Goal: Task Accomplishment & Management: Manage account settings

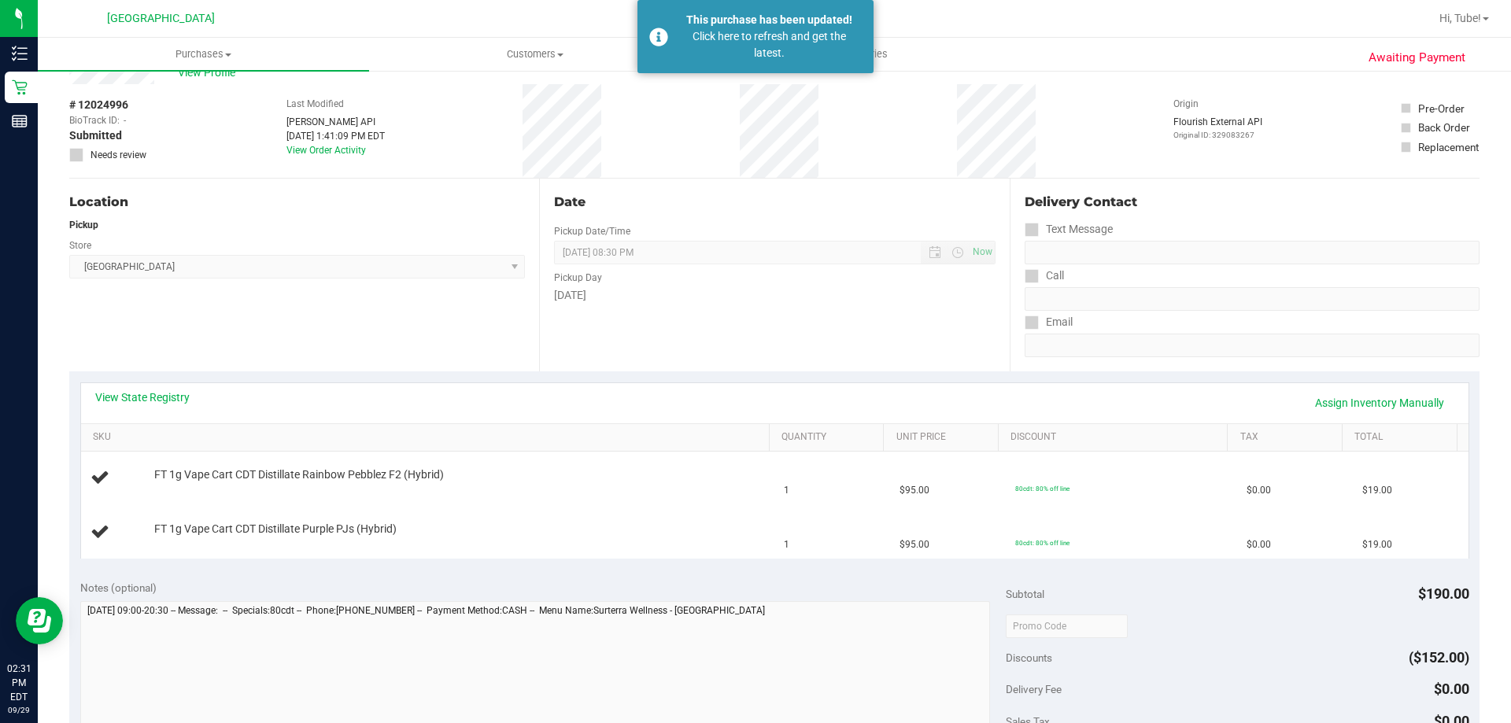
scroll to position [79, 0]
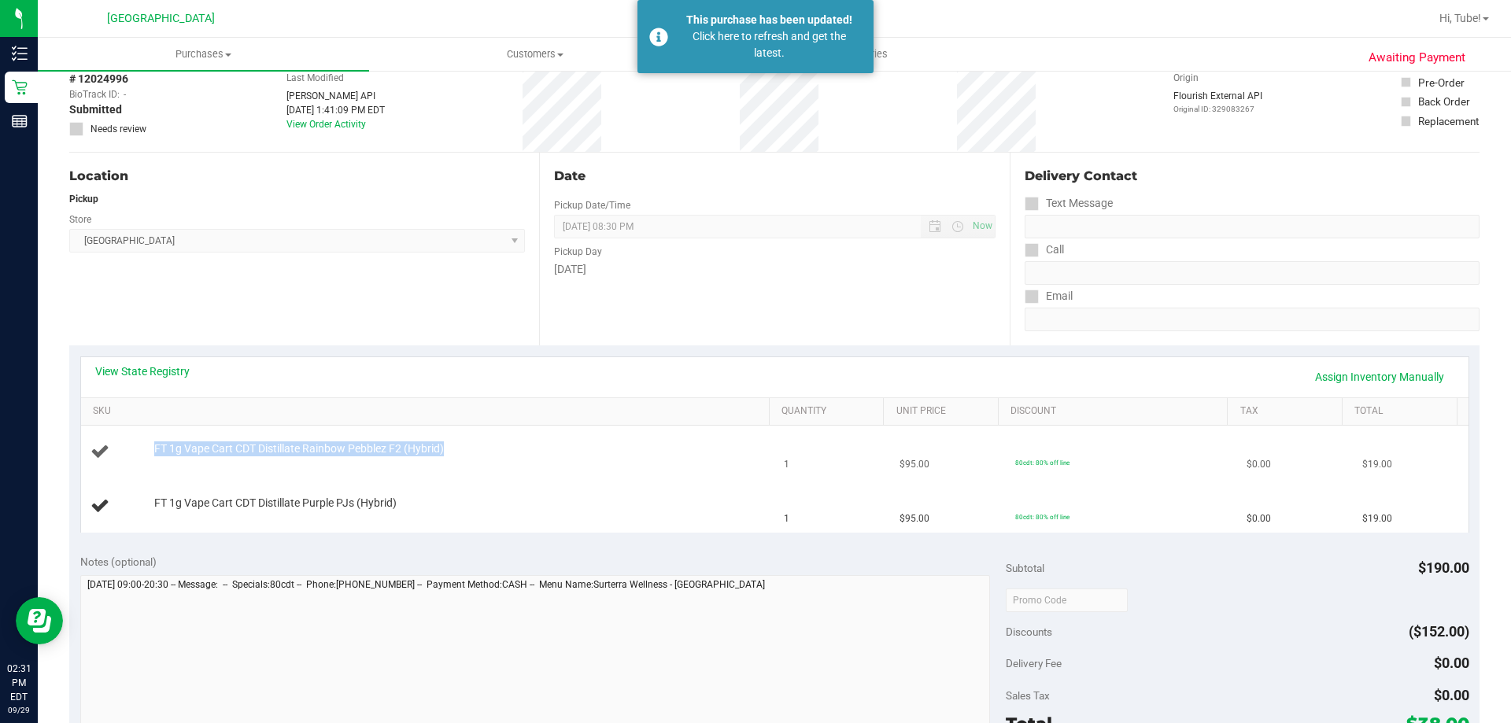
drag, startPoint x: 153, startPoint y: 448, endPoint x: 470, endPoint y: 453, distance: 317.3
click at [470, 453] on div "FT 1g Vape Cart CDT Distillate Rainbow Pebblez F2 (Hybrid)" at bounding box center [454, 450] width 616 height 16
drag, startPoint x: 396, startPoint y: 458, endPoint x: 347, endPoint y: 281, distance: 183.7
click at [347, 281] on div "Location Pickup Store Orange Park WC Select Store Bonita Springs WC Boynton Bea…" at bounding box center [304, 249] width 470 height 193
drag, startPoint x: 154, startPoint y: 435, endPoint x: 467, endPoint y: 450, distance: 312.9
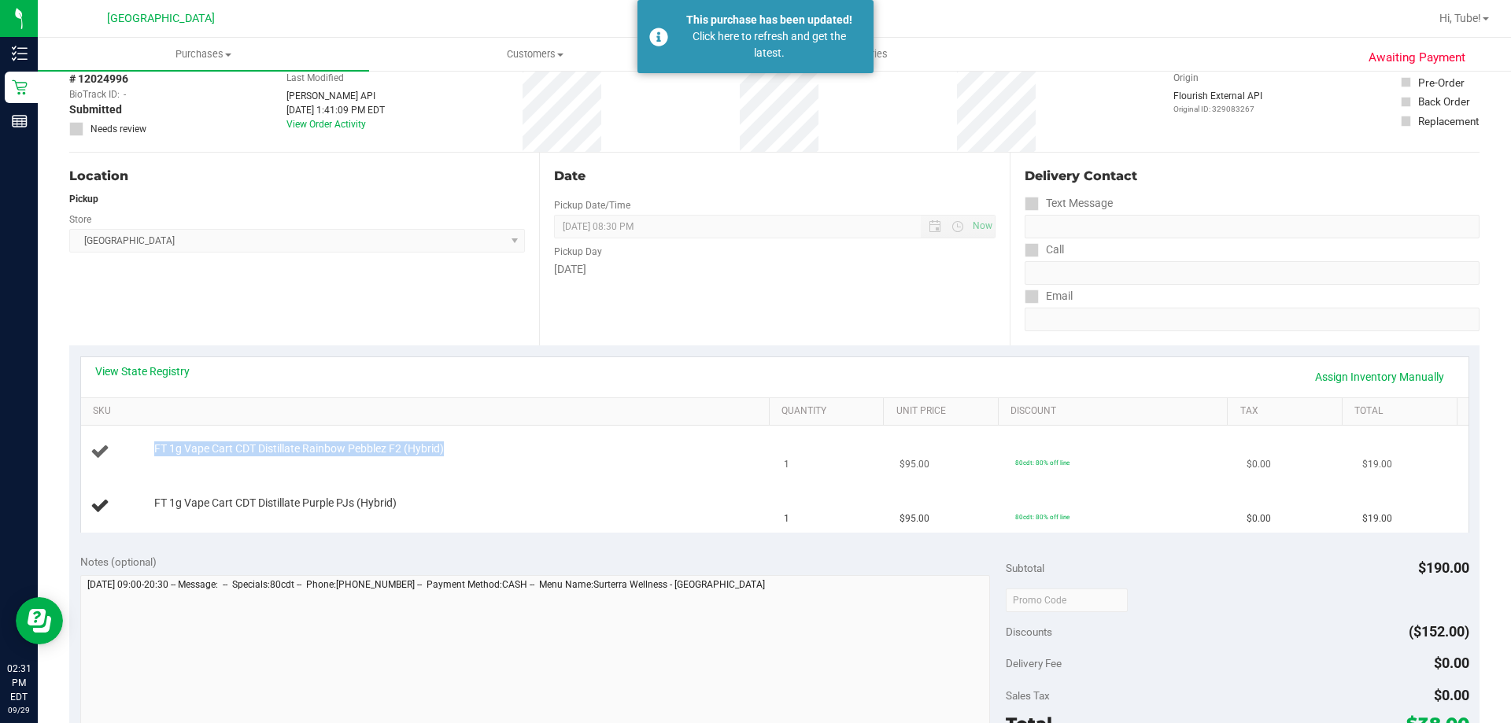
click at [467, 450] on td "FT 1g Vape Cart CDT Distillate Rainbow Pebblez F2 (Hybrid)" at bounding box center [428, 453] width 694 height 54
copy span "FT 1g Vape Cart CDT Distillate Rainbow Pebblez F2 (Hybrid)"
click at [420, 308] on div "Location Pickup Store Orange Park WC Select Store Bonita Springs WC Boynton Bea…" at bounding box center [304, 249] width 470 height 193
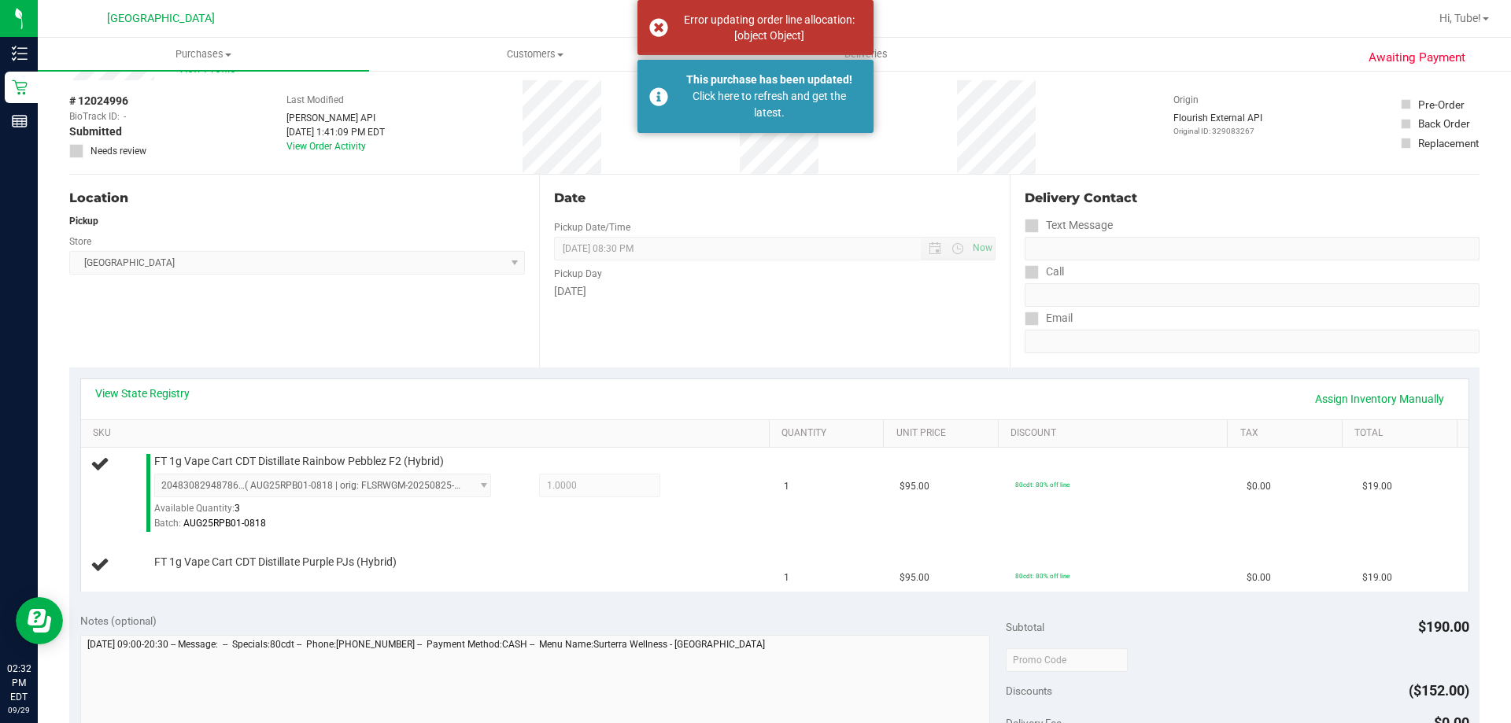
scroll to position [0, 0]
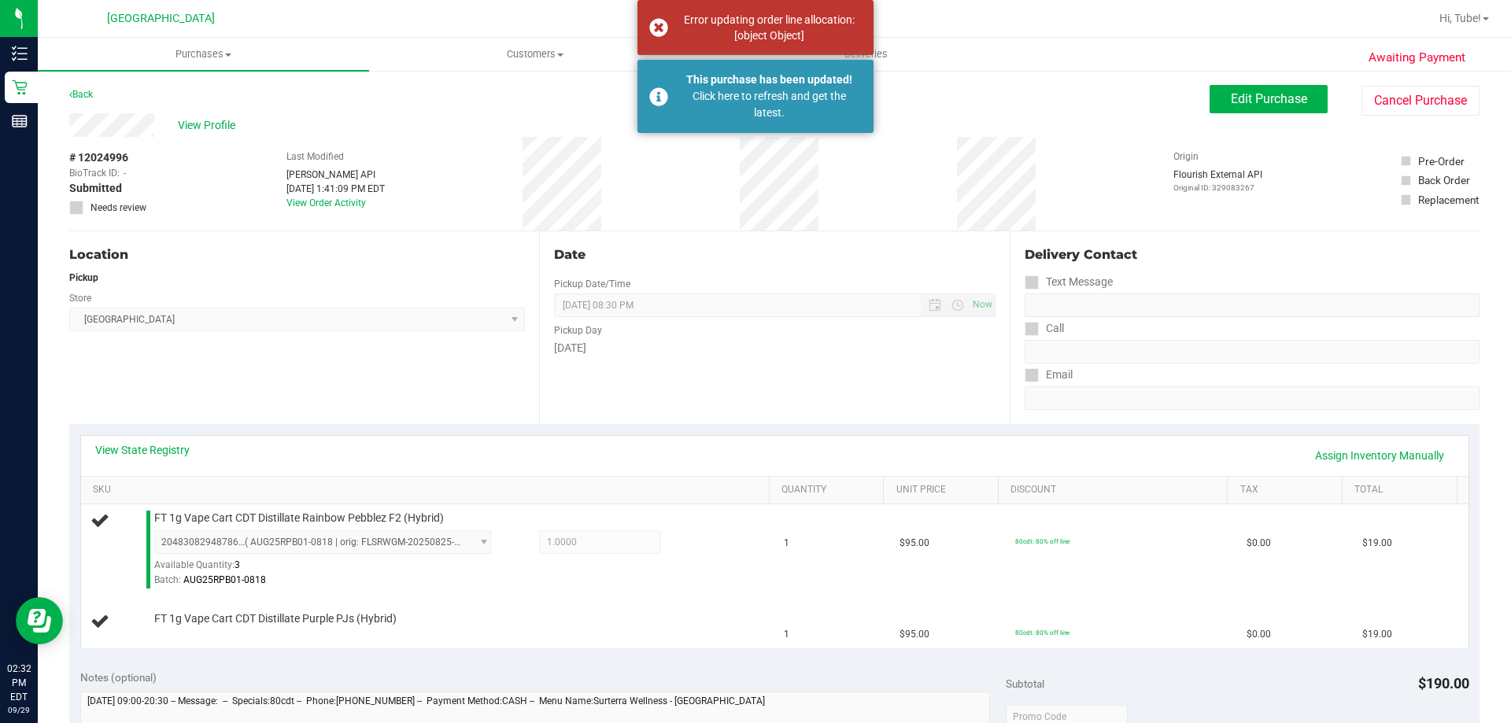
click at [939, 224] on div "# 12024996 BioTrack ID: - Submitted Needs review Last Modified Jane API Sep 29,…" at bounding box center [774, 184] width 1411 height 94
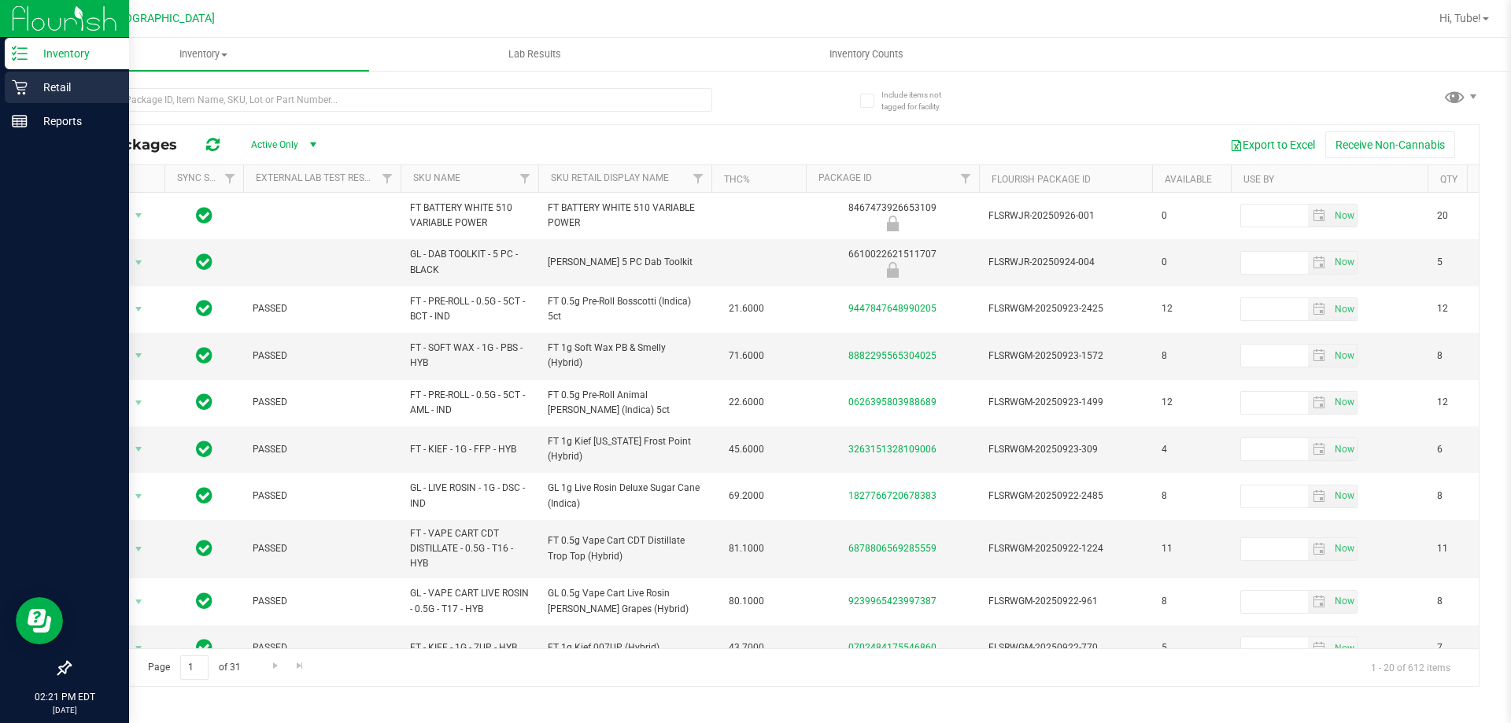
click at [14, 92] on icon at bounding box center [20, 88] width 16 height 16
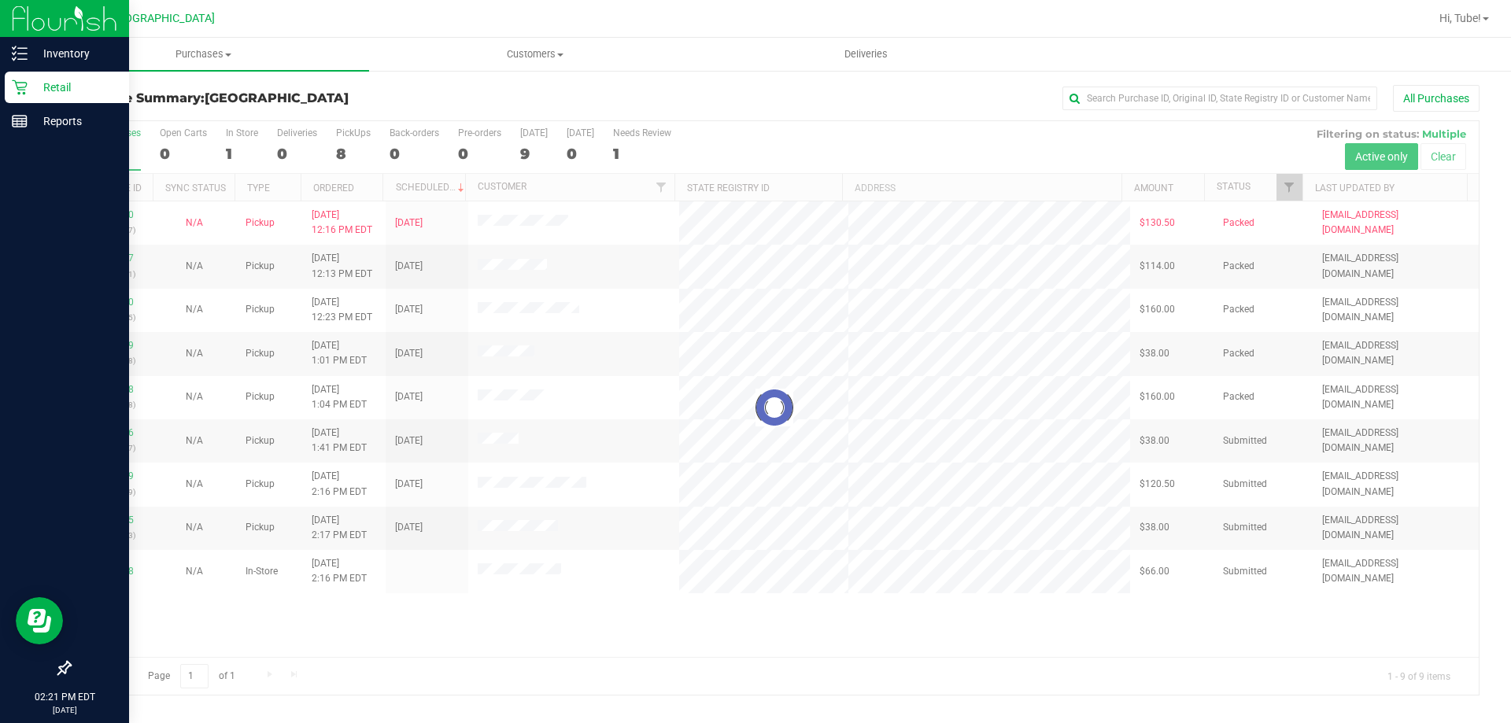
click at [231, 140] on div at bounding box center [774, 408] width 1409 height 574
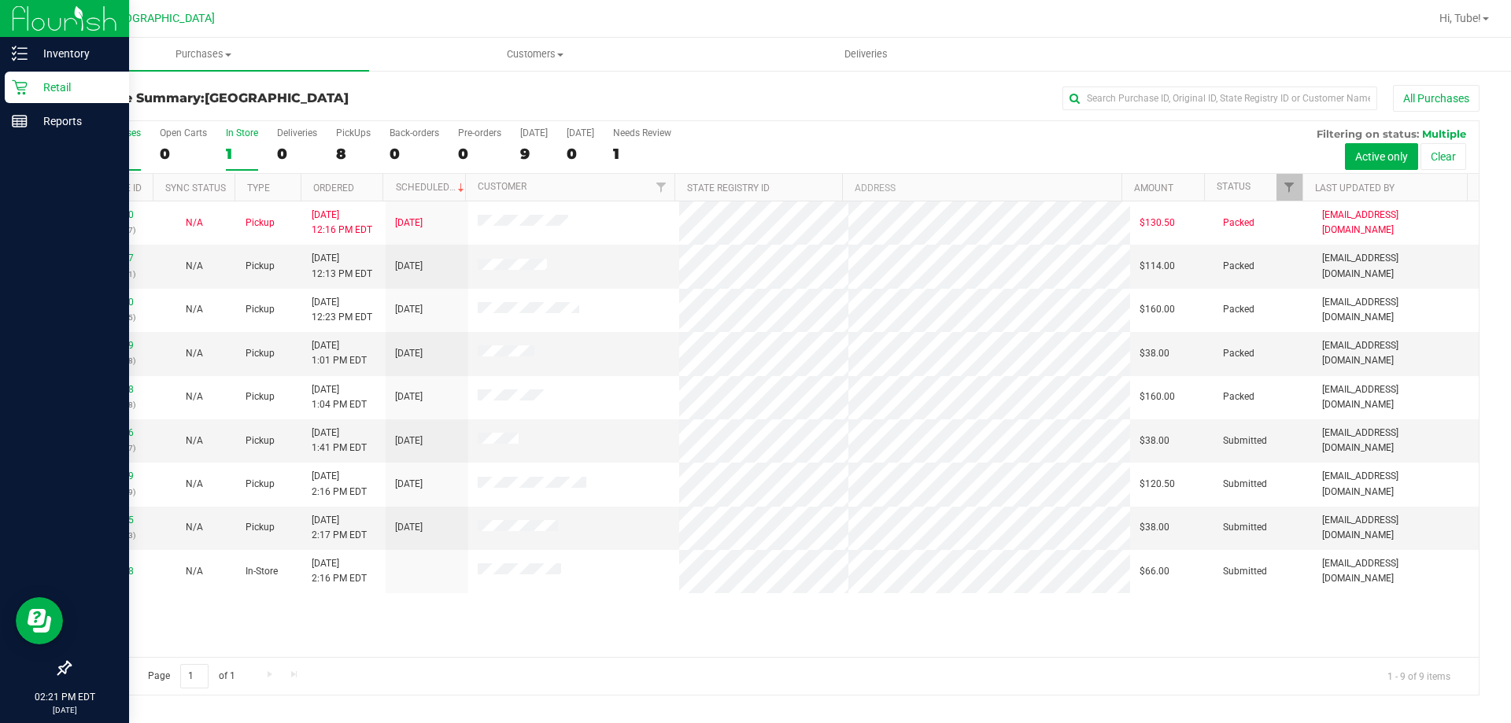
click at [234, 160] on div "1" at bounding box center [242, 154] width 32 height 18
click at [0, 0] on input "In Store 1" at bounding box center [0, 0] width 0 height 0
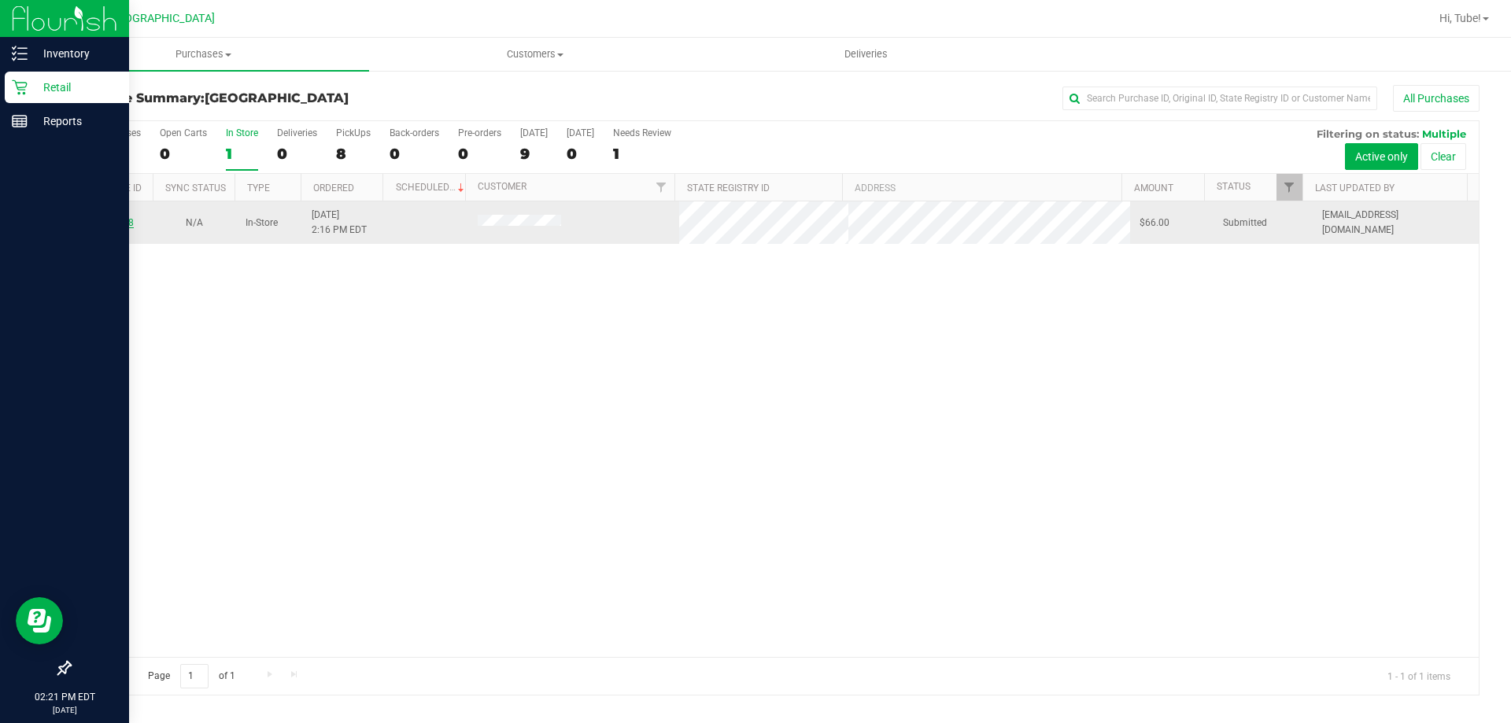
click at [94, 224] on link "12025268" at bounding box center [112, 222] width 44 height 11
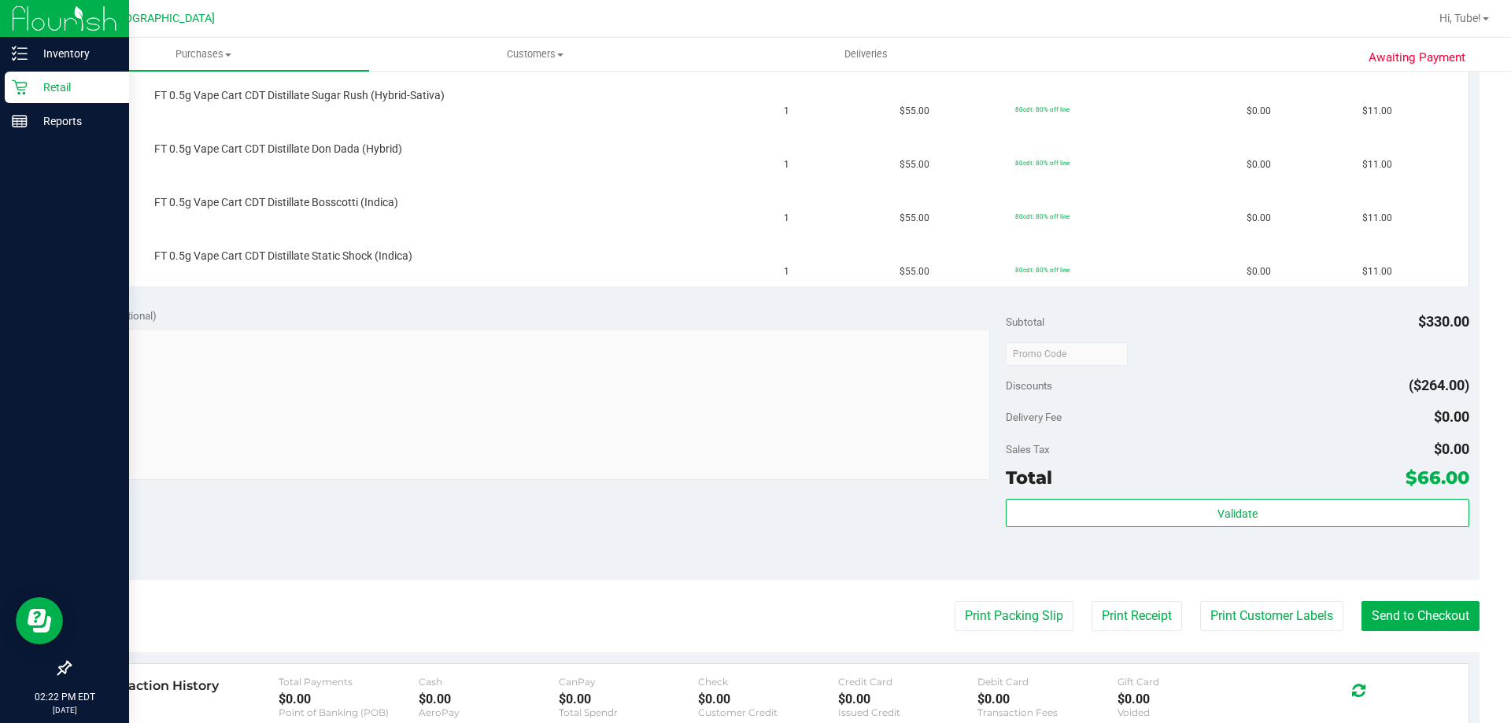
scroll to position [708, 0]
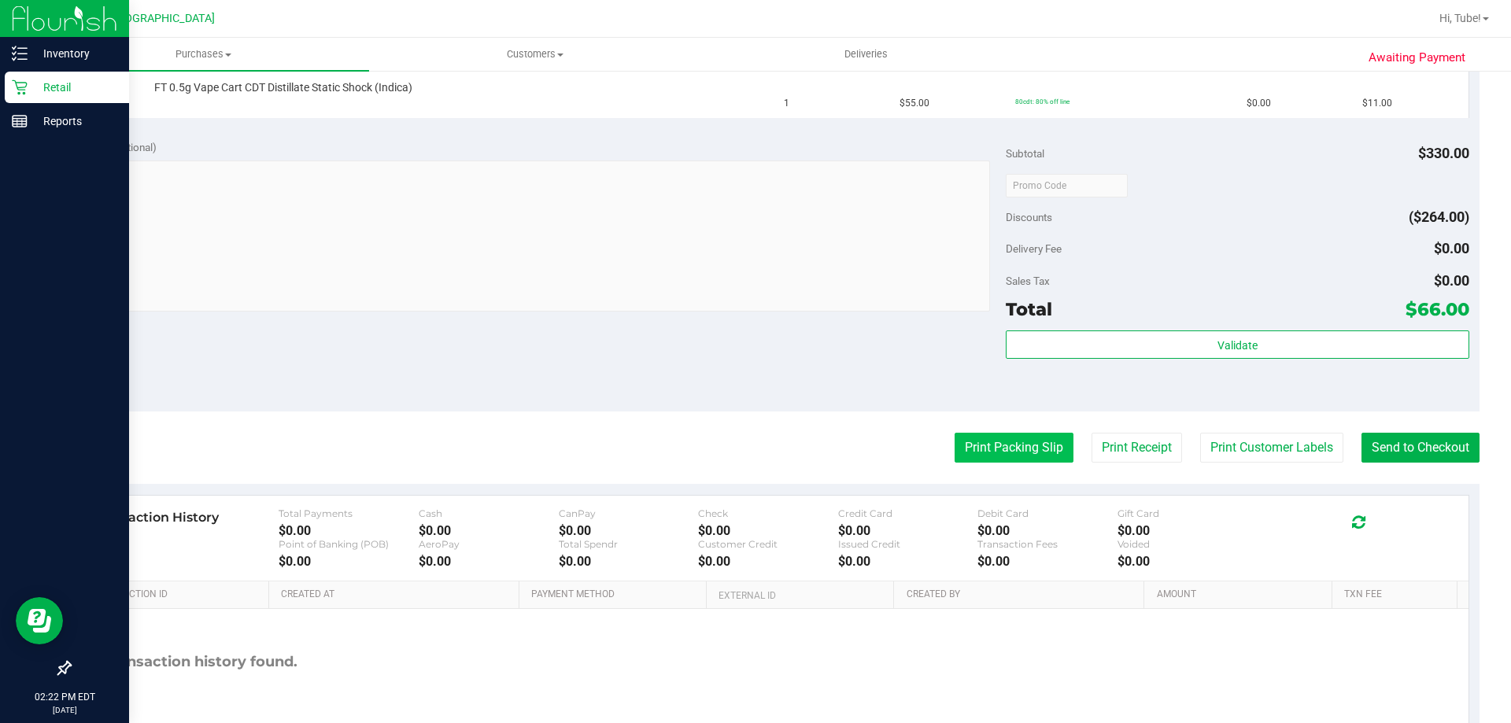
click at [1041, 455] on button "Print Packing Slip" at bounding box center [1014, 448] width 119 height 30
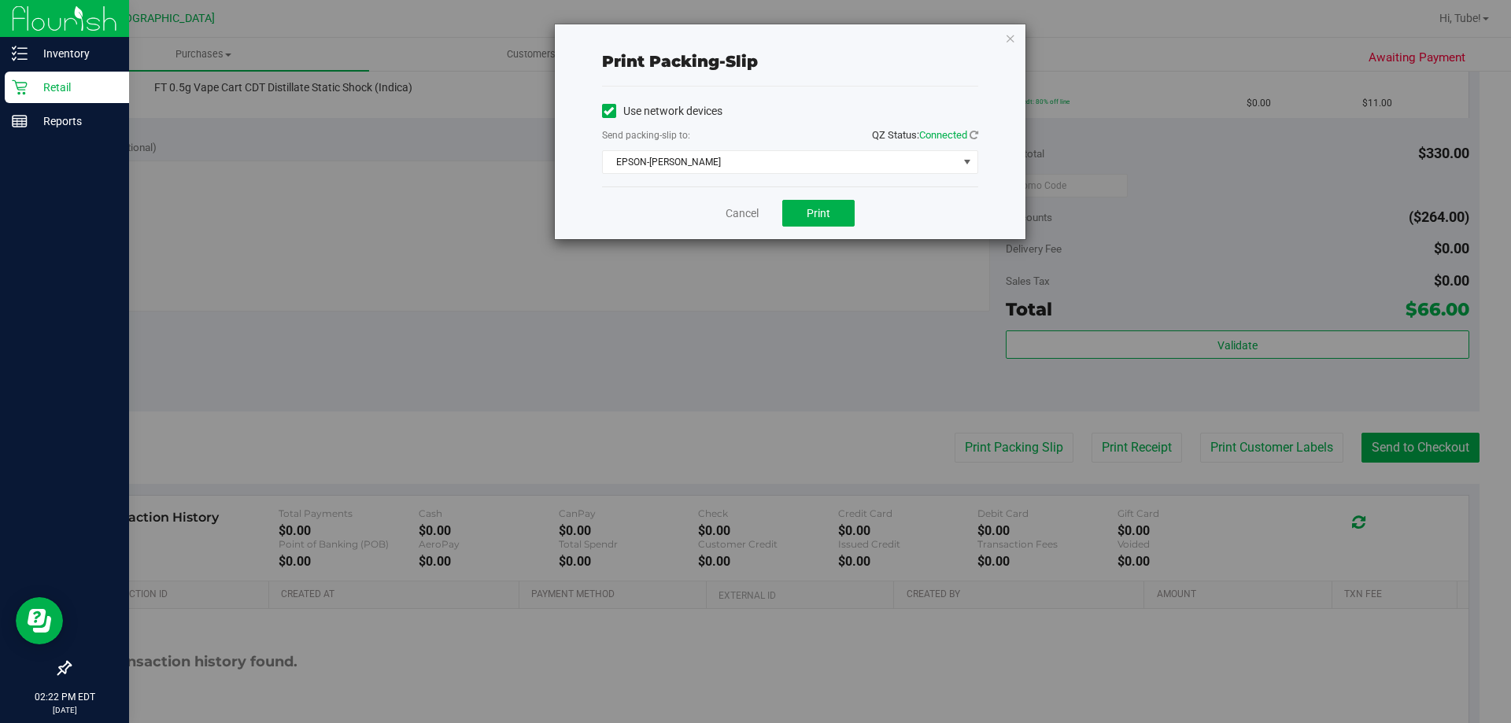
click at [908, 139] on span "QZ Status: Connected" at bounding box center [925, 135] width 106 height 12
click at [901, 172] on span "EPSON-[PERSON_NAME]" at bounding box center [780, 162] width 355 height 22
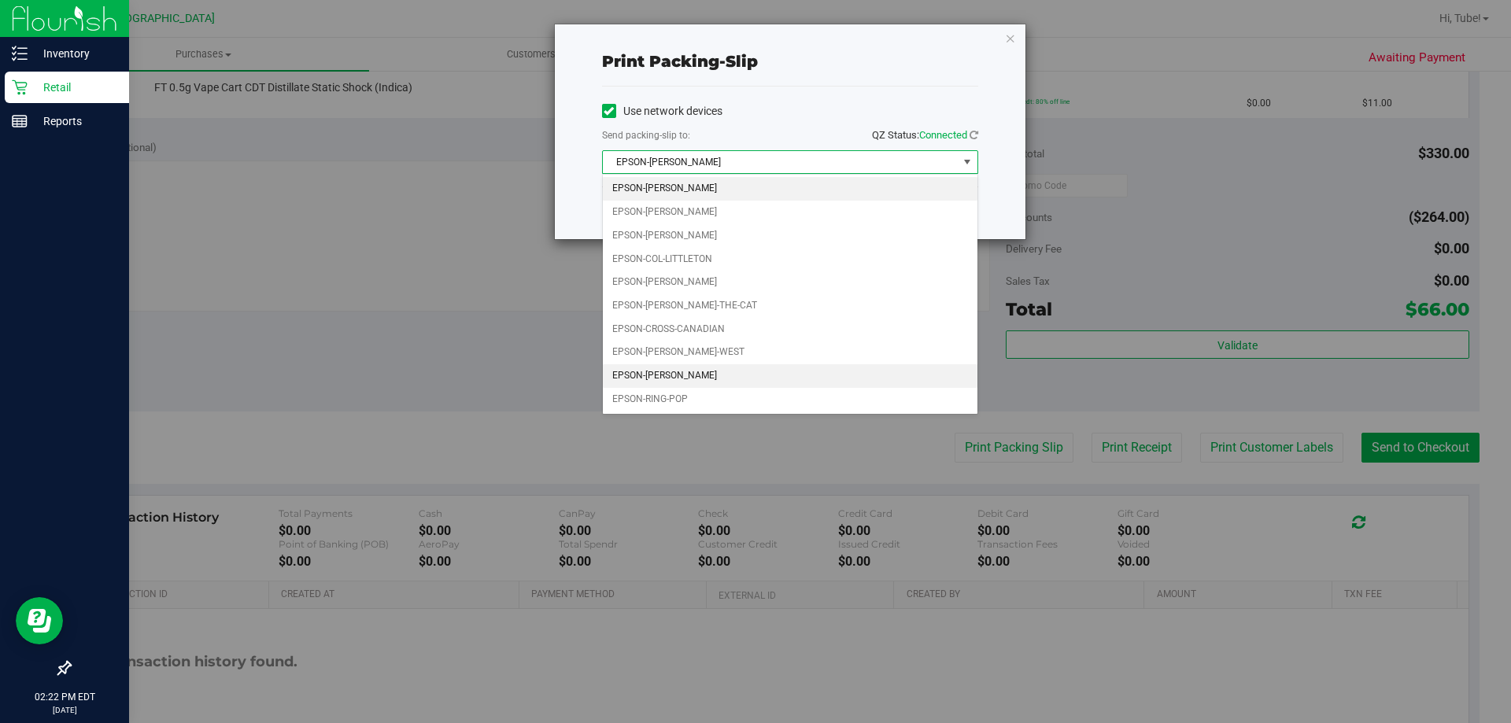
click at [701, 372] on li "EPSON-[PERSON_NAME]" at bounding box center [790, 376] width 375 height 24
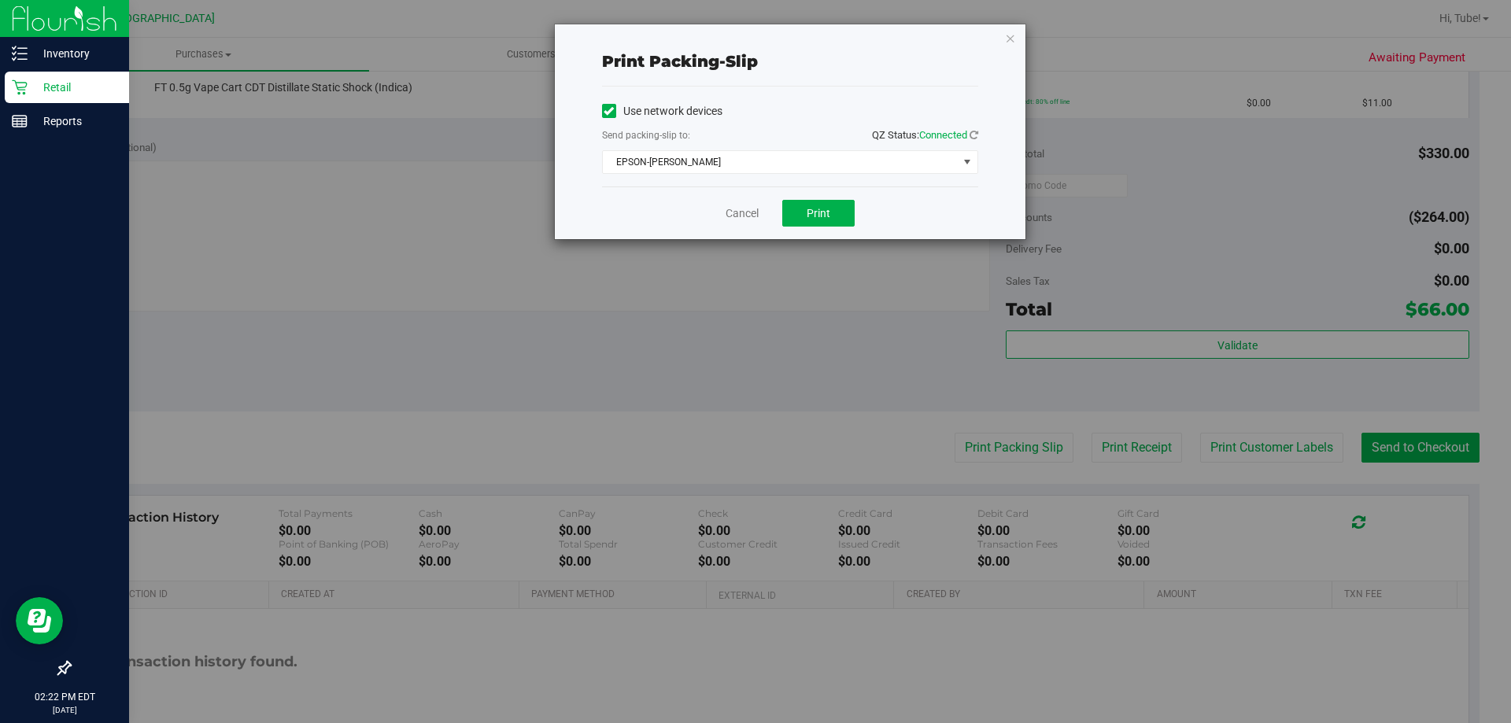
click at [830, 199] on div "Cancel Print" at bounding box center [790, 213] width 376 height 53
click at [831, 207] on button "Print" at bounding box center [818, 213] width 72 height 27
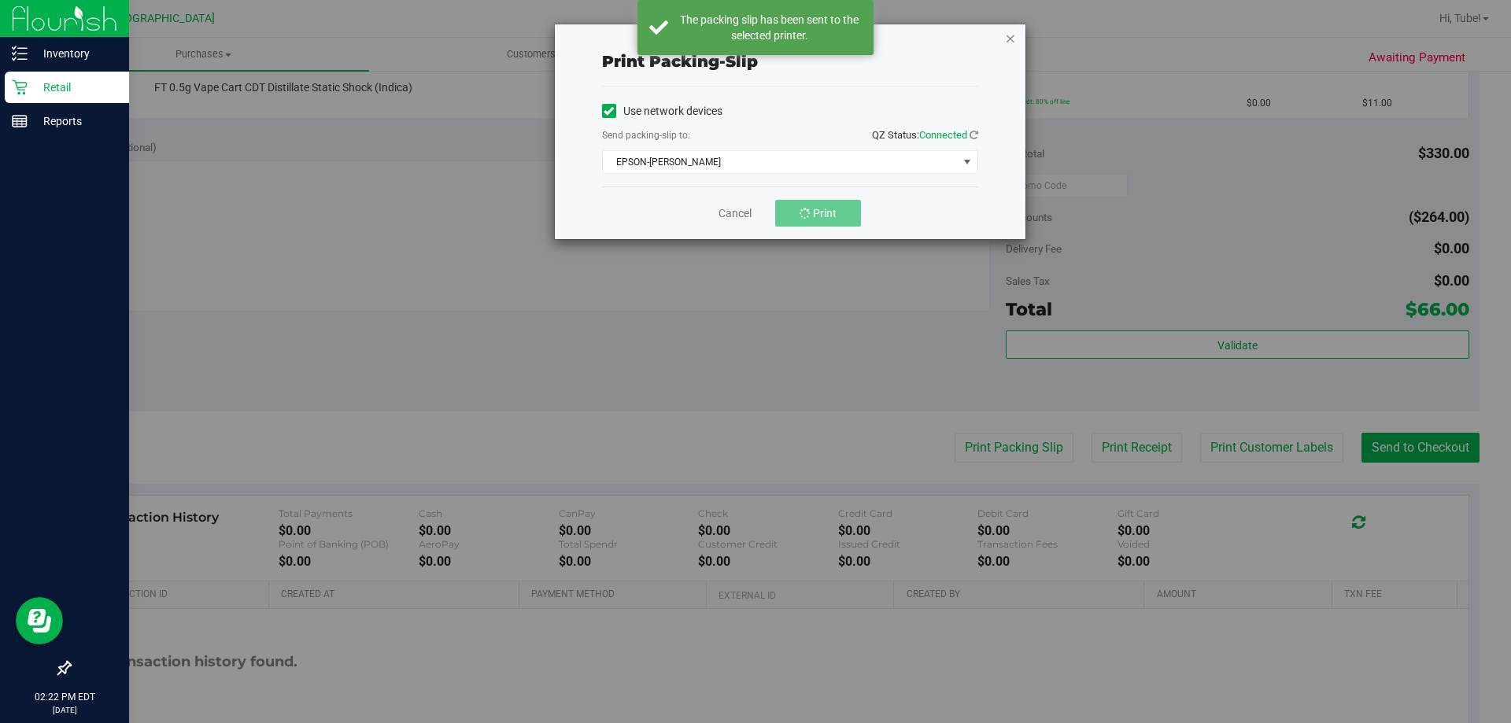
click at [1011, 39] on icon "button" at bounding box center [1010, 37] width 11 height 19
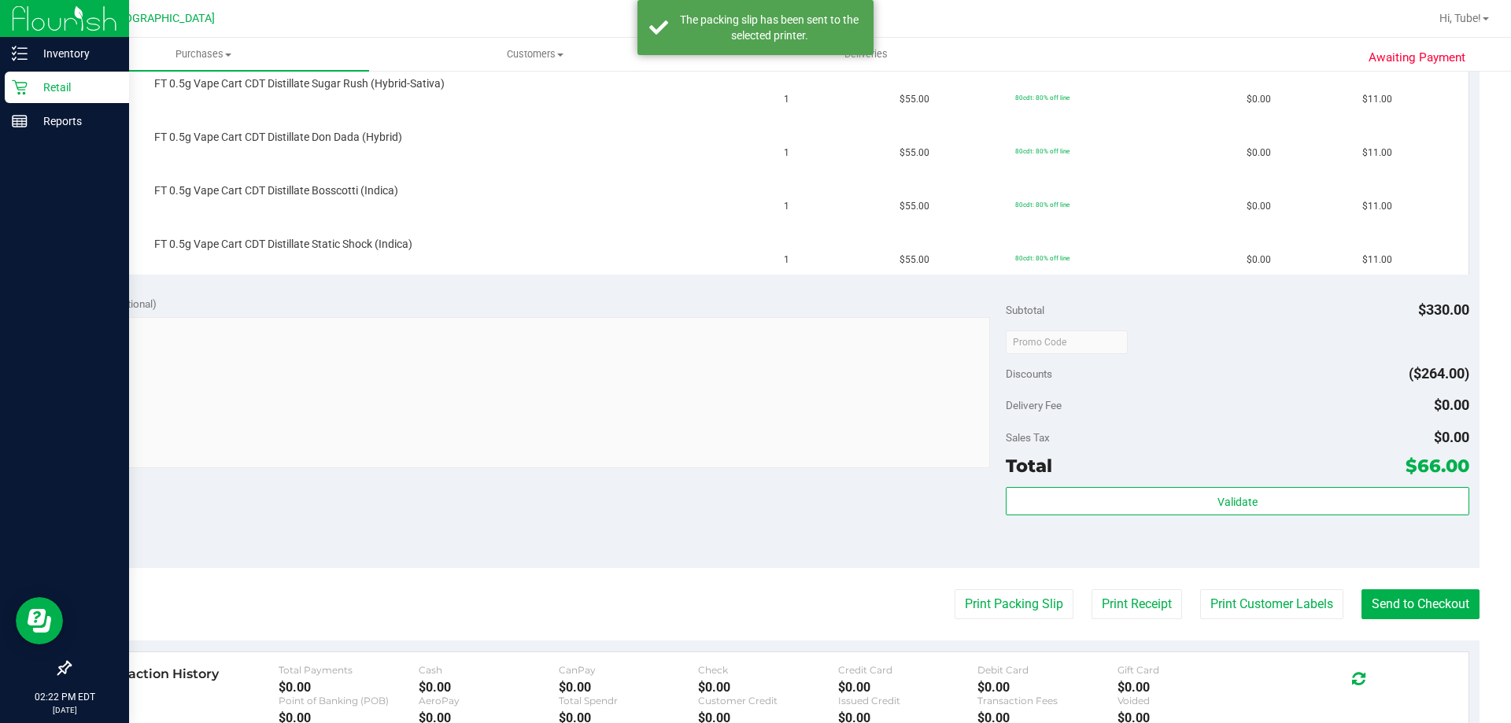
scroll to position [551, 0]
click at [1015, 608] on button "Print Packing Slip" at bounding box center [1014, 605] width 119 height 30
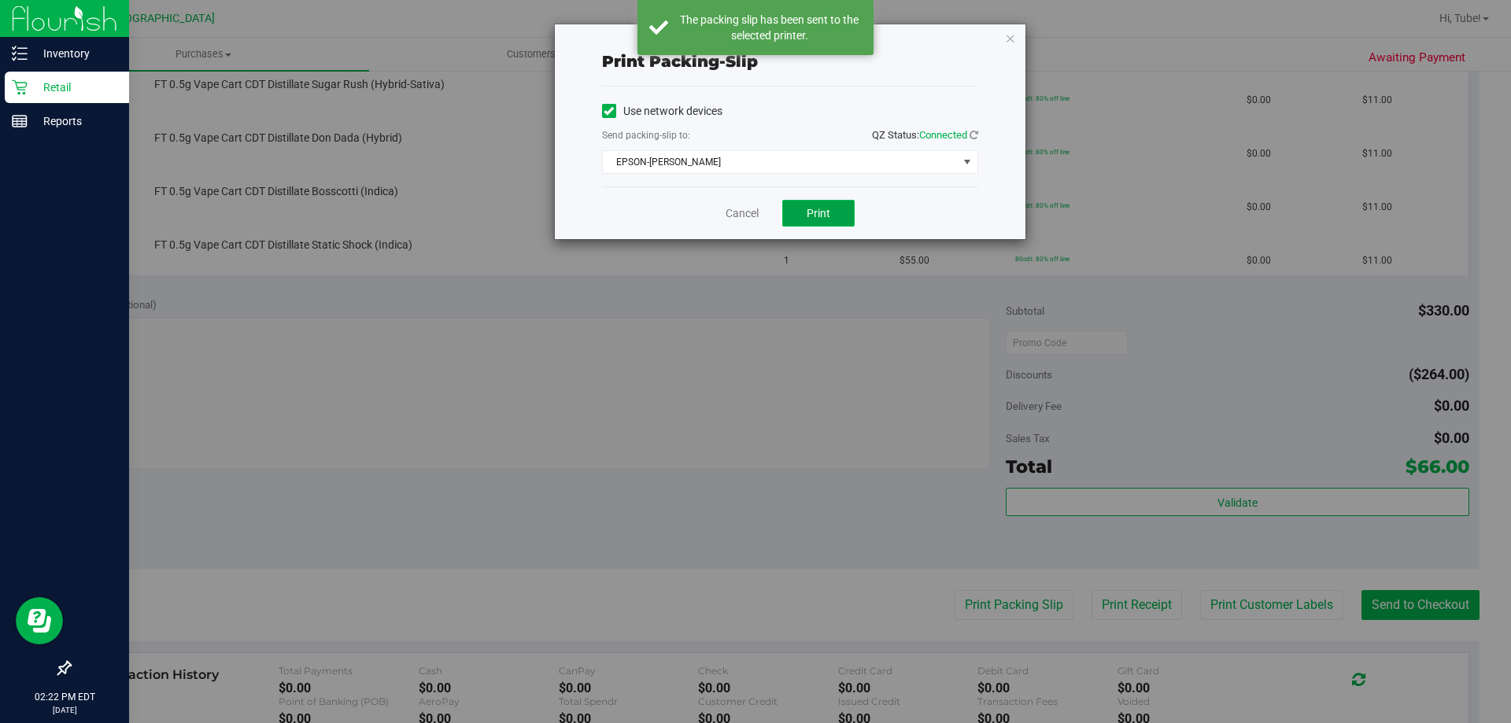
click at [830, 216] on button "Print" at bounding box center [818, 213] width 72 height 27
drag, startPoint x: 1011, startPoint y: 39, endPoint x: 1022, endPoint y: 61, distance: 25.0
click at [1014, 39] on icon "button" at bounding box center [1010, 37] width 11 height 19
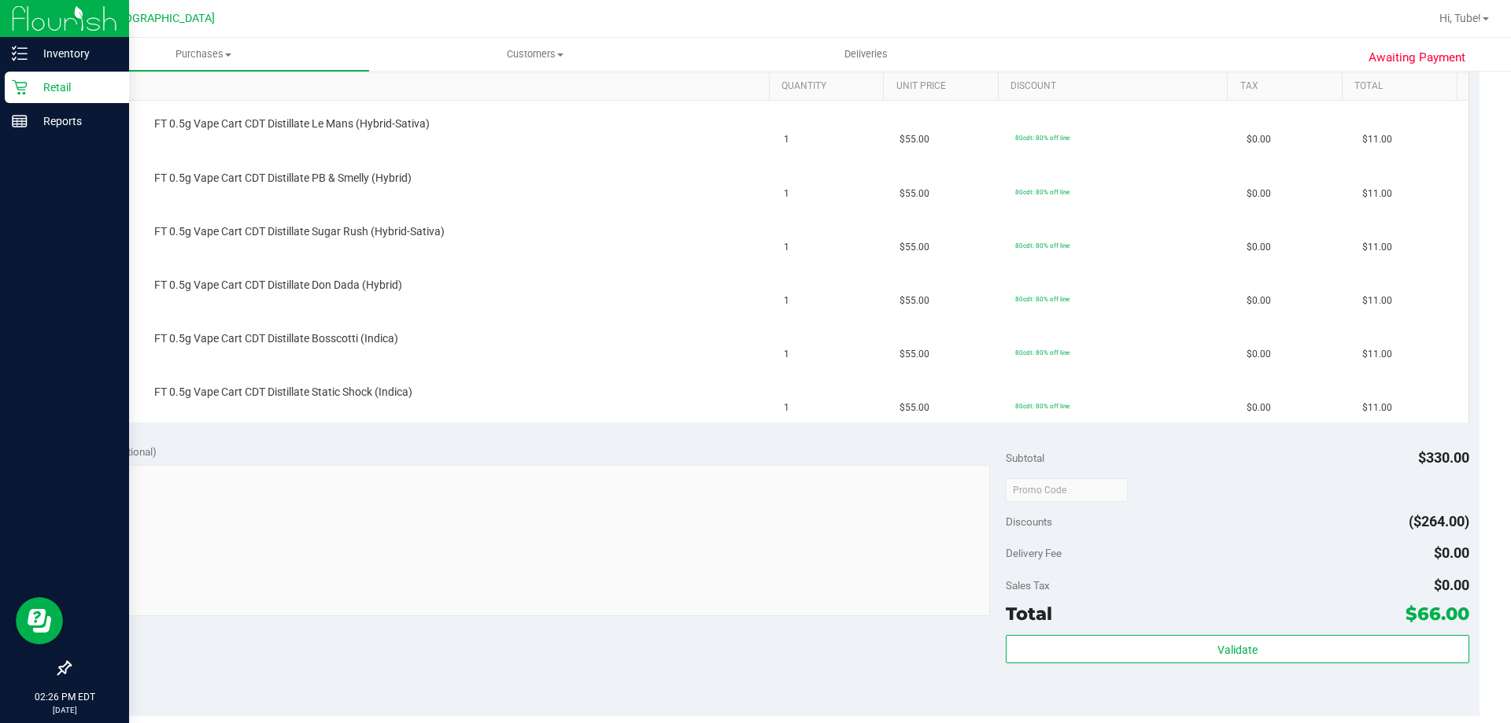
scroll to position [394, 0]
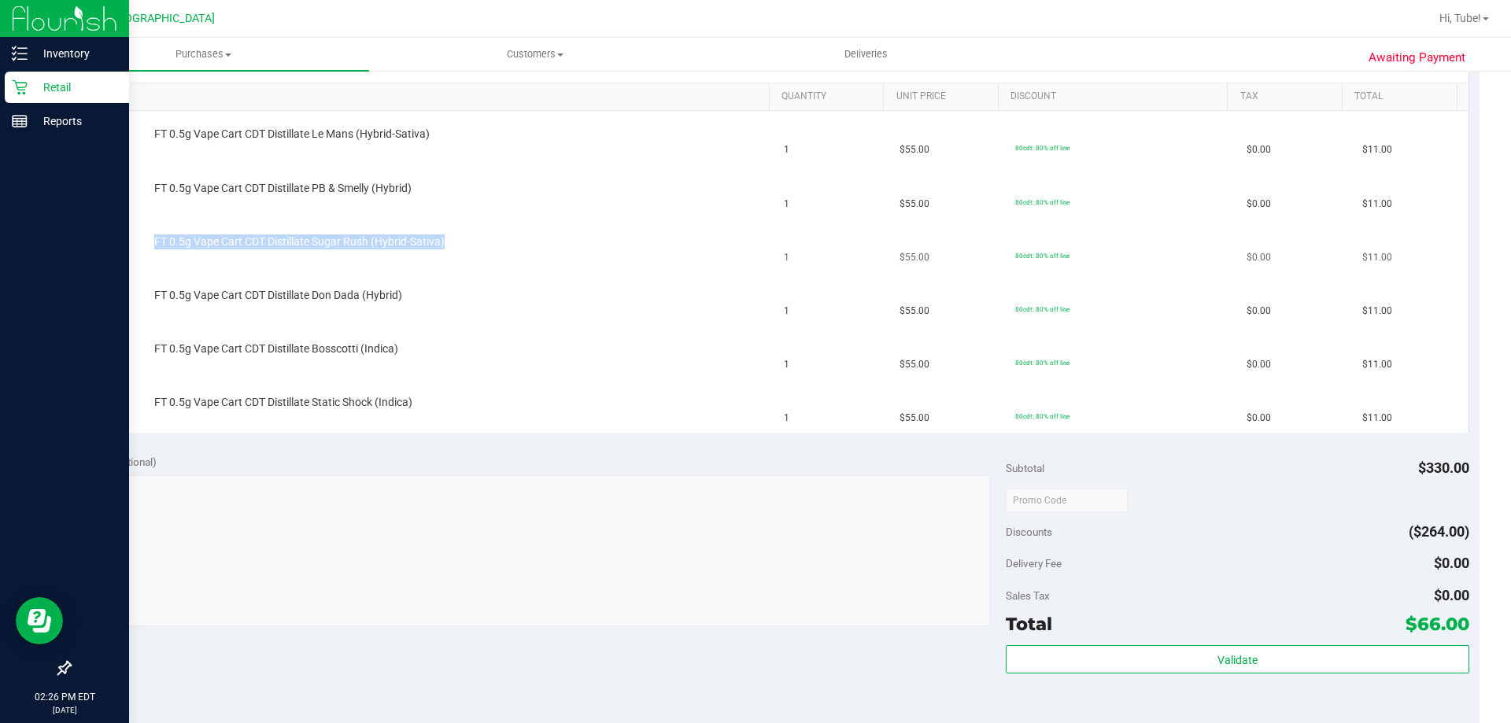
drag, startPoint x: 152, startPoint y: 246, endPoint x: 524, endPoint y: 252, distance: 372.4
click at [524, 252] on div "FT 0.5g Vape Cart CDT Distillate Sugar Rush (Hybrid-Sativa)" at bounding box center [428, 245] width 675 height 21
click at [523, 252] on div "FT 0.5g Vape Cart CDT Distillate Sugar Rush (Hybrid-Sativa)" at bounding box center [428, 245] width 675 height 21
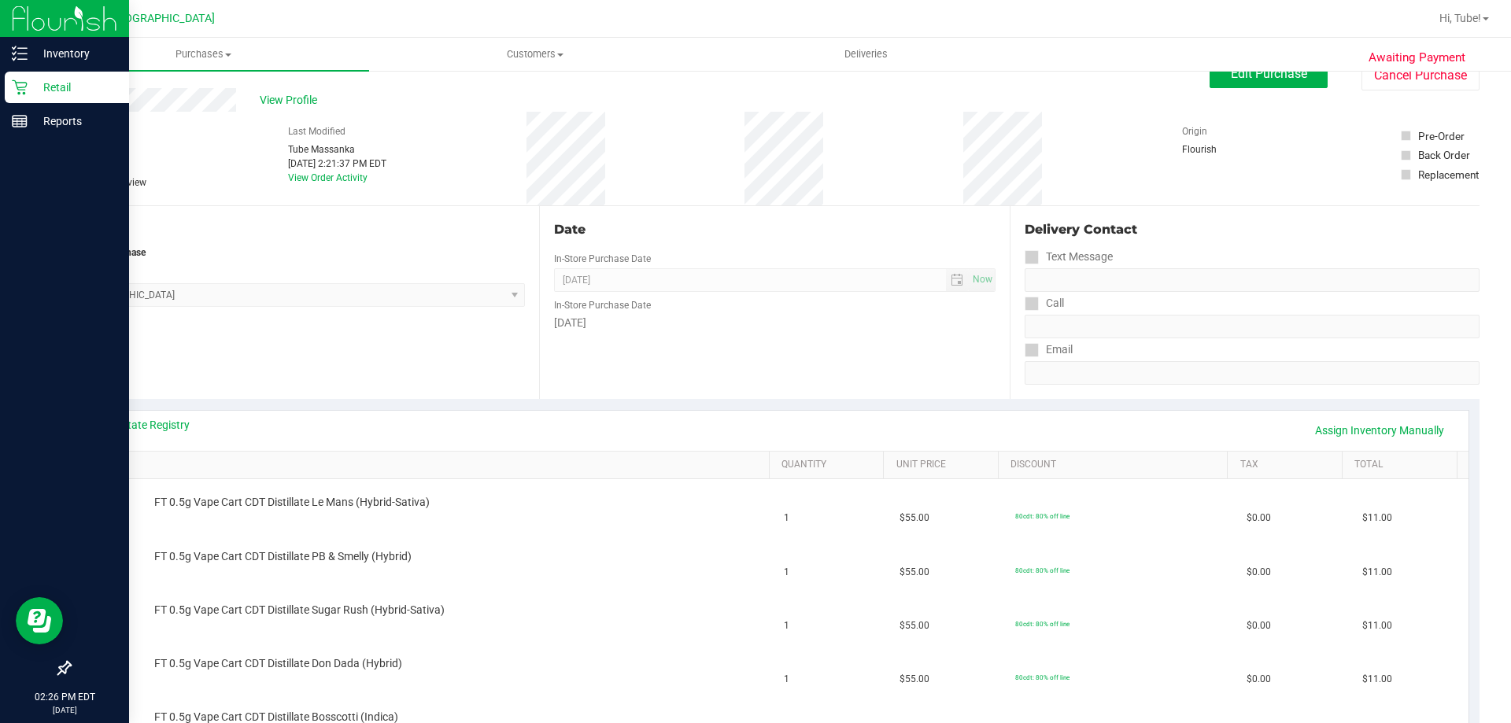
scroll to position [0, 0]
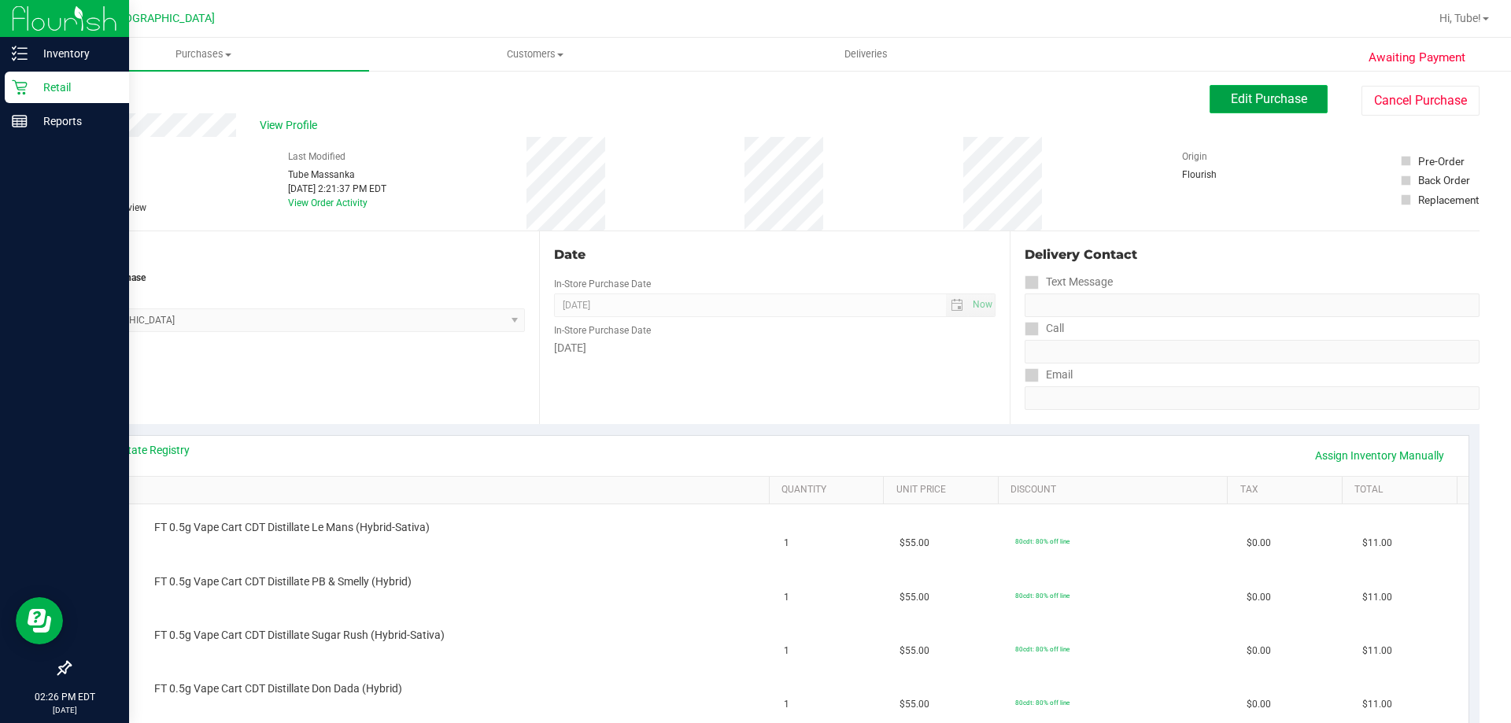
click at [1262, 101] on span "Edit Purchase" at bounding box center [1269, 98] width 76 height 15
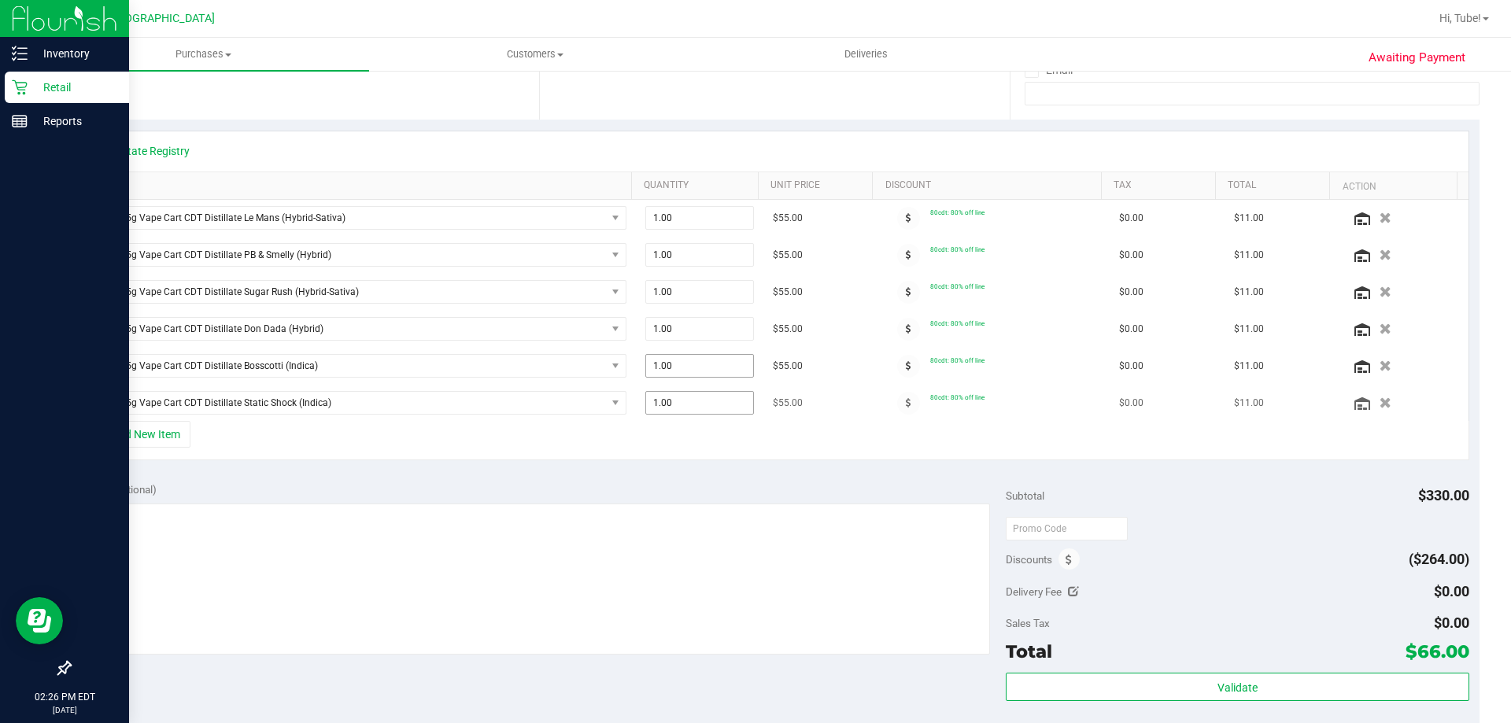
scroll to position [315, 0]
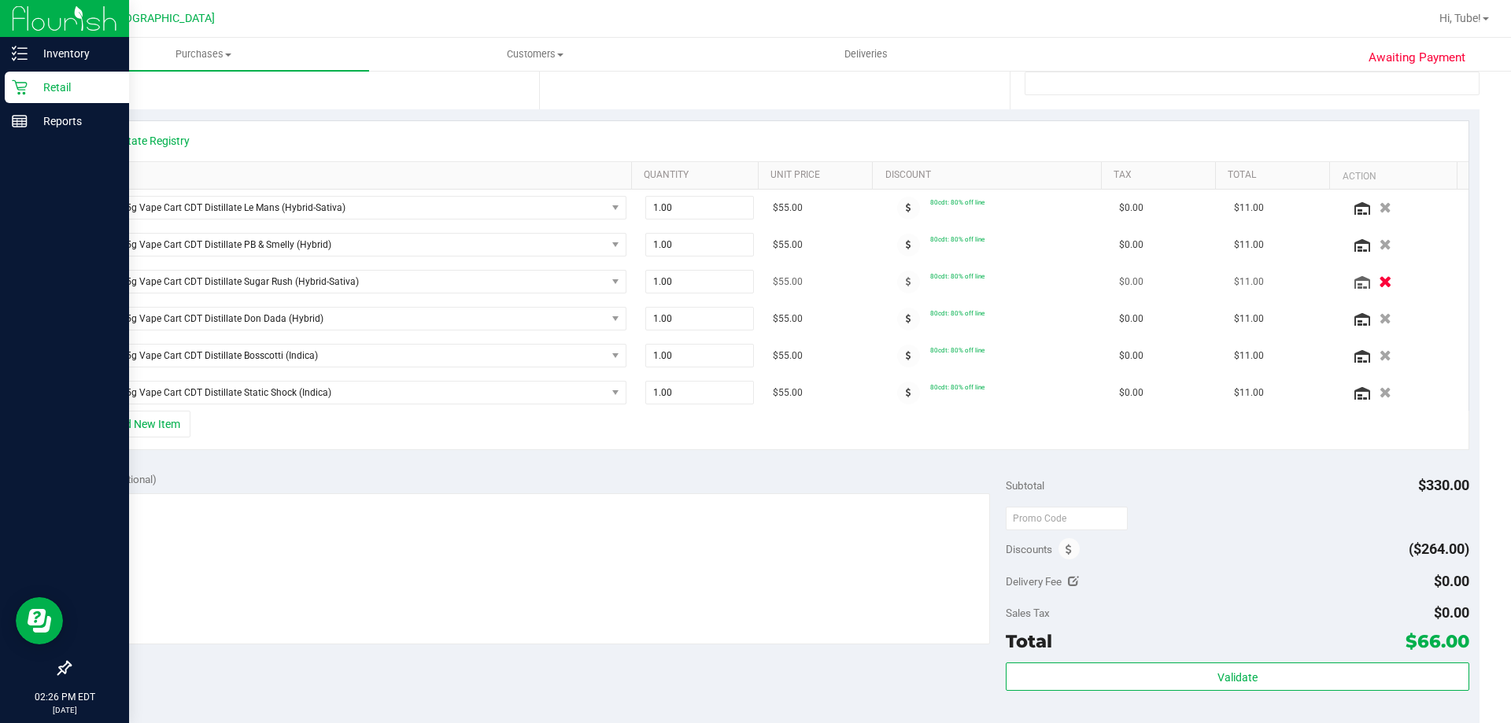
click at [1379, 287] on icon "button" at bounding box center [1385, 282] width 13 height 12
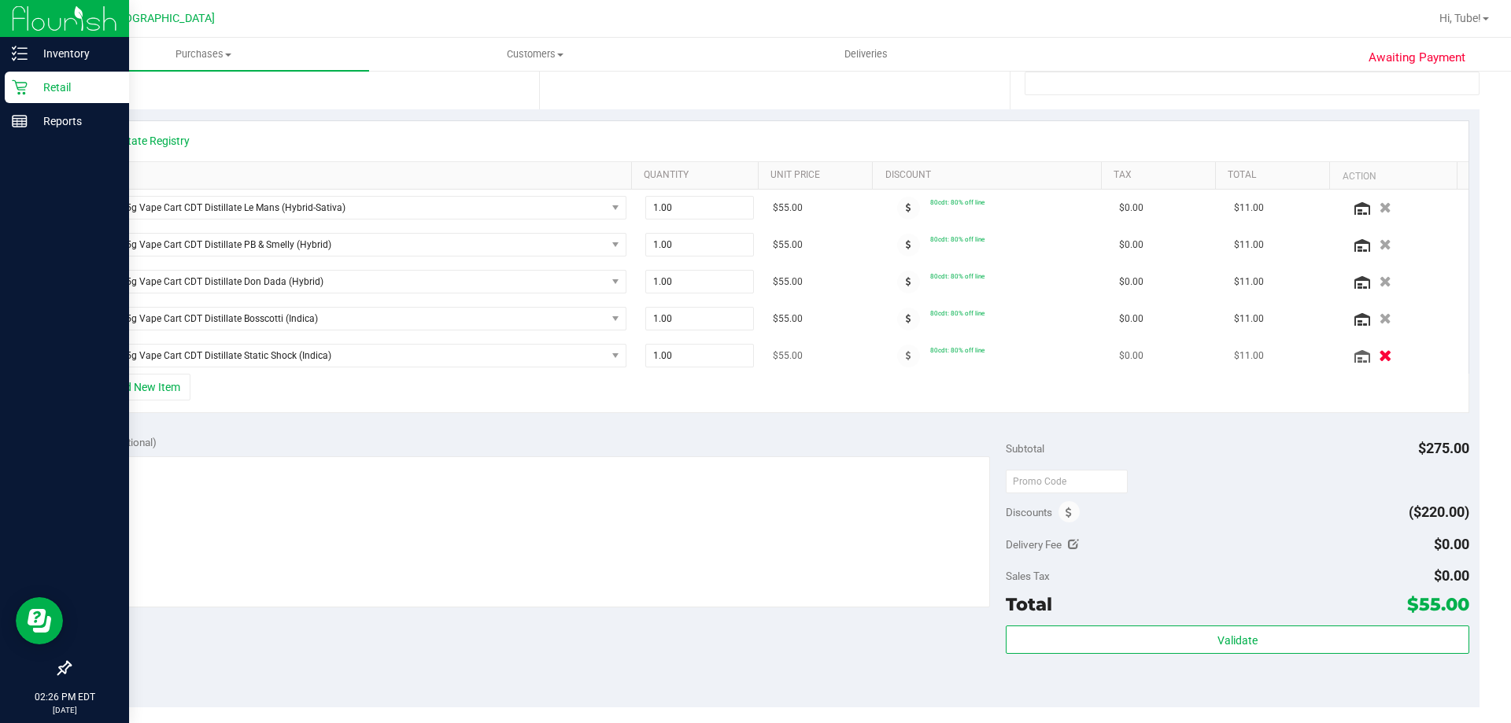
click at [1379, 354] on icon "button" at bounding box center [1385, 356] width 13 height 12
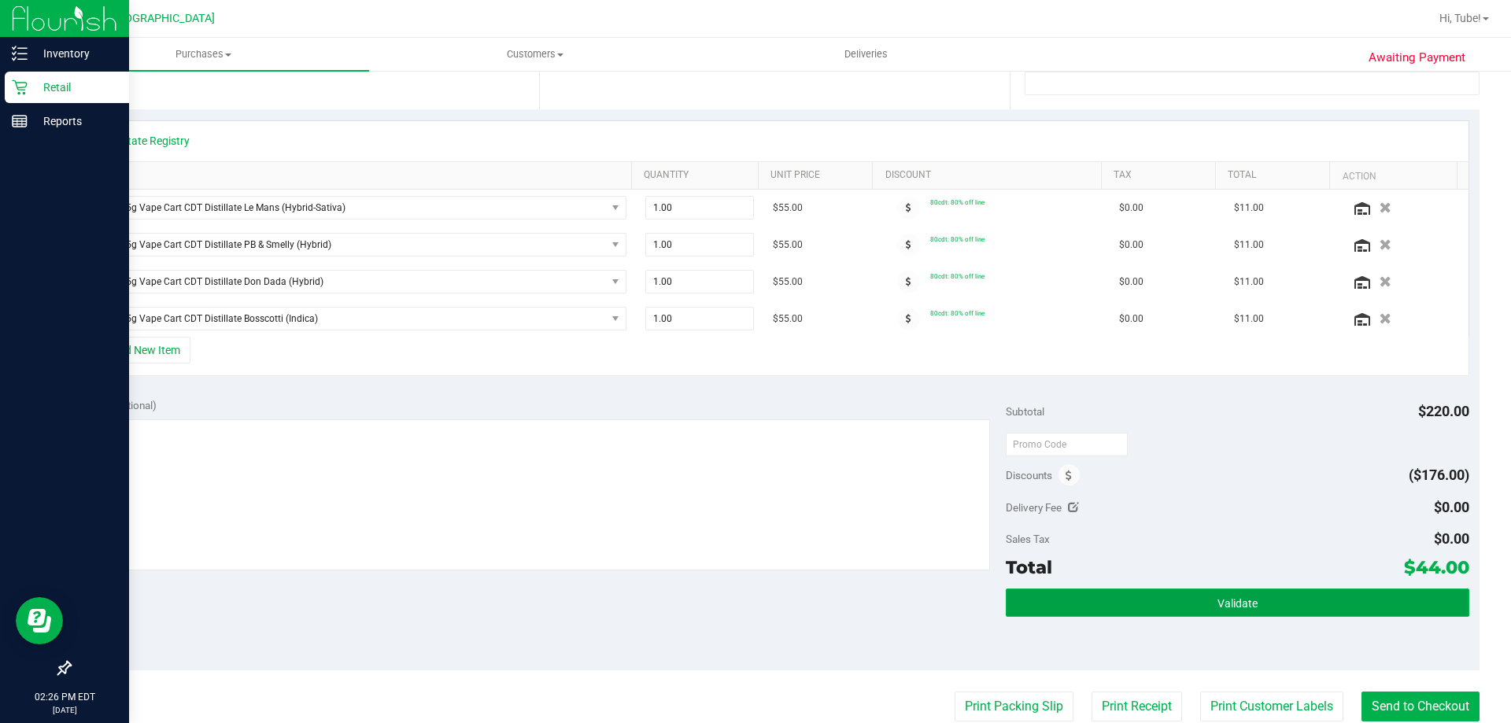
click at [1275, 614] on button "Validate" at bounding box center [1237, 603] width 463 height 28
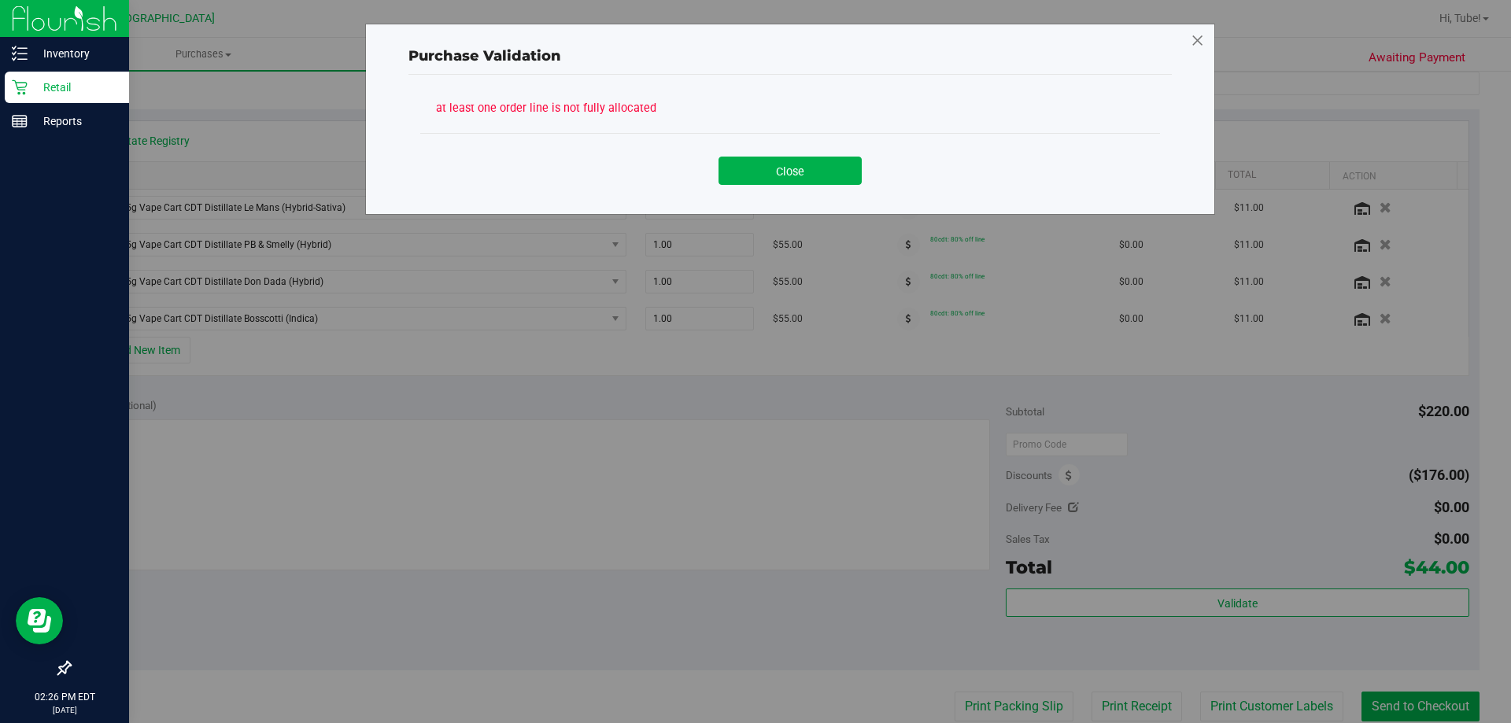
click at [1204, 37] on icon at bounding box center [1198, 40] width 14 height 25
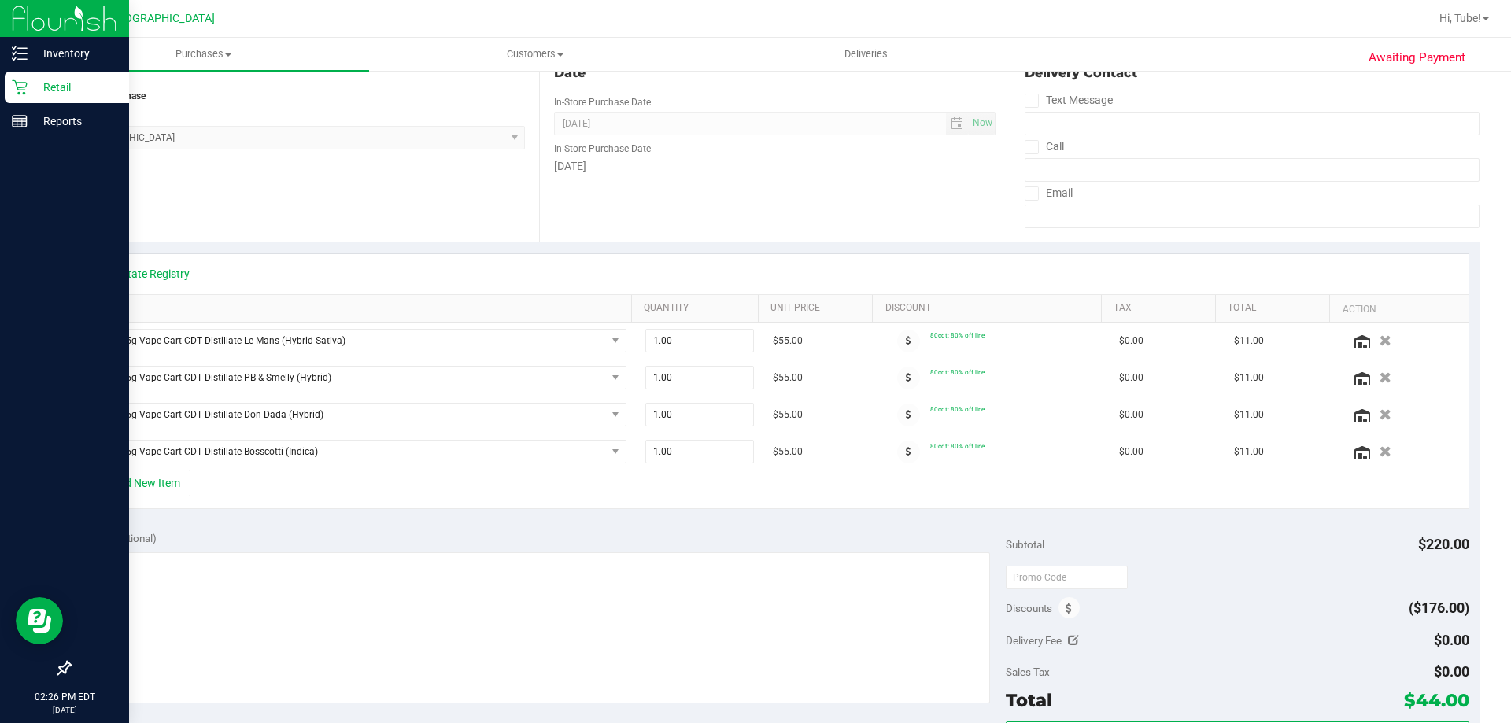
scroll to position [0, 0]
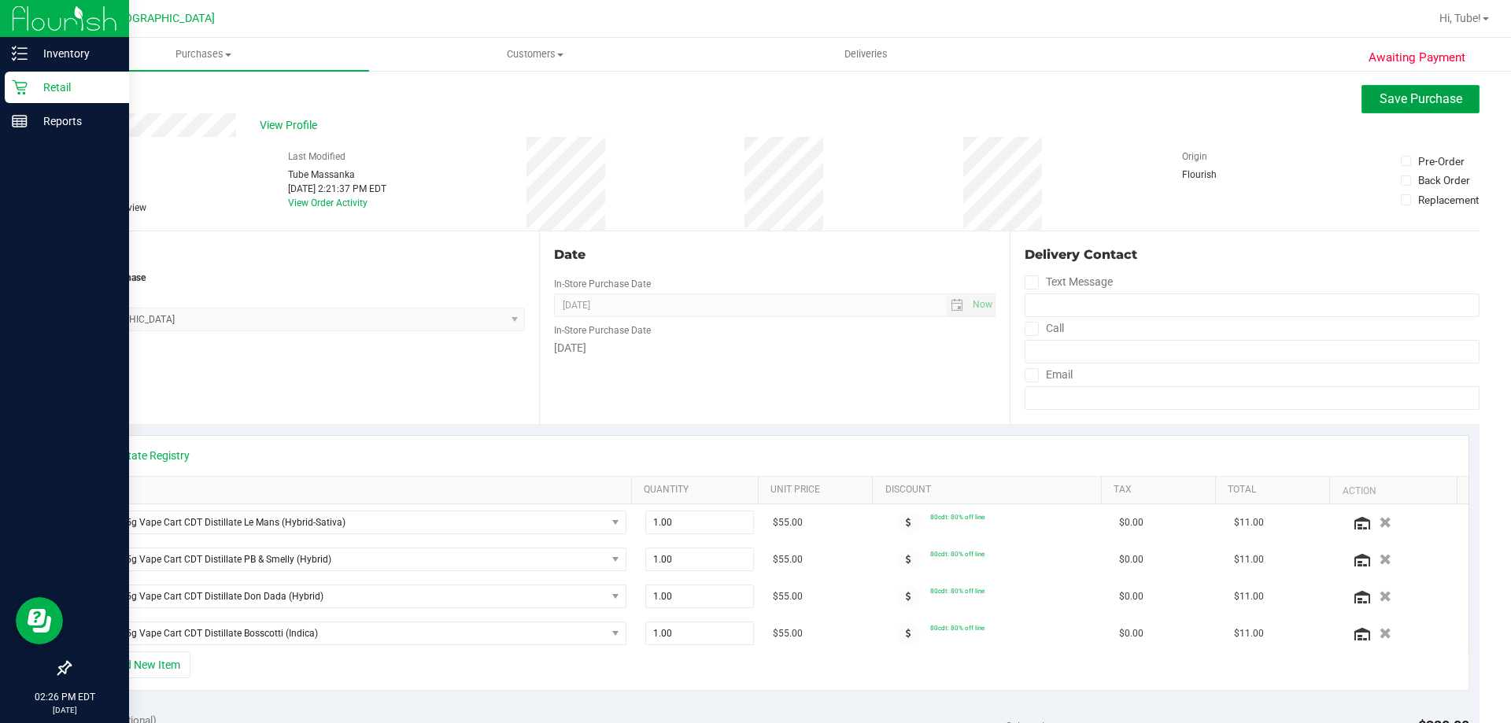
click at [1444, 100] on span "Save Purchase" at bounding box center [1421, 98] width 83 height 15
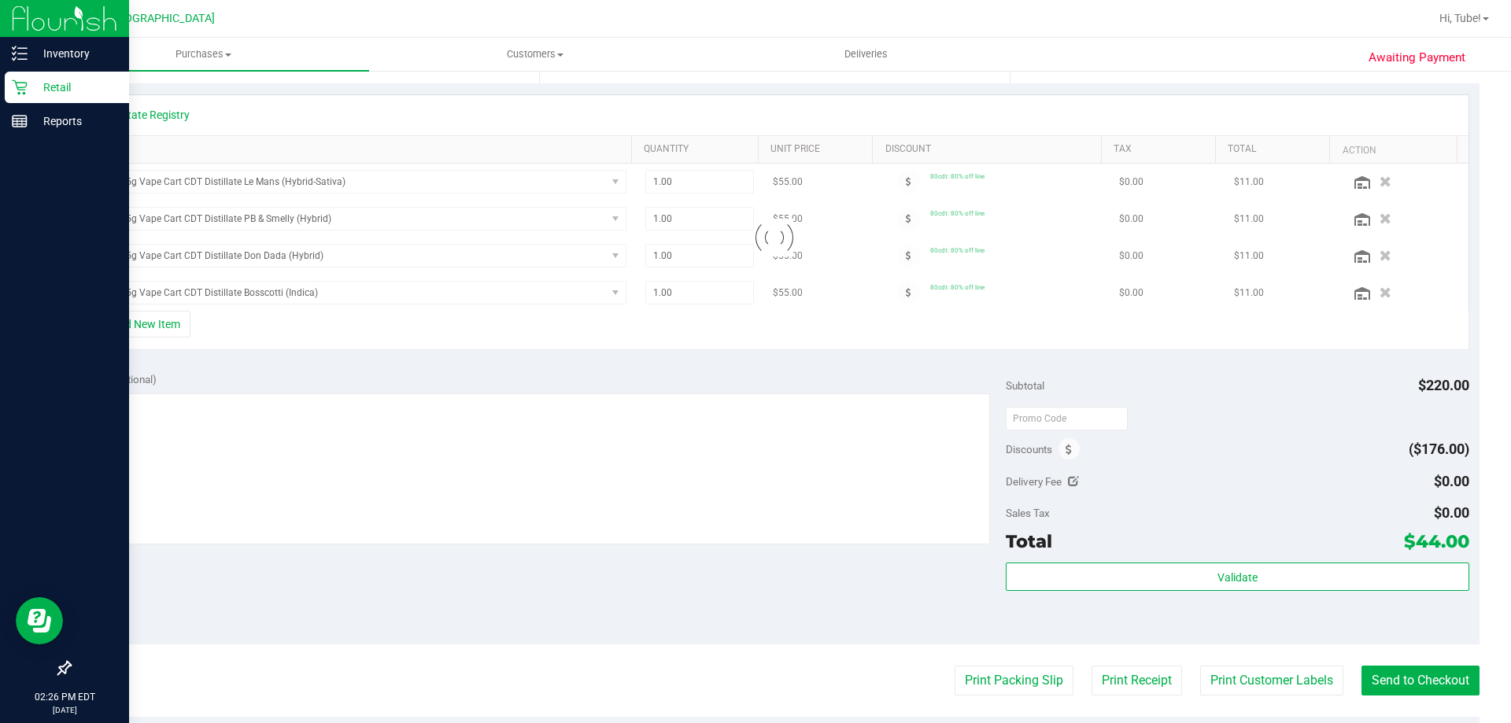
scroll to position [315, 0]
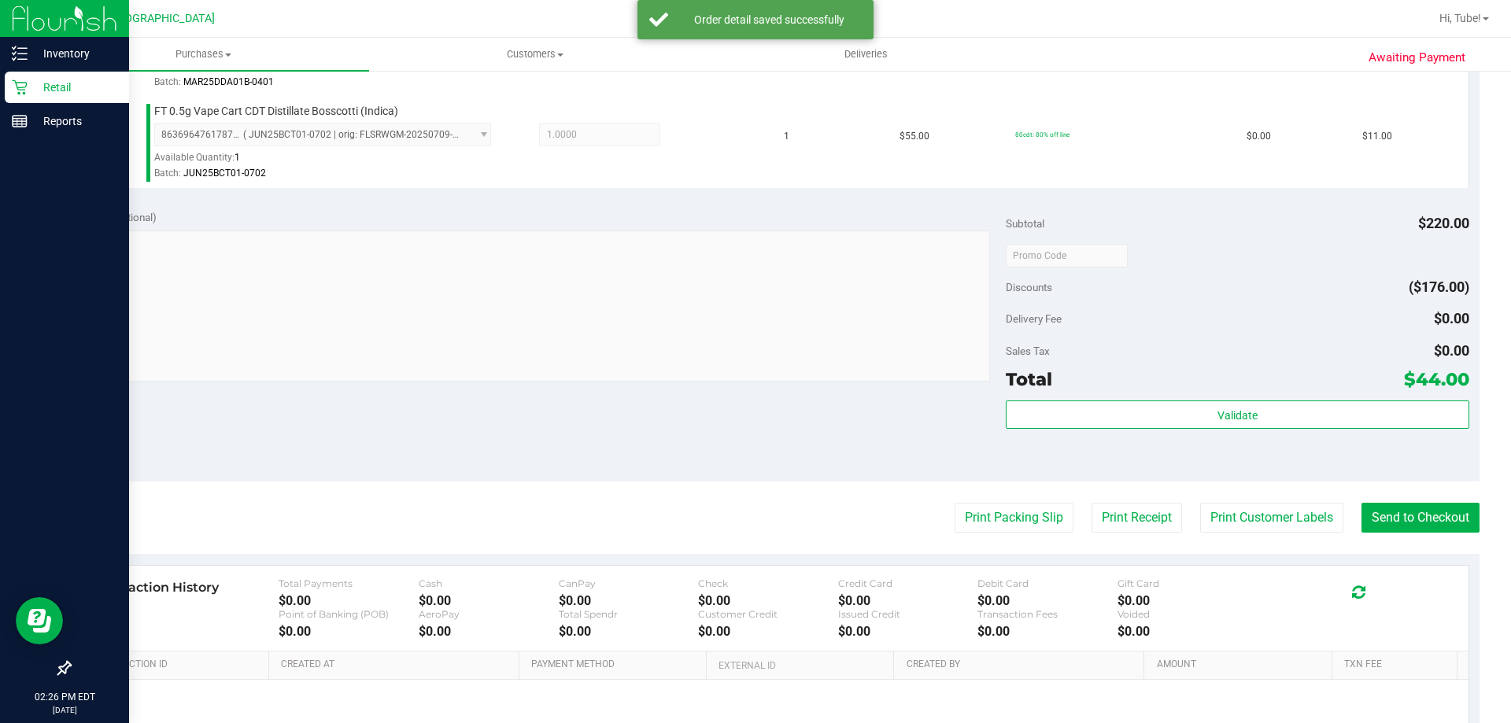
scroll to position [837, 0]
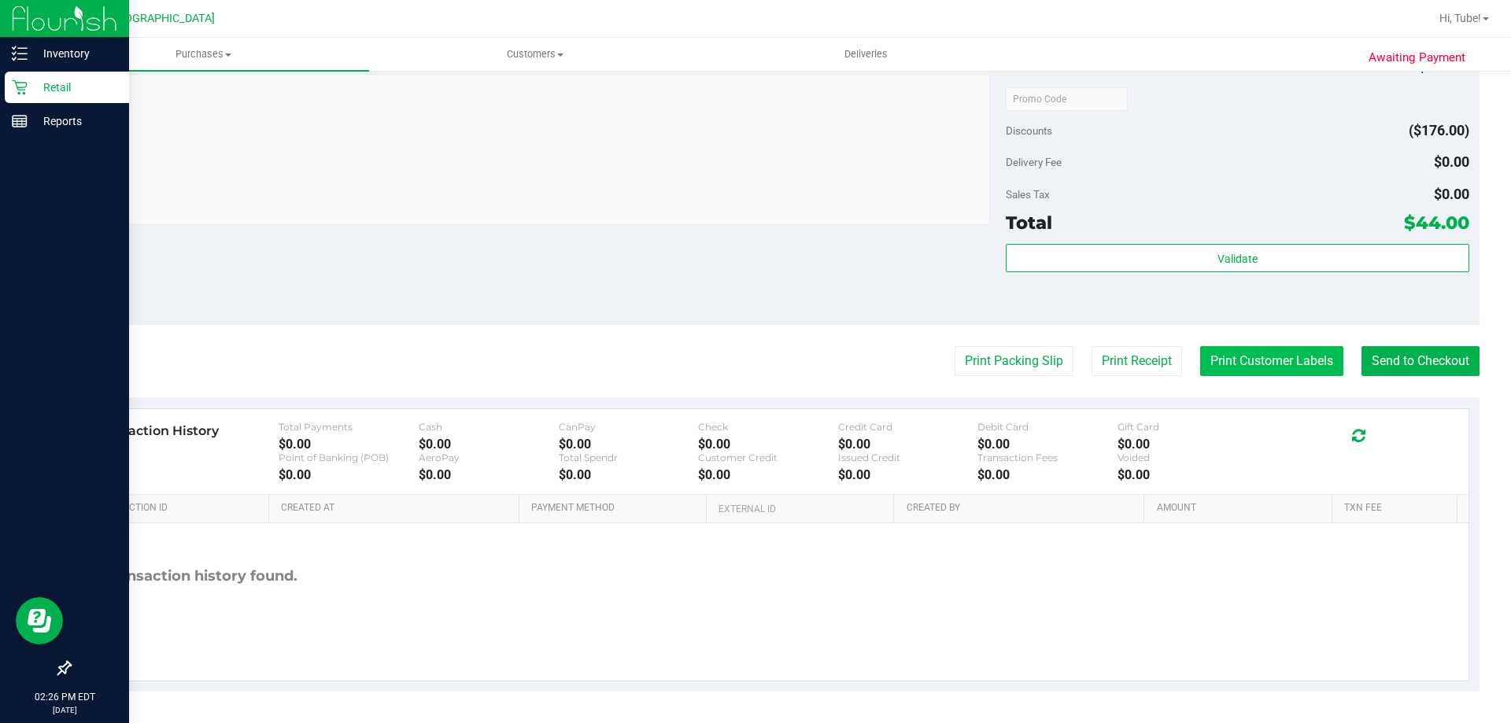
click at [1304, 358] on button "Print Customer Labels" at bounding box center [1271, 361] width 143 height 30
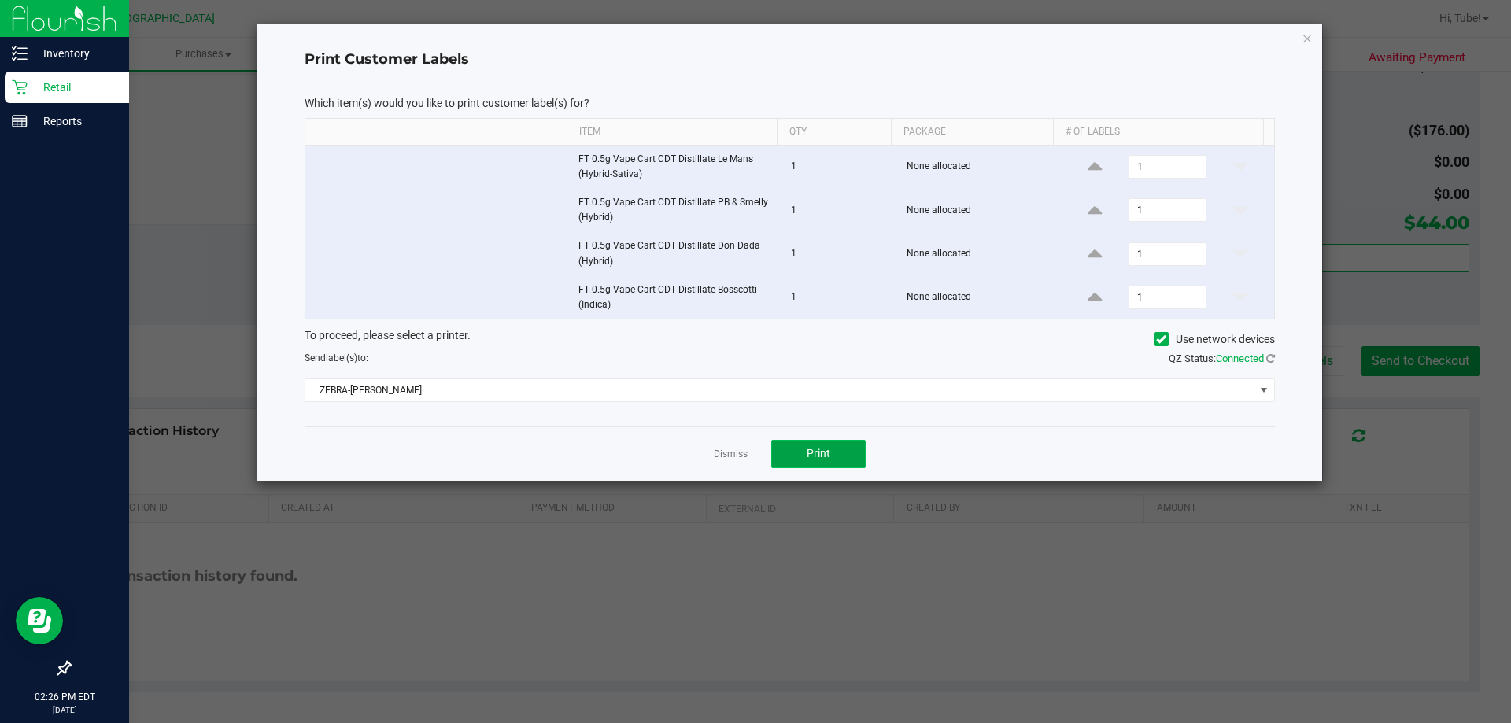
click at [815, 447] on span "Print" at bounding box center [819, 453] width 24 height 13
click at [1300, 35] on div "Print Customer Labels Which item(s) would you like to print customer label(s) f…" at bounding box center [789, 252] width 1065 height 457
click at [1310, 39] on icon "button" at bounding box center [1307, 37] width 11 height 19
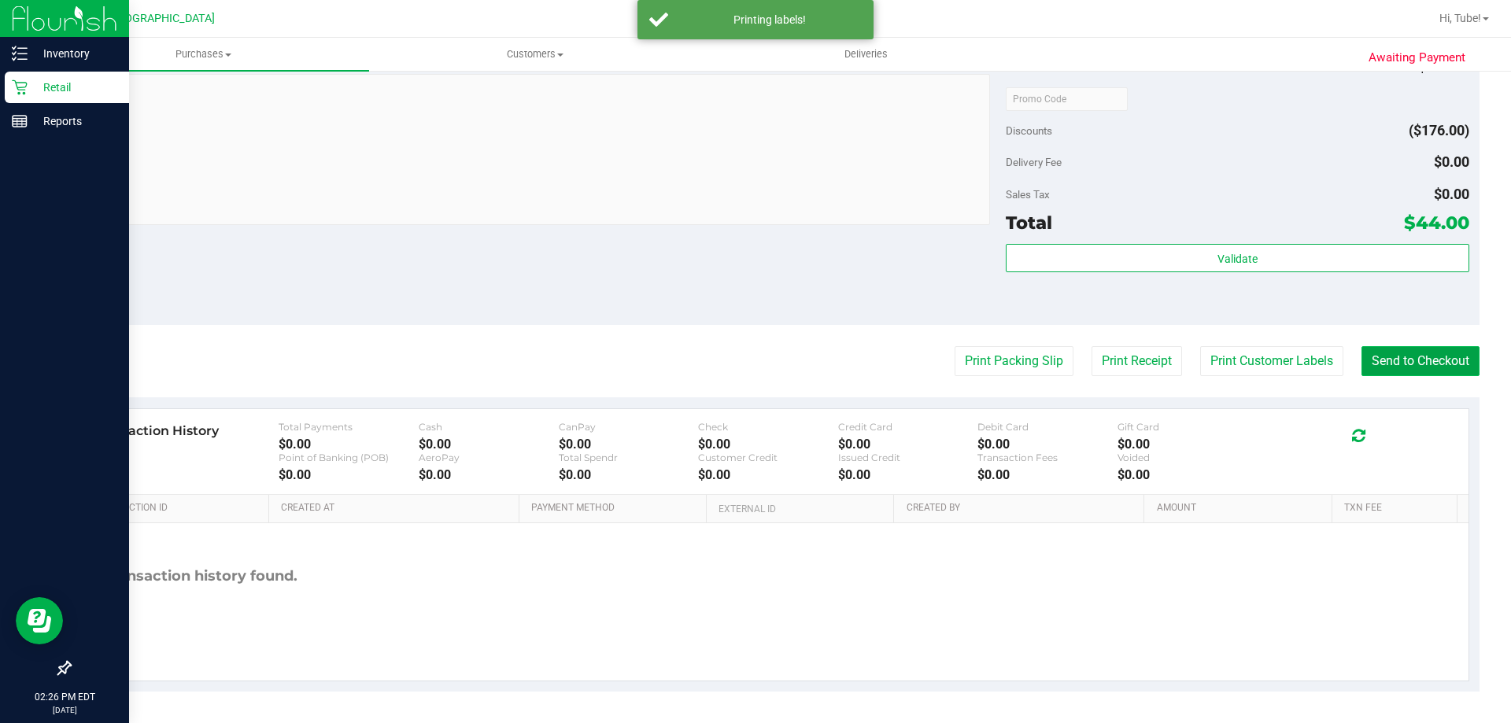
click at [1387, 352] on button "Send to Checkout" at bounding box center [1421, 361] width 118 height 30
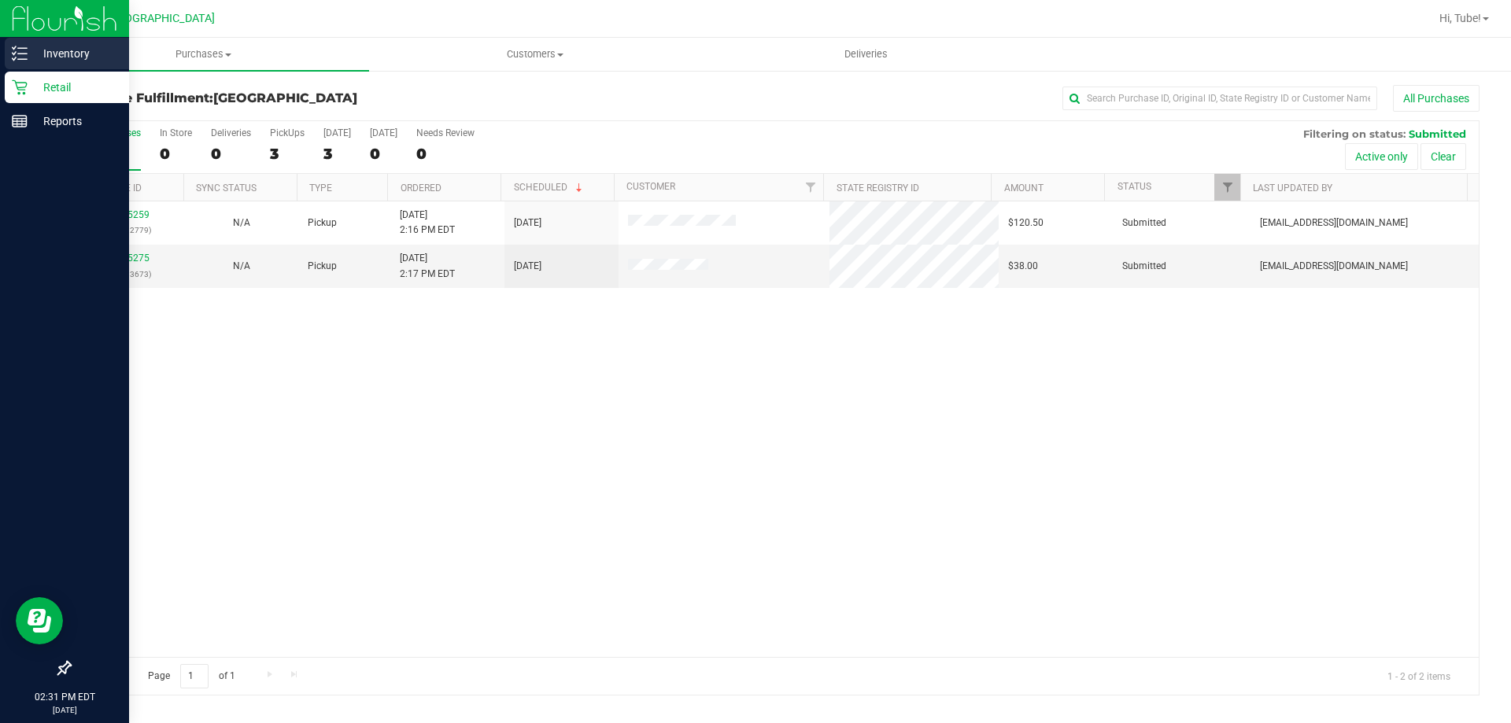
click at [26, 50] on icon at bounding box center [20, 54] width 16 height 16
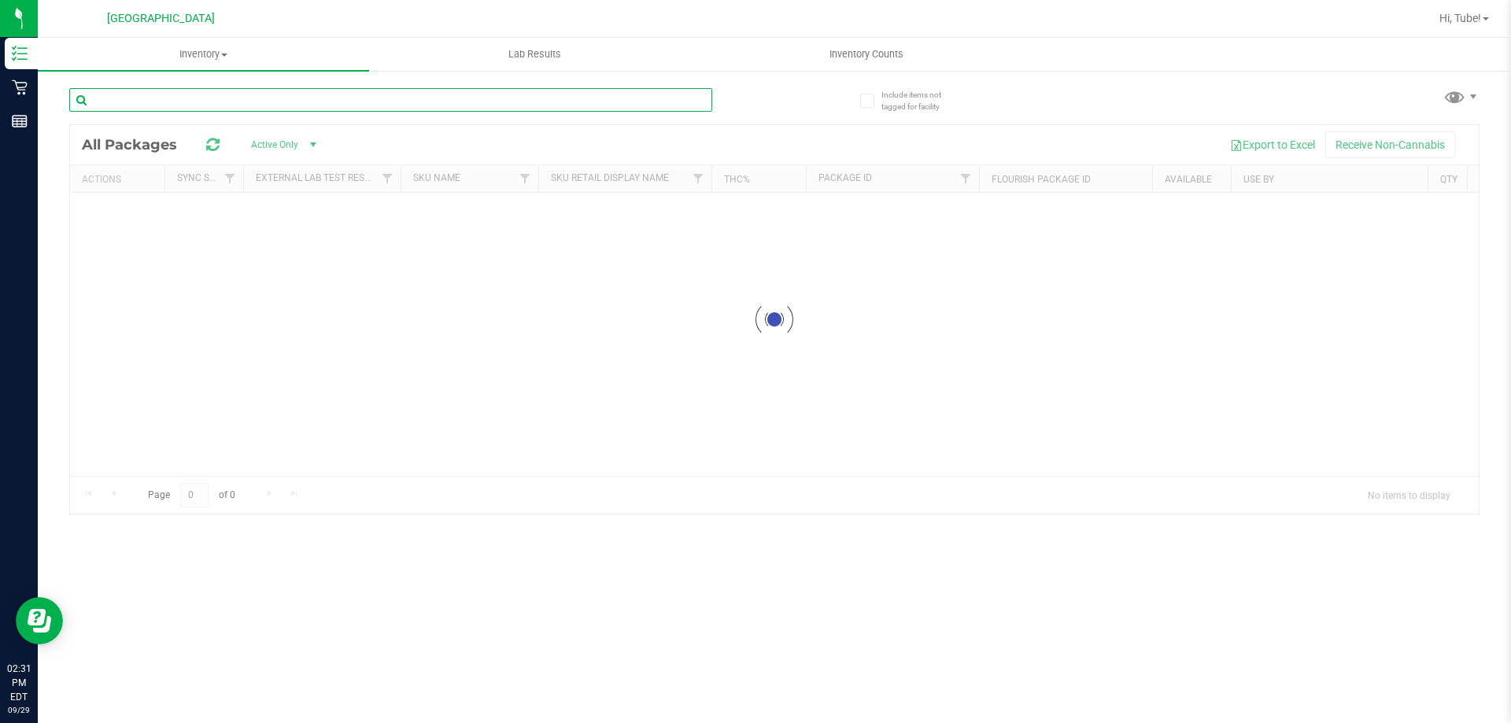
click at [358, 111] on input "text" at bounding box center [390, 100] width 643 height 24
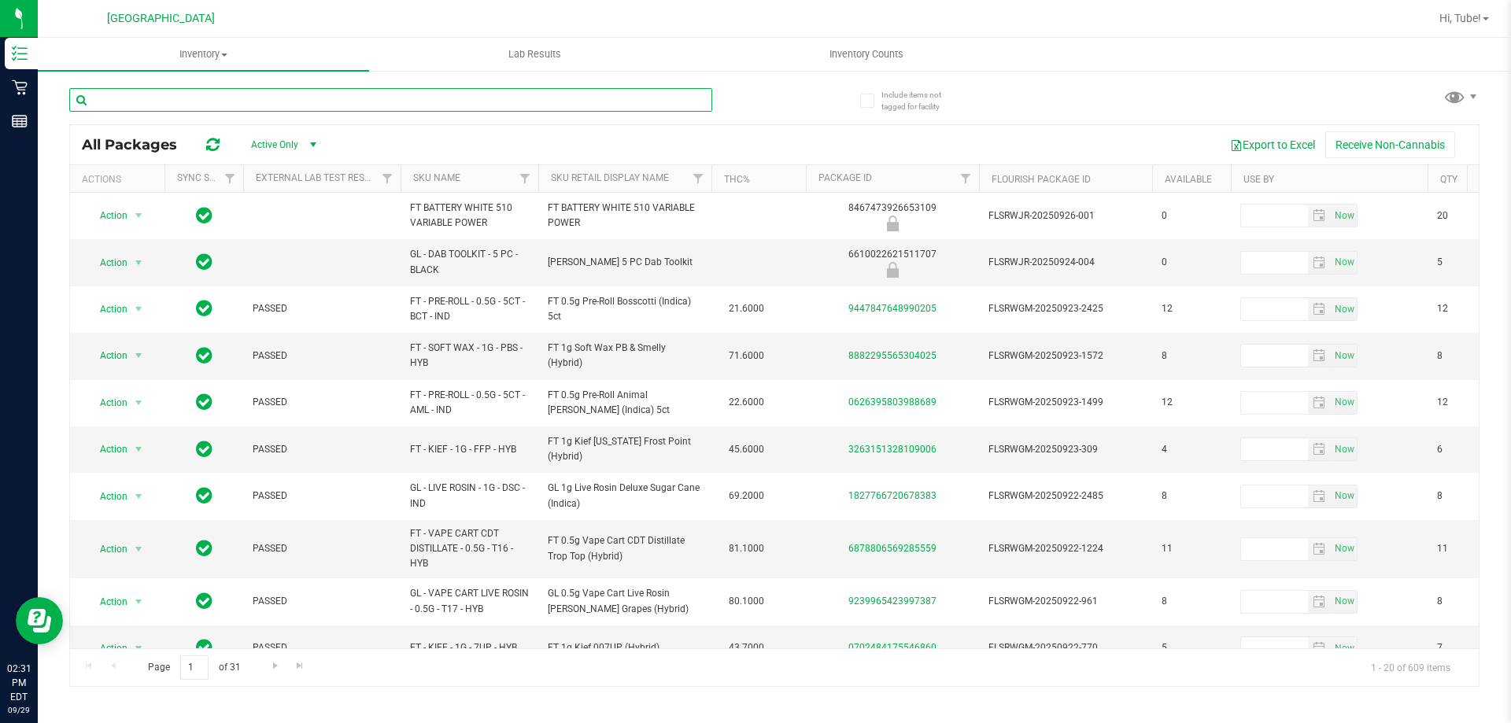
drag, startPoint x: 358, startPoint y: 111, endPoint x: 245, endPoint y: 107, distance: 113.4
click at [245, 107] on input "text" at bounding box center [390, 100] width 643 height 24
click at [246, 98] on input "text" at bounding box center [390, 100] width 643 height 24
paste input "FT 1g Vape Cart CDT Distillate Rainbow Pebblez F2 (Hybrid)"
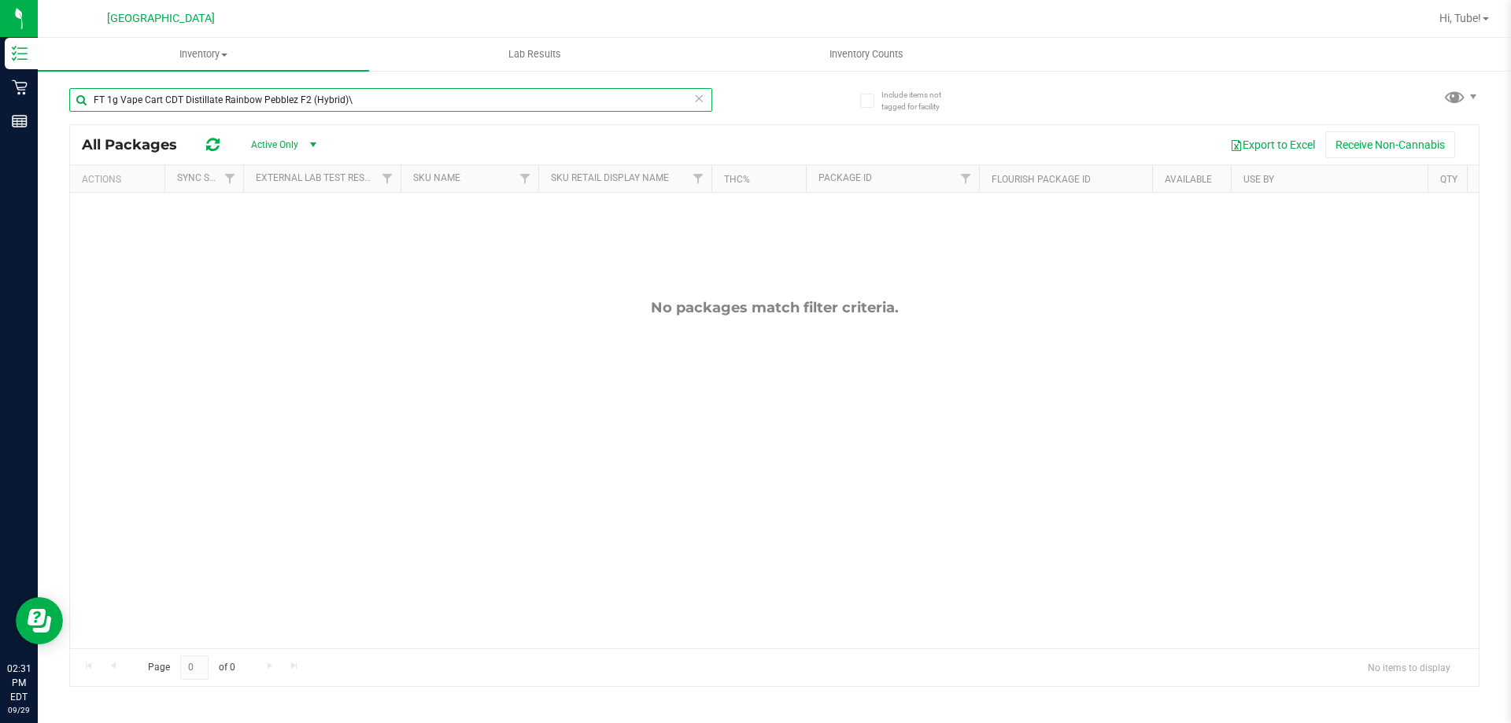
type input "FT 1g Vape Cart CDT Distillate Rainbow Pebblez F2 (Hybrid)"
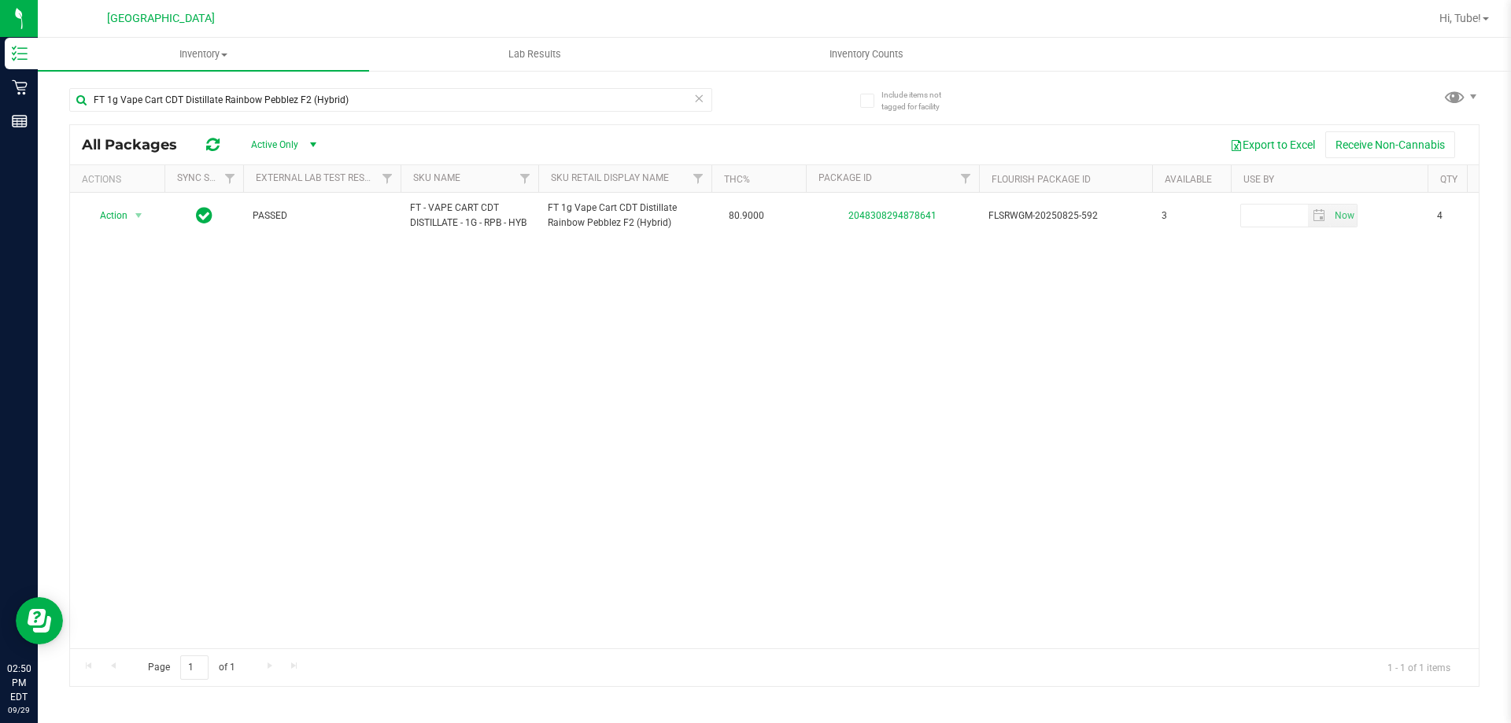
click at [700, 105] on icon at bounding box center [698, 97] width 11 height 19
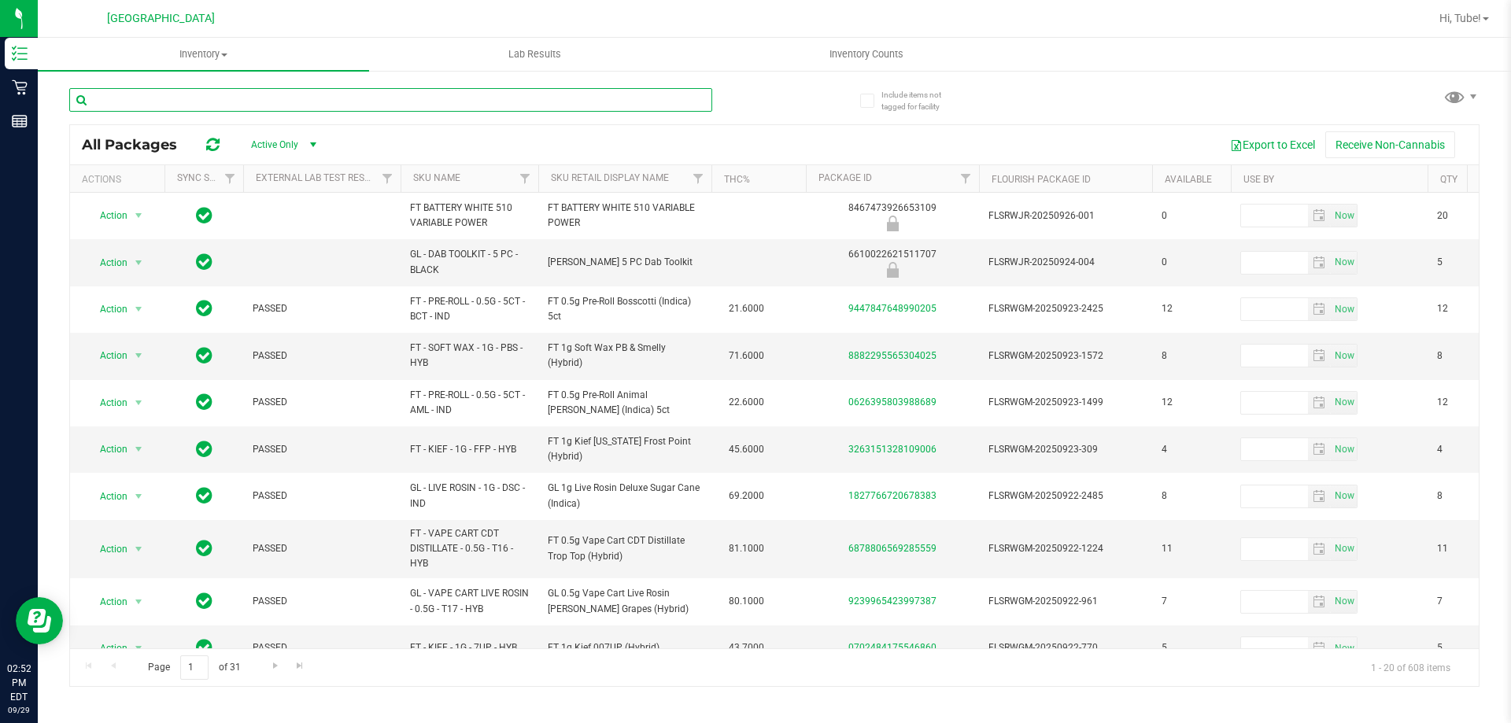
click at [314, 102] on input "text" at bounding box center [390, 100] width 643 height 24
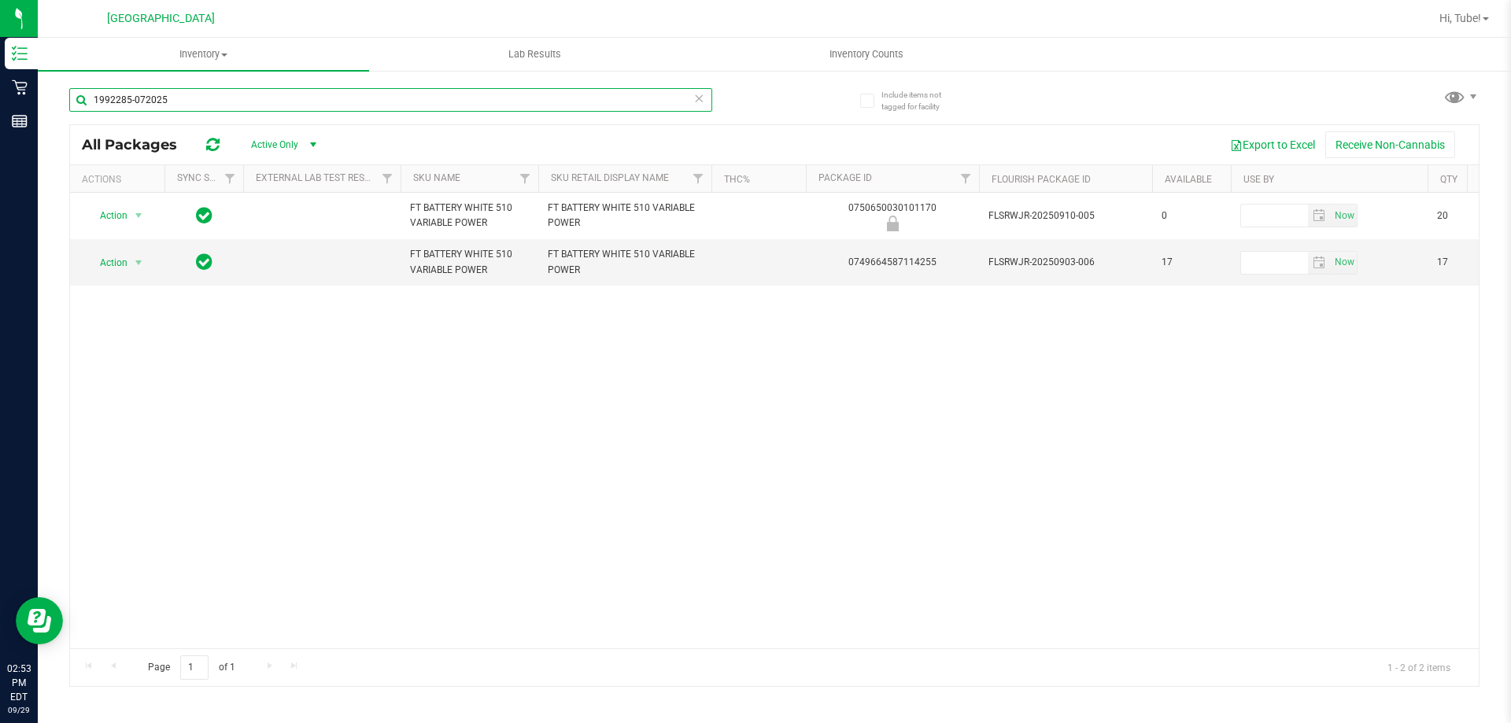
type input "1992285-072025"
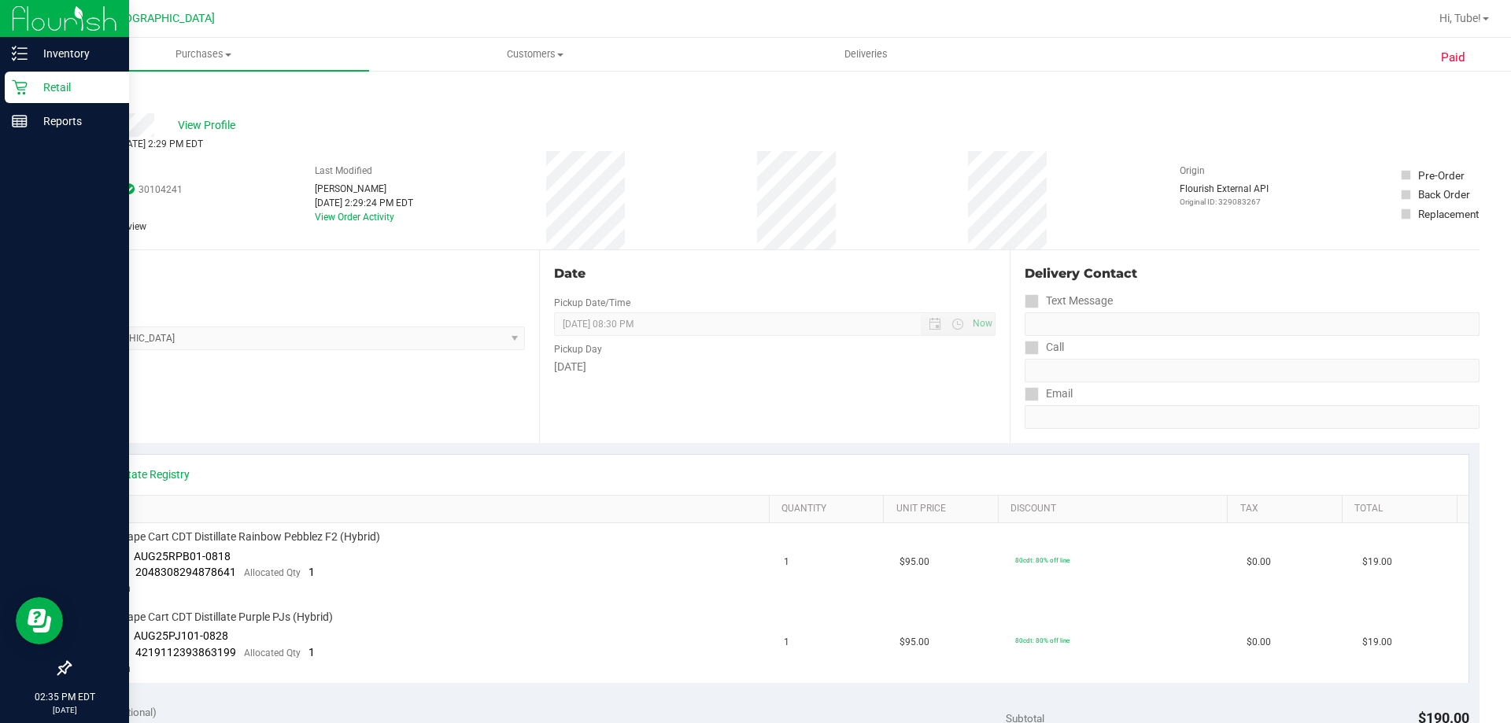
click at [26, 86] on icon at bounding box center [19, 87] width 15 height 15
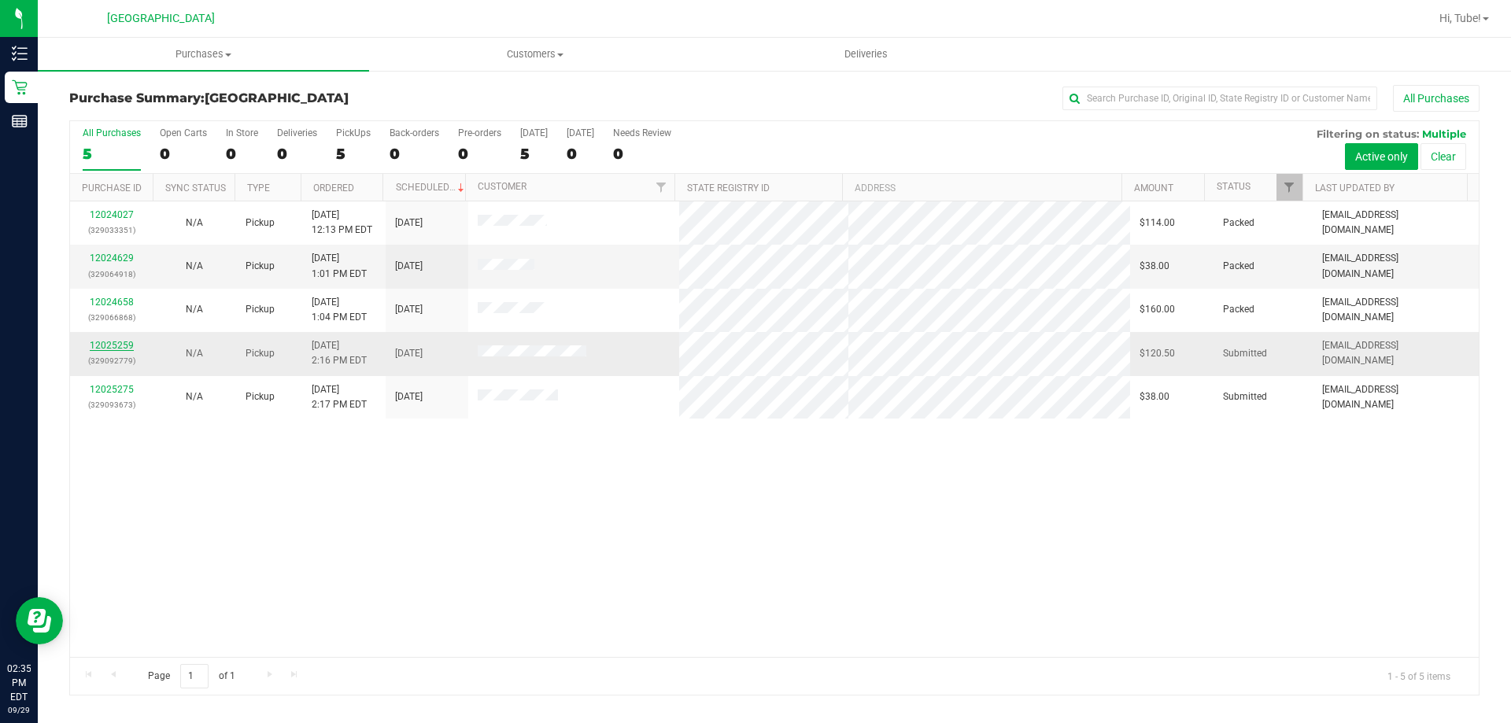
click at [125, 342] on link "12025259" at bounding box center [112, 345] width 44 height 11
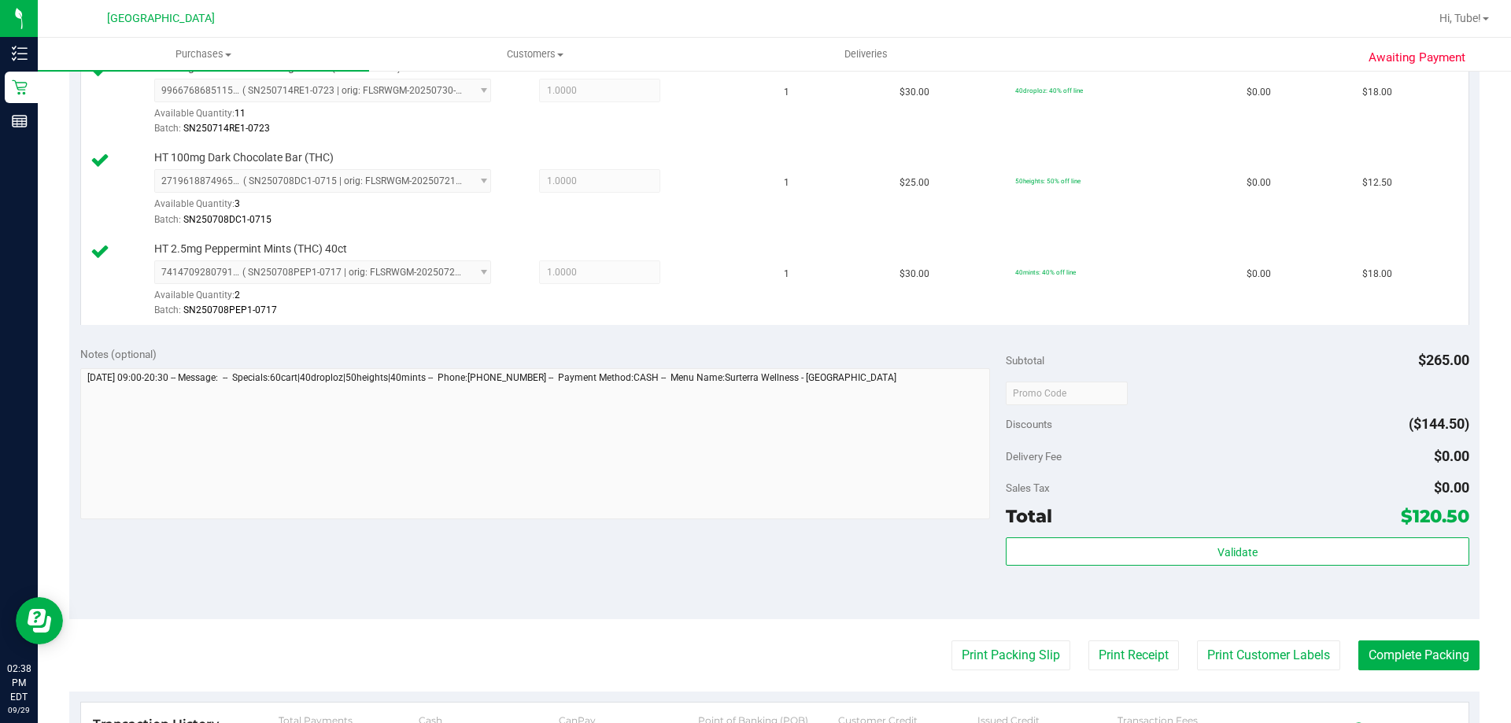
scroll to position [787, 0]
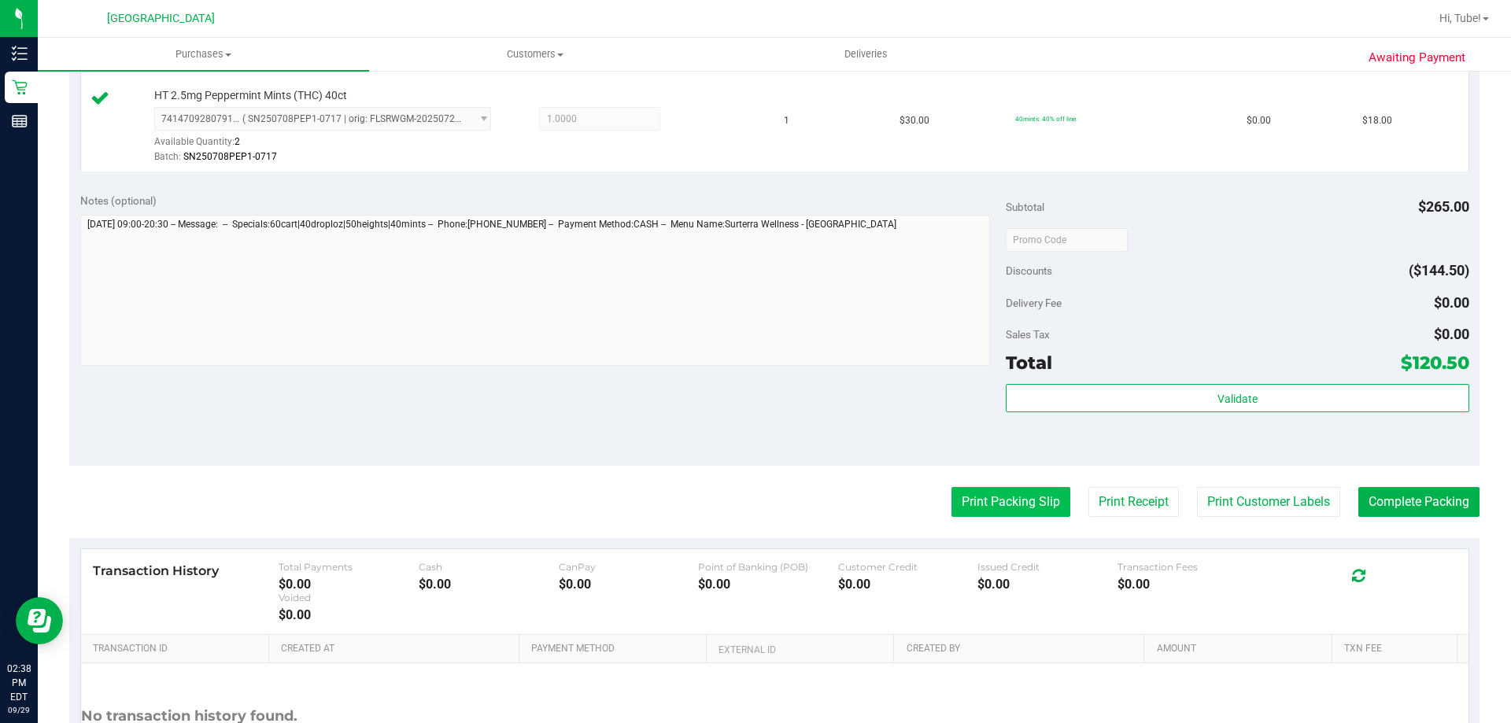
click at [984, 512] on button "Print Packing Slip" at bounding box center [1011, 502] width 119 height 30
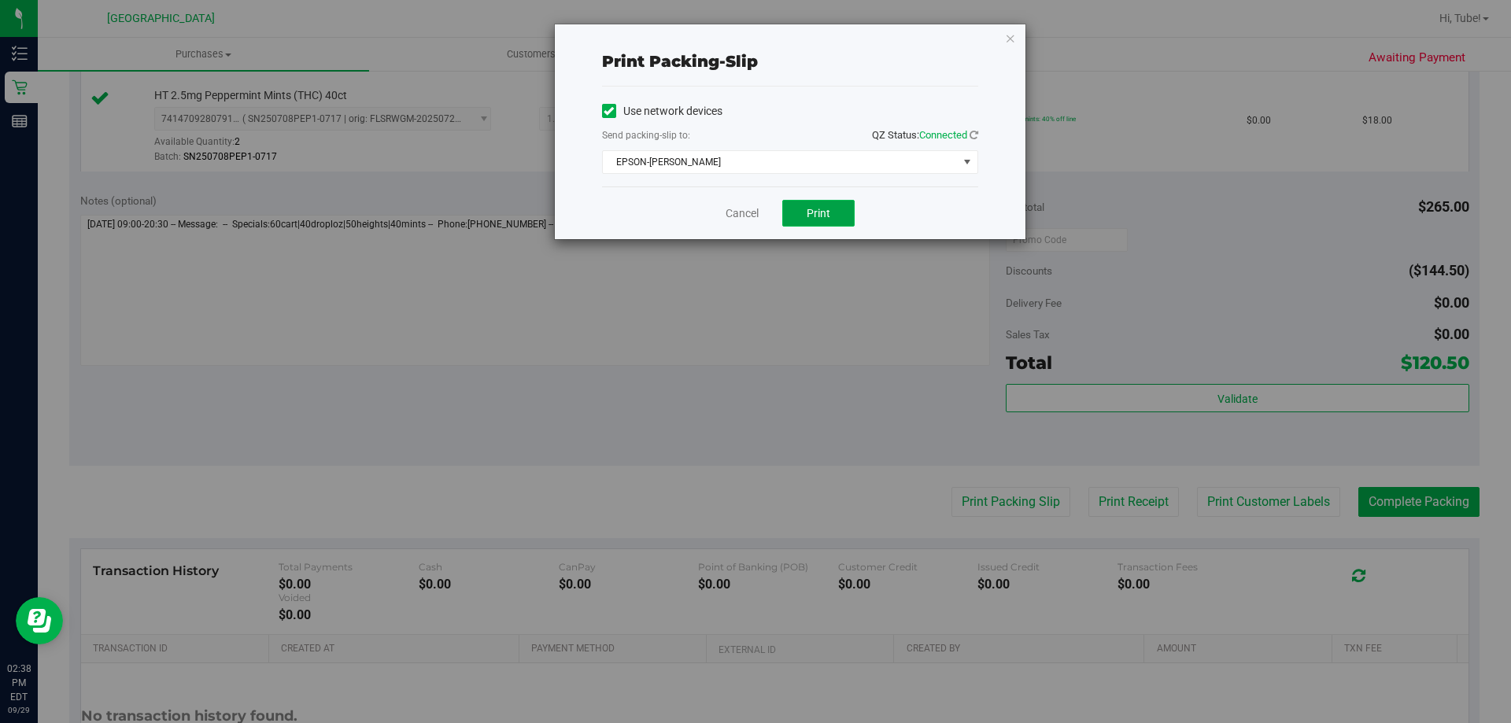
click at [840, 221] on button "Print" at bounding box center [818, 213] width 72 height 27
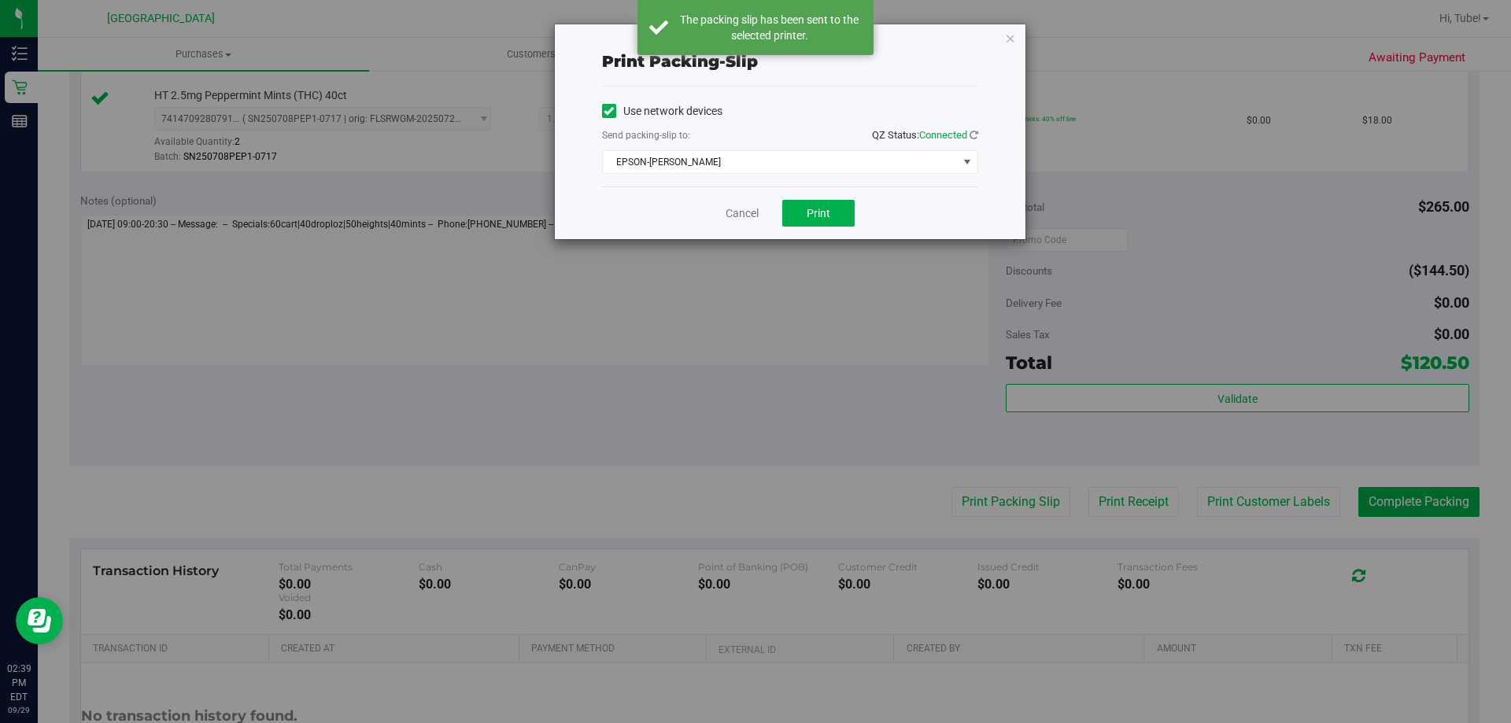
click at [1011, 41] on icon "button" at bounding box center [1010, 37] width 11 height 19
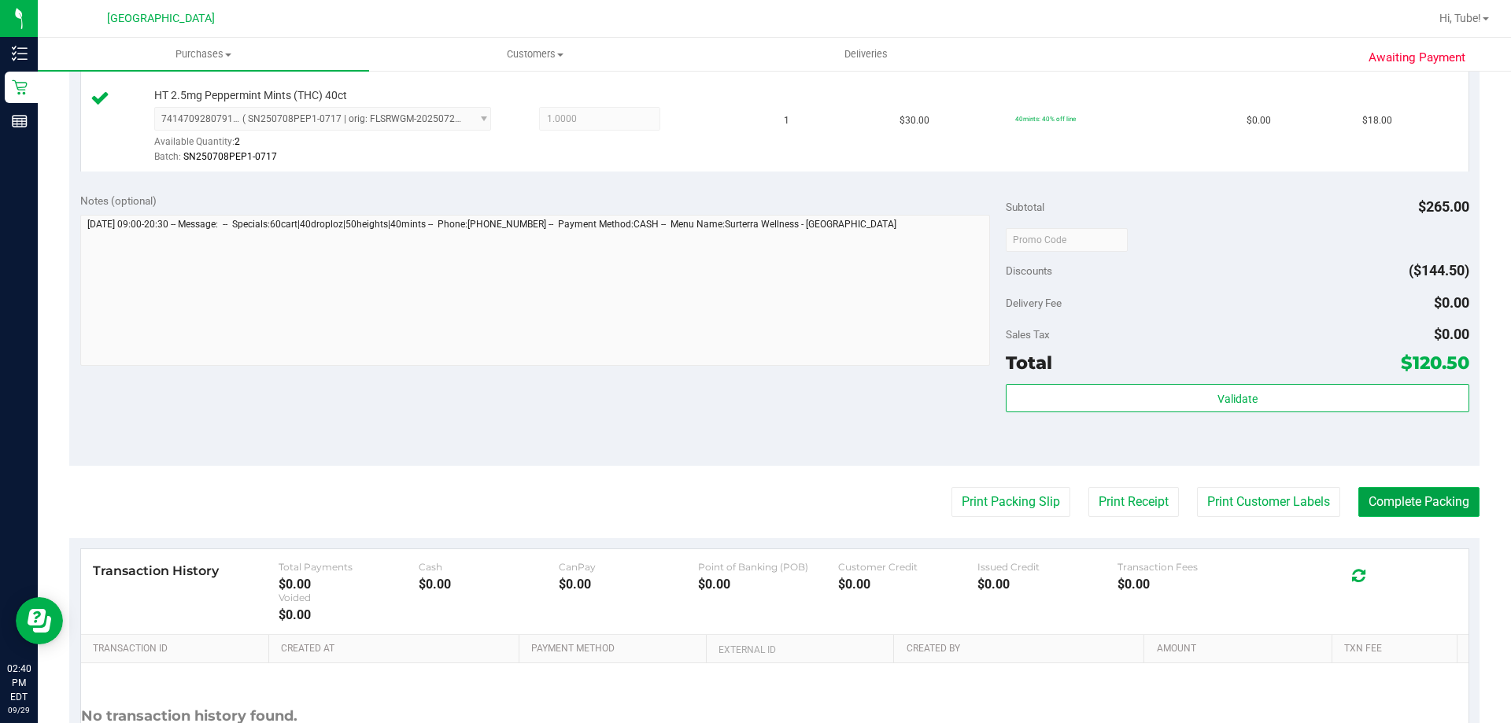
click at [1395, 494] on button "Complete Packing" at bounding box center [1419, 502] width 121 height 30
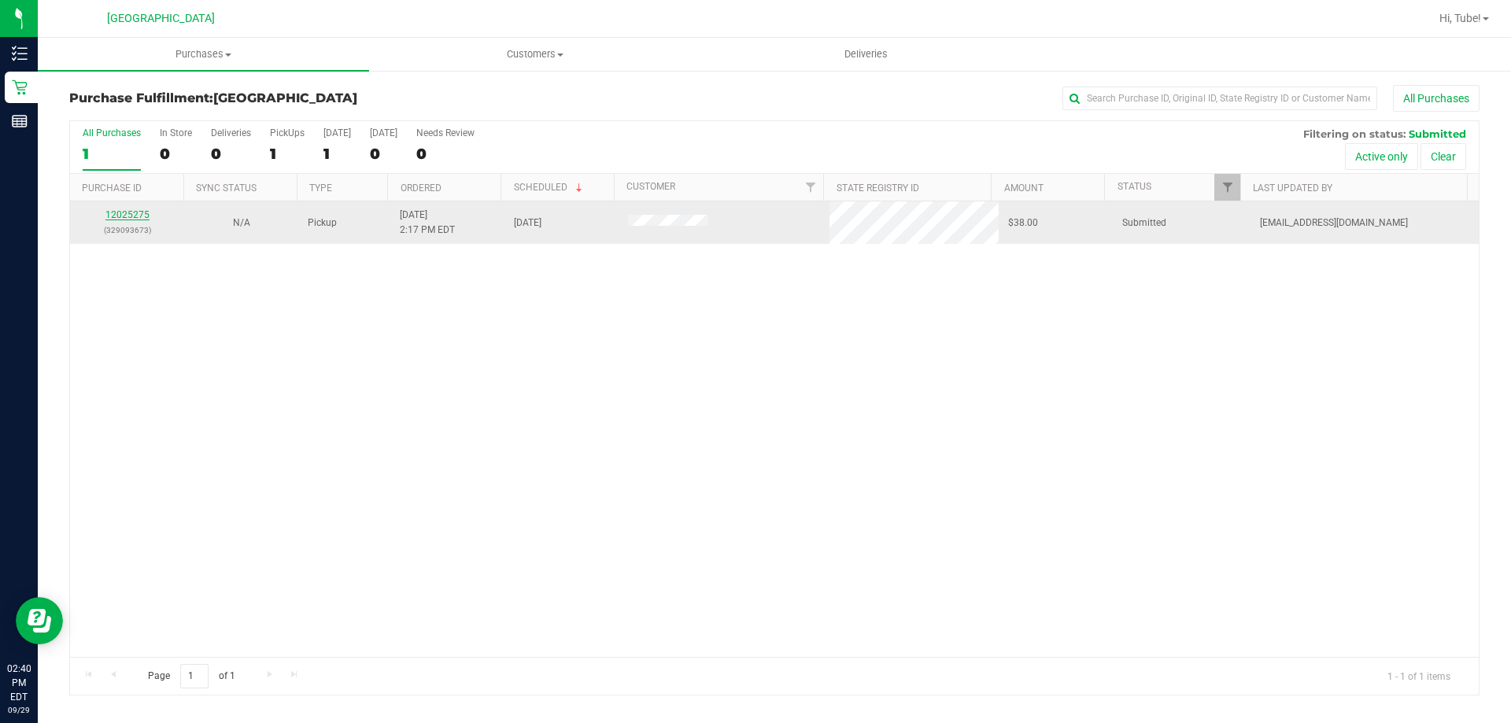
click at [130, 213] on link "12025275" at bounding box center [127, 214] width 44 height 11
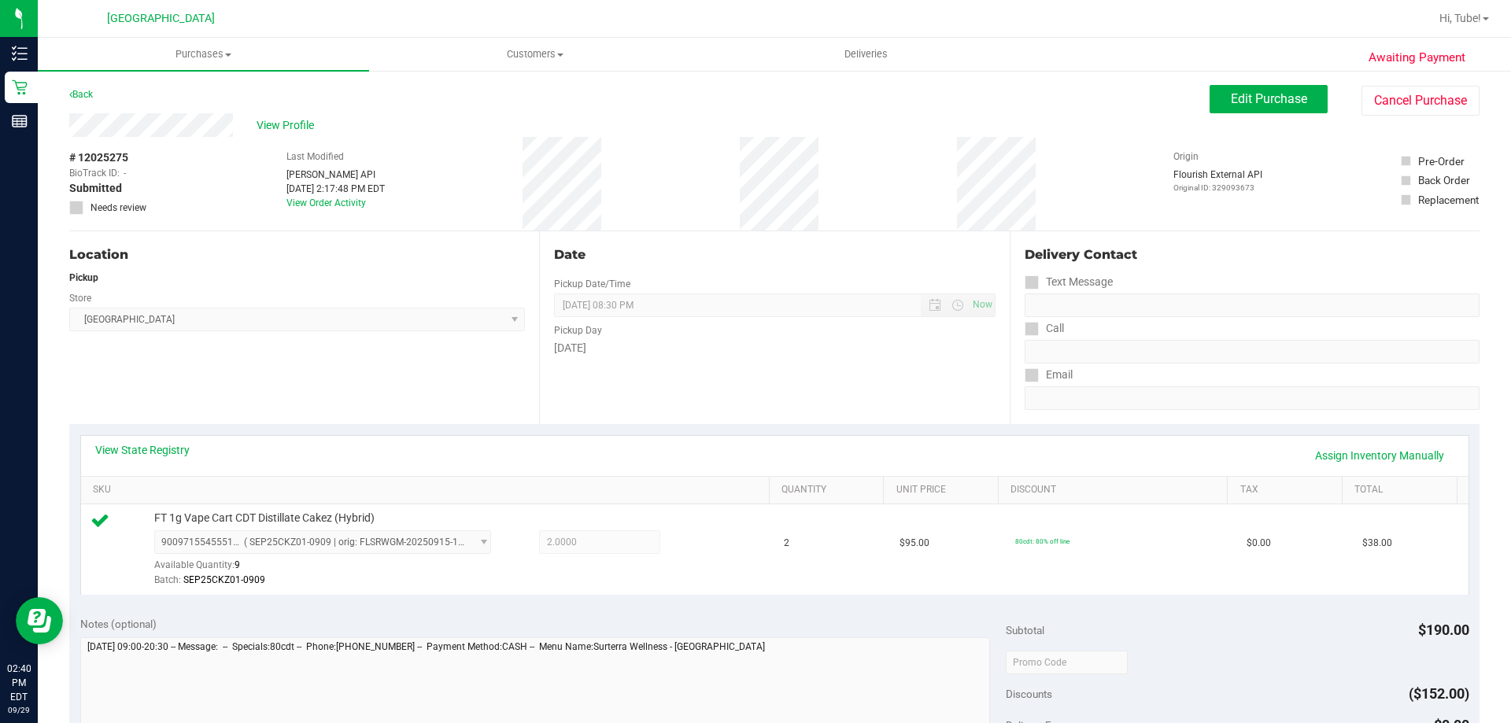
scroll to position [472, 0]
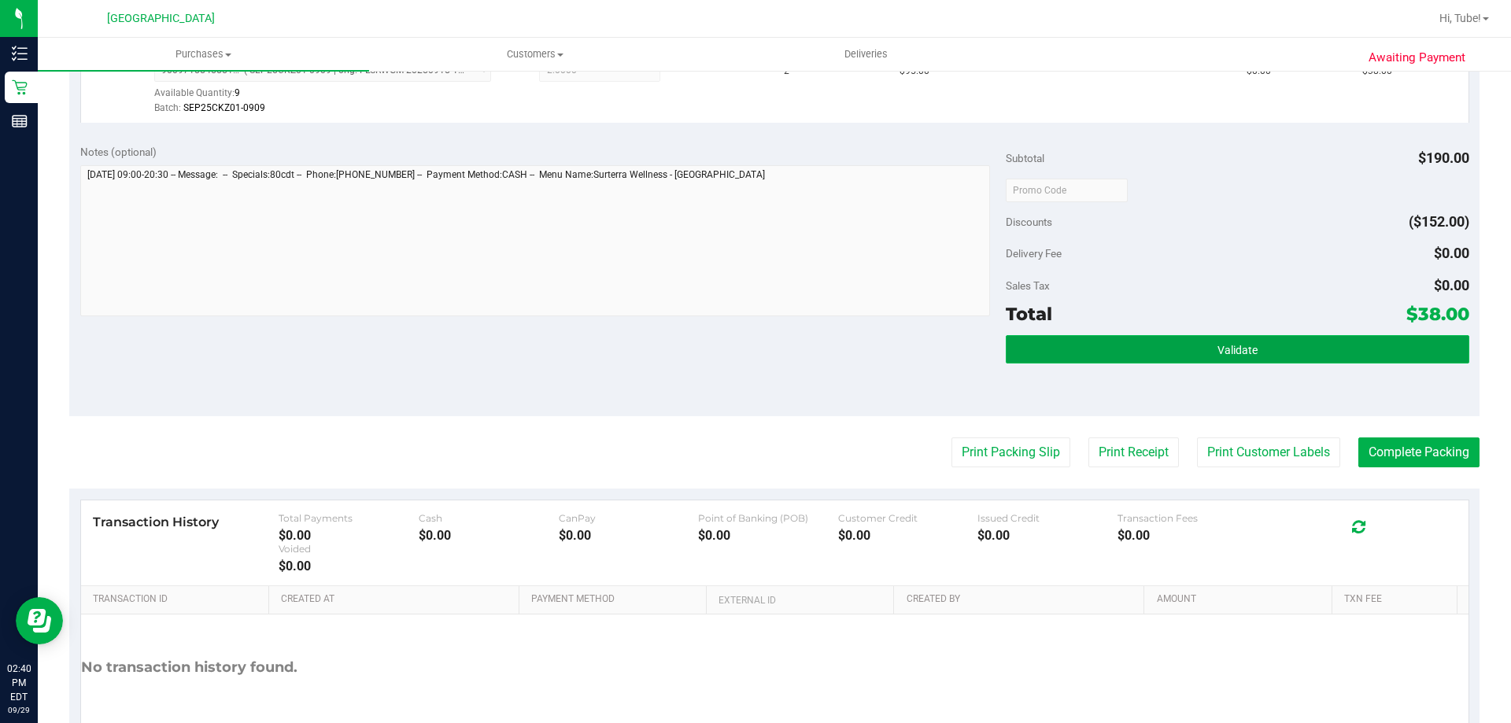
click at [1233, 353] on span "Validate" at bounding box center [1238, 350] width 40 height 13
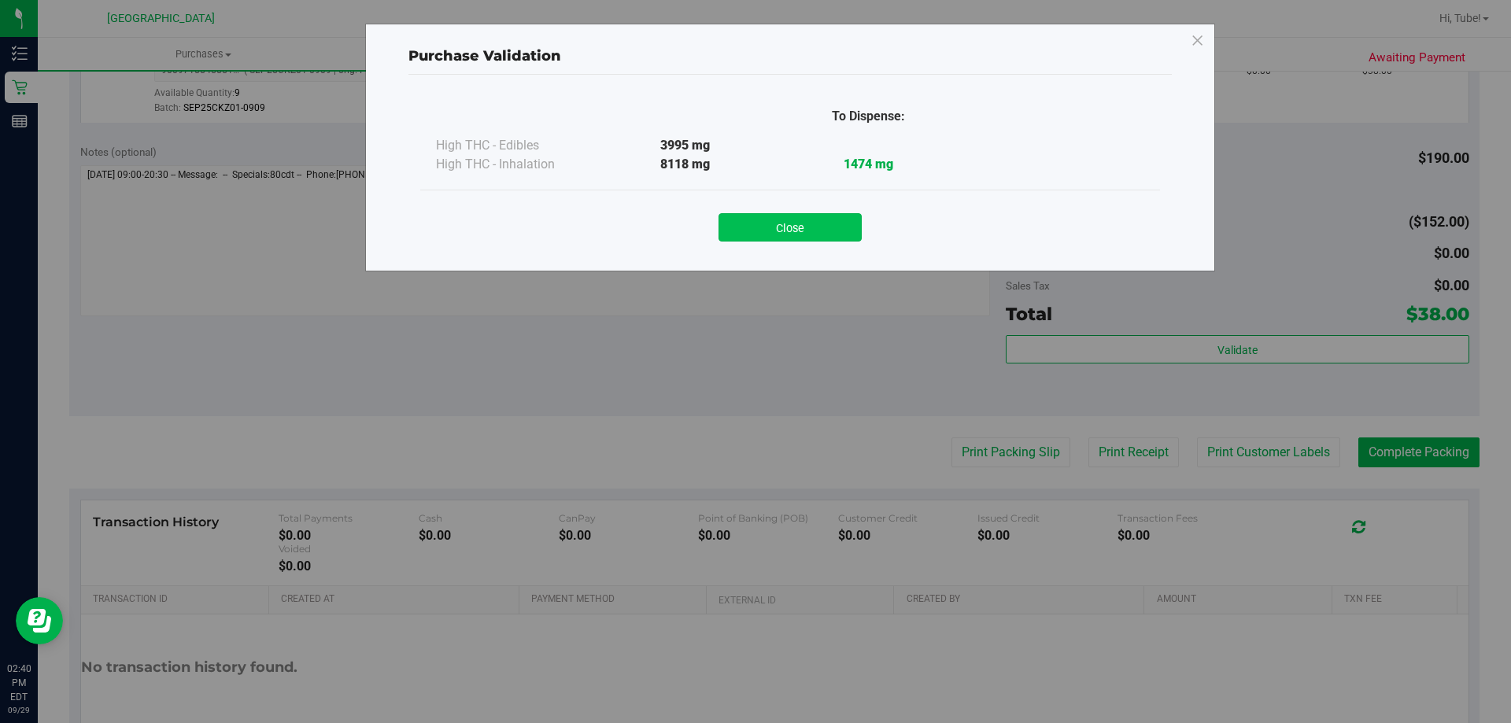
click at [786, 224] on button "Close" at bounding box center [790, 227] width 143 height 28
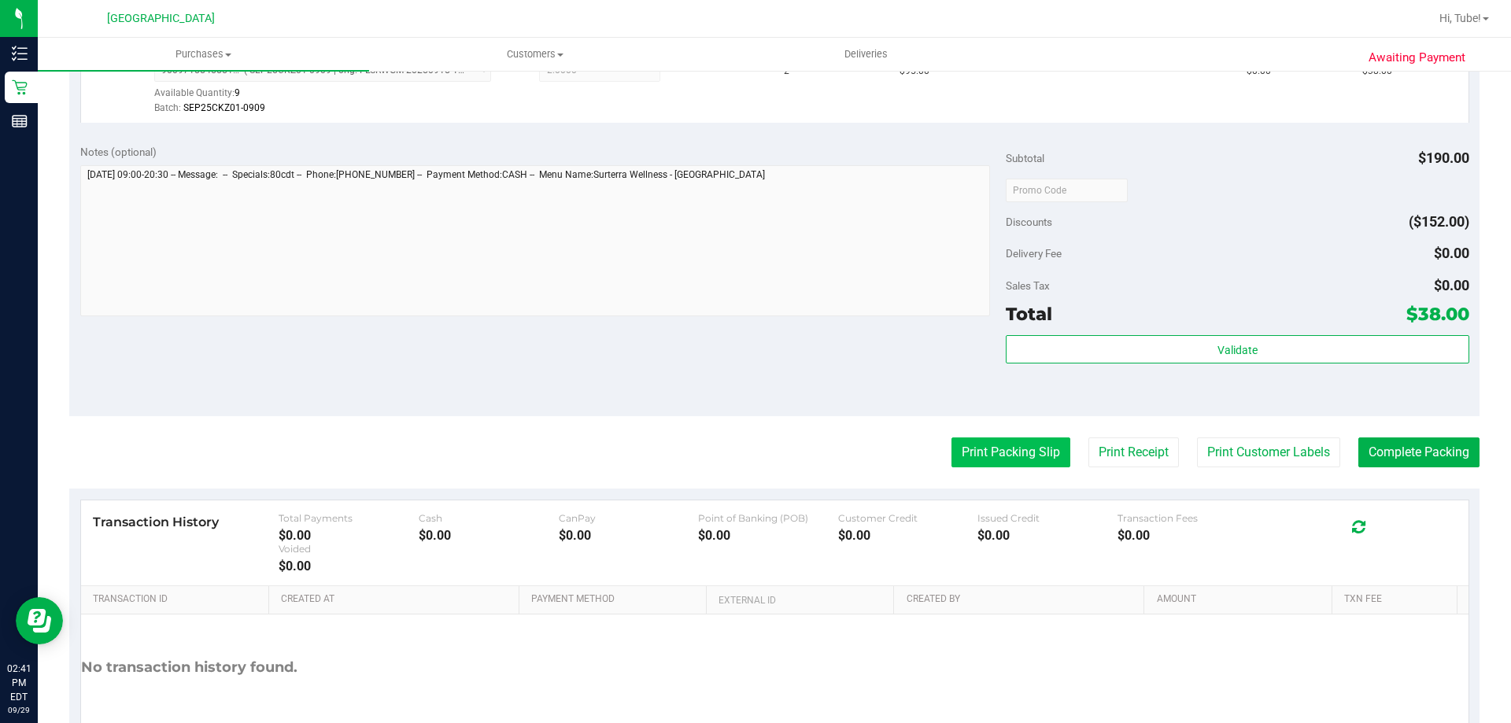
drag, startPoint x: 999, startPoint y: 440, endPoint x: 1000, endPoint y: 450, distance: 10.4
click at [1000, 450] on button "Print Packing Slip" at bounding box center [1011, 453] width 119 height 30
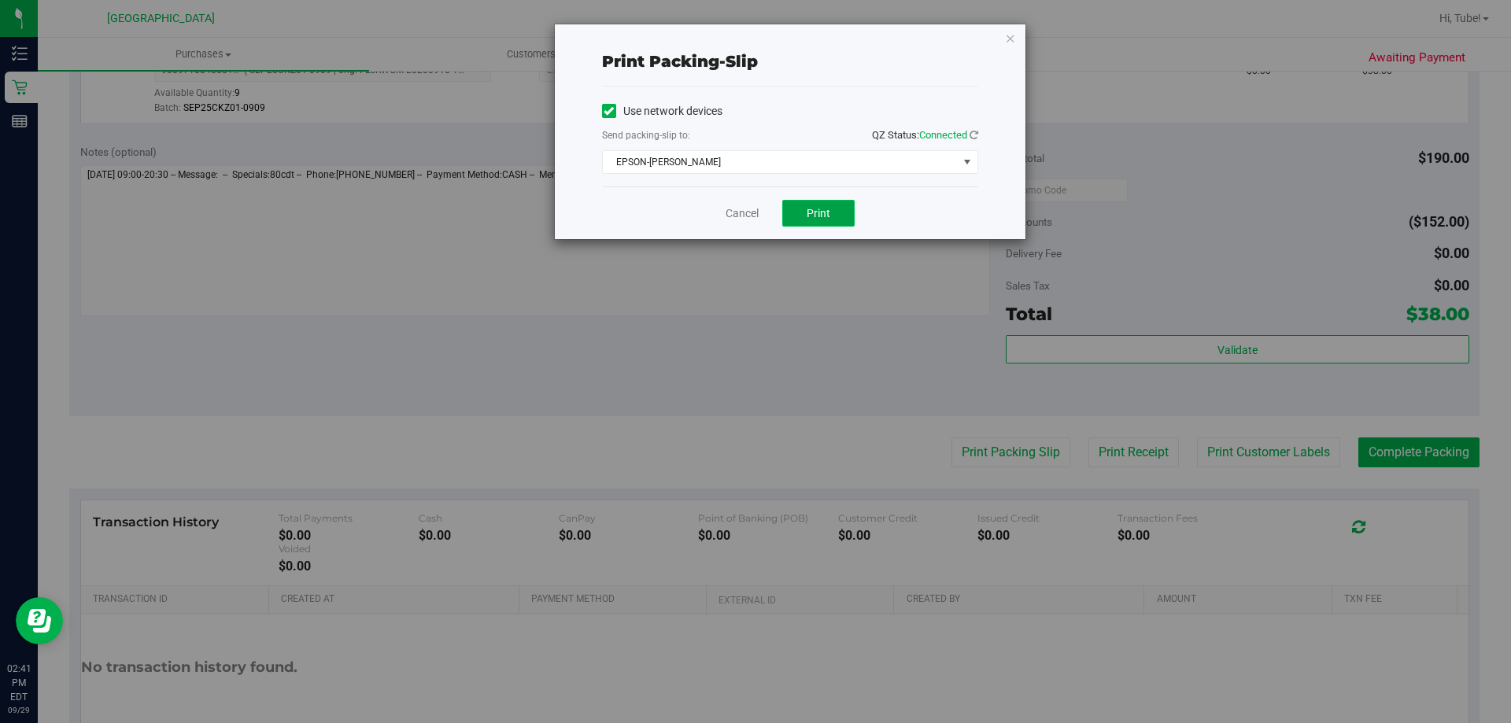
click at [832, 202] on button "Print" at bounding box center [818, 213] width 72 height 27
click at [1013, 36] on icon "button" at bounding box center [1010, 37] width 11 height 19
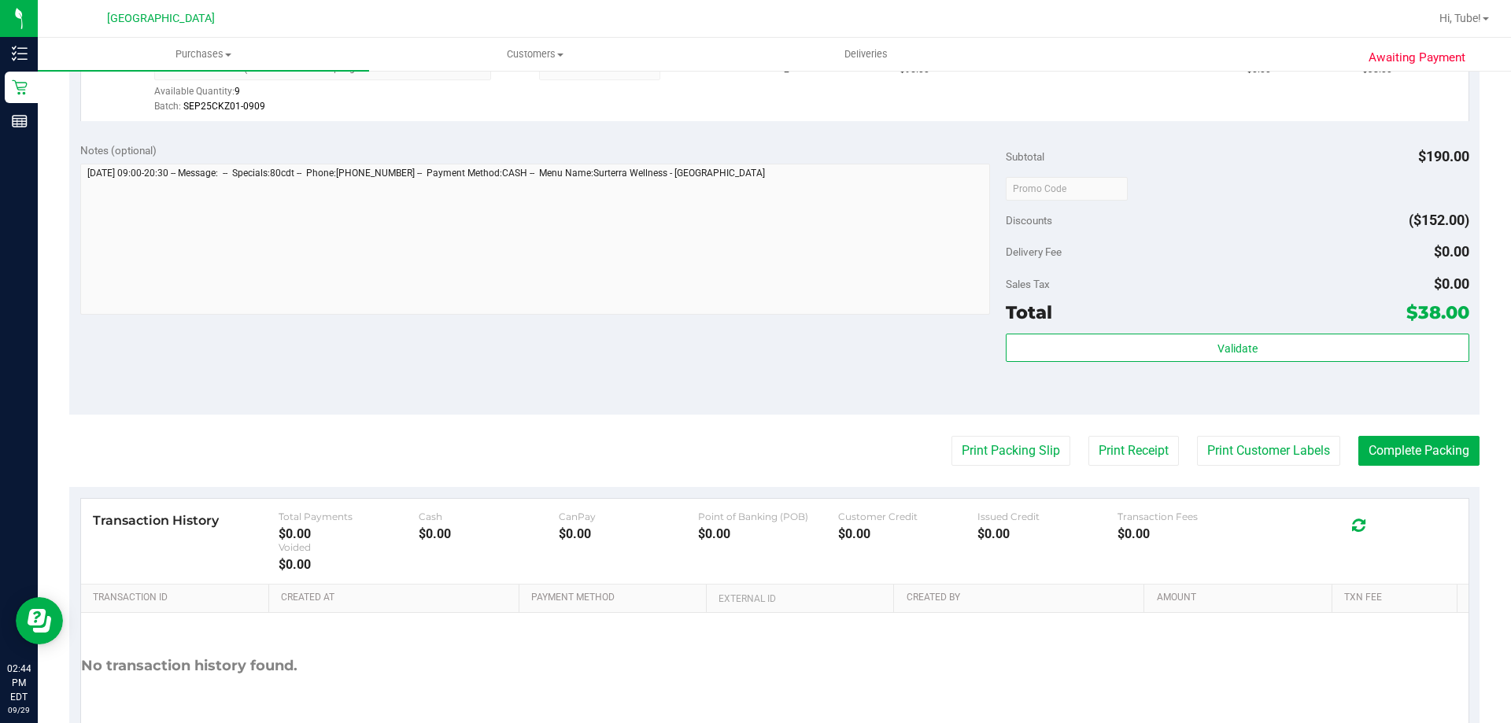
scroll to position [551, 0]
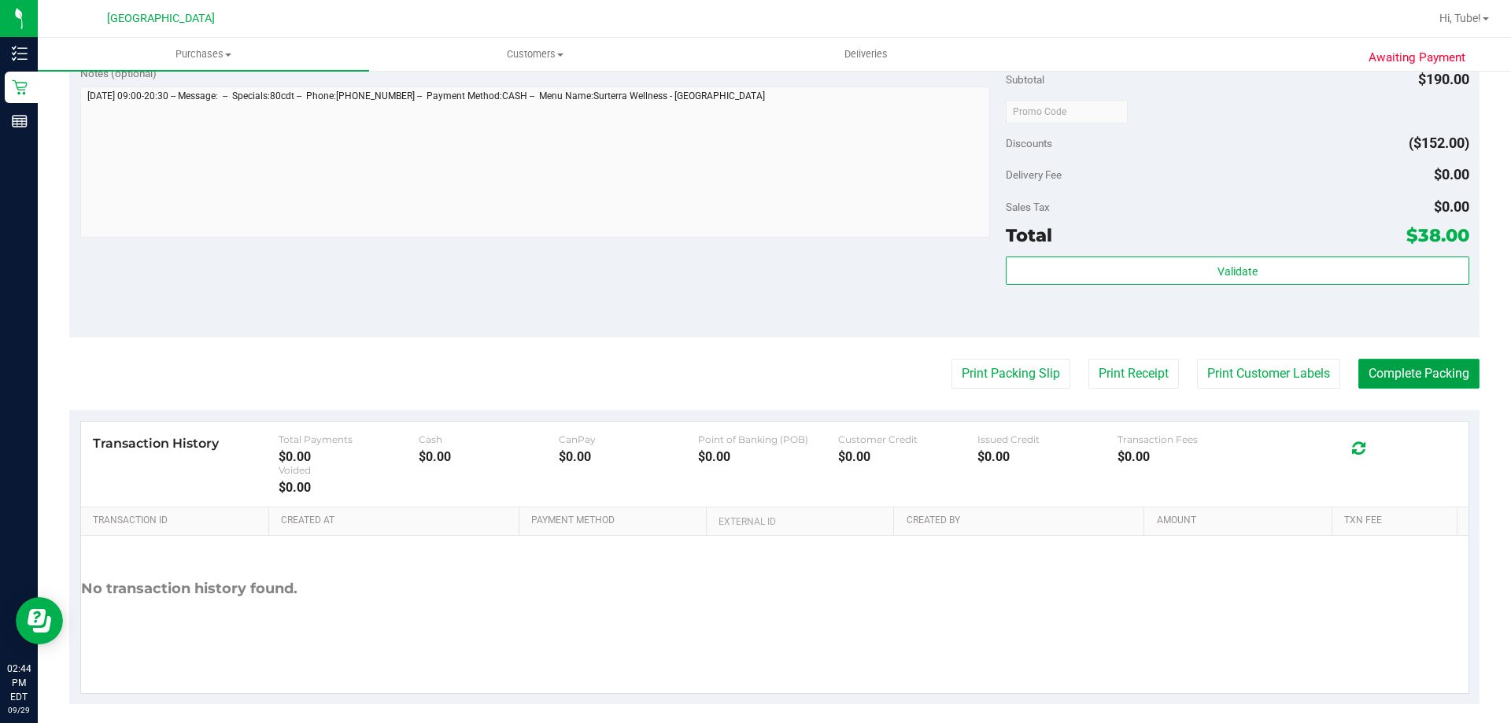
click at [1395, 371] on button "Complete Packing" at bounding box center [1419, 374] width 121 height 30
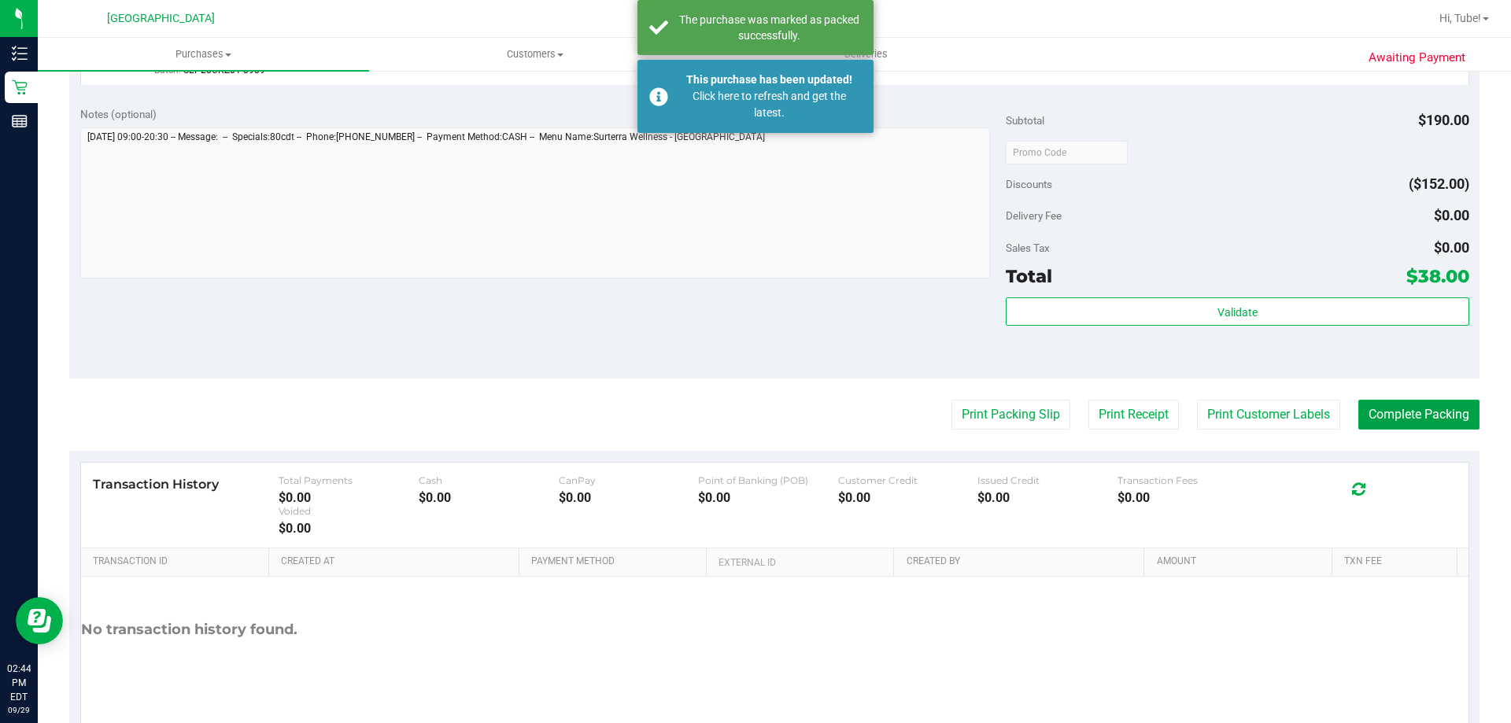
scroll to position [472, 0]
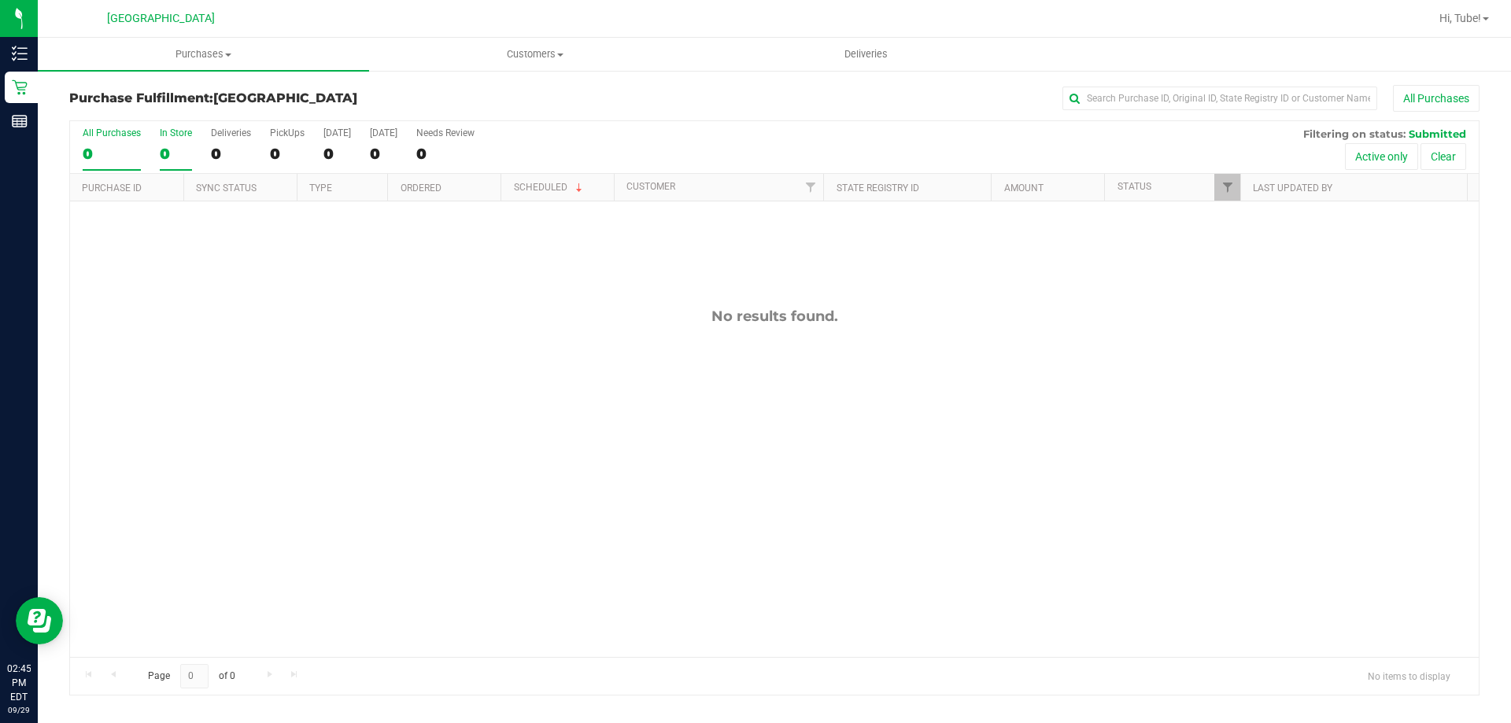
click at [182, 163] on label "In Store 0" at bounding box center [176, 149] width 32 height 43
click at [0, 0] on input "In Store 0" at bounding box center [0, 0] width 0 height 0
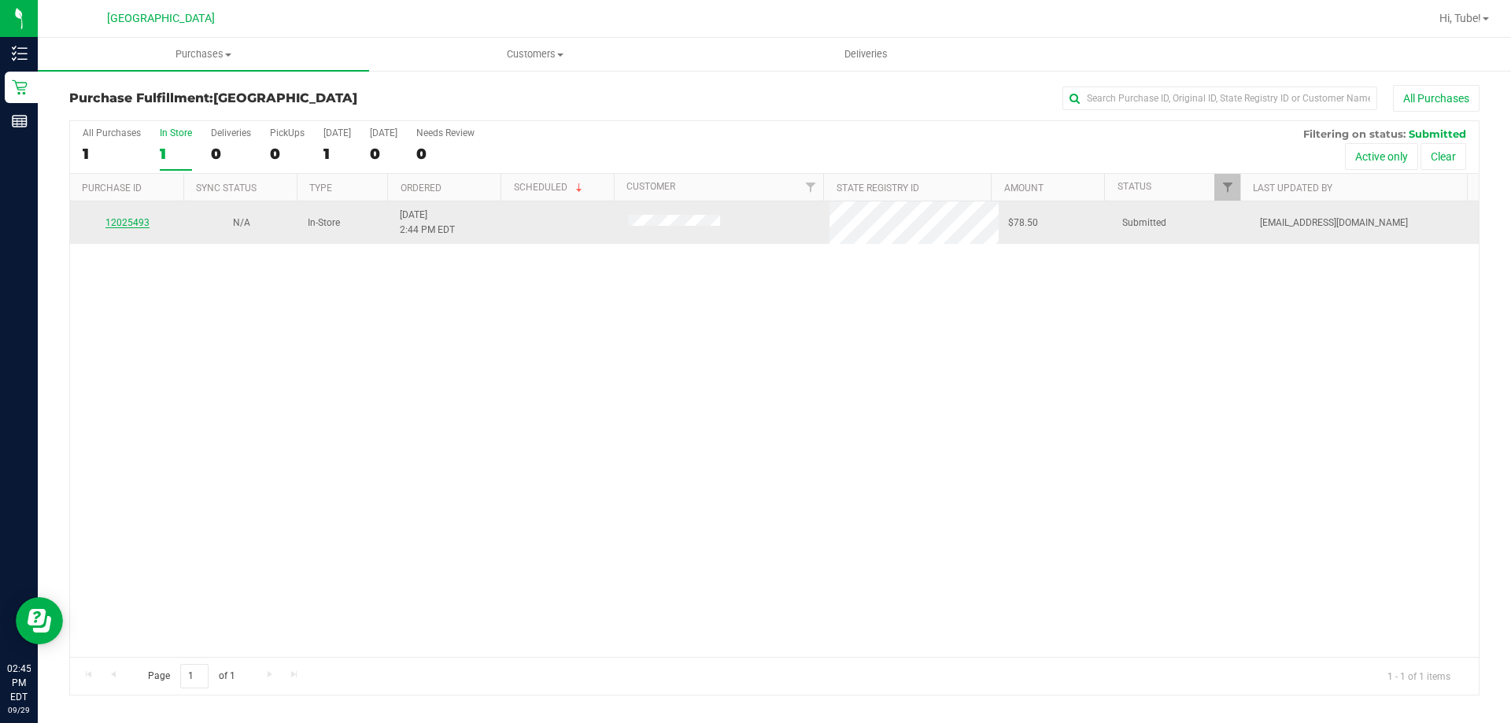
click at [128, 227] on link "12025493" at bounding box center [127, 222] width 44 height 11
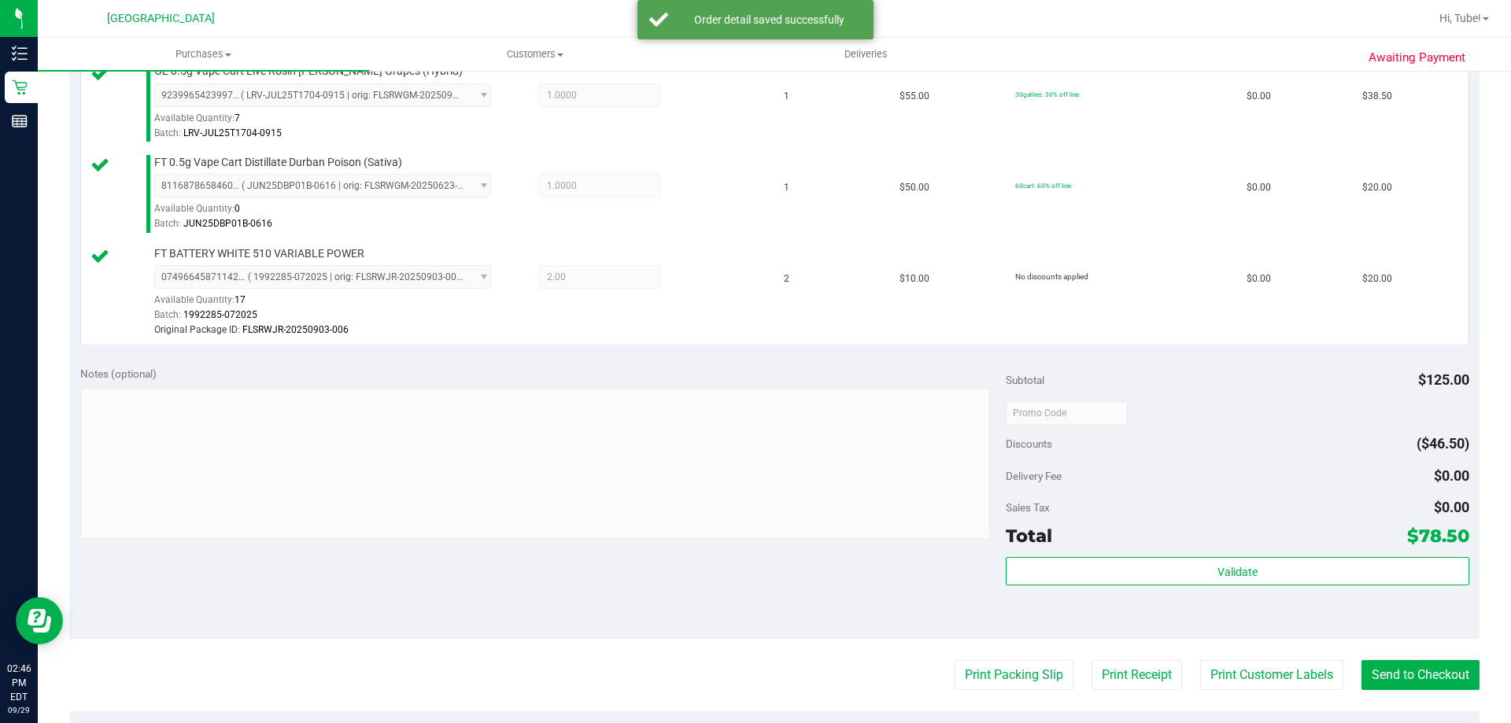
scroll to position [761, 0]
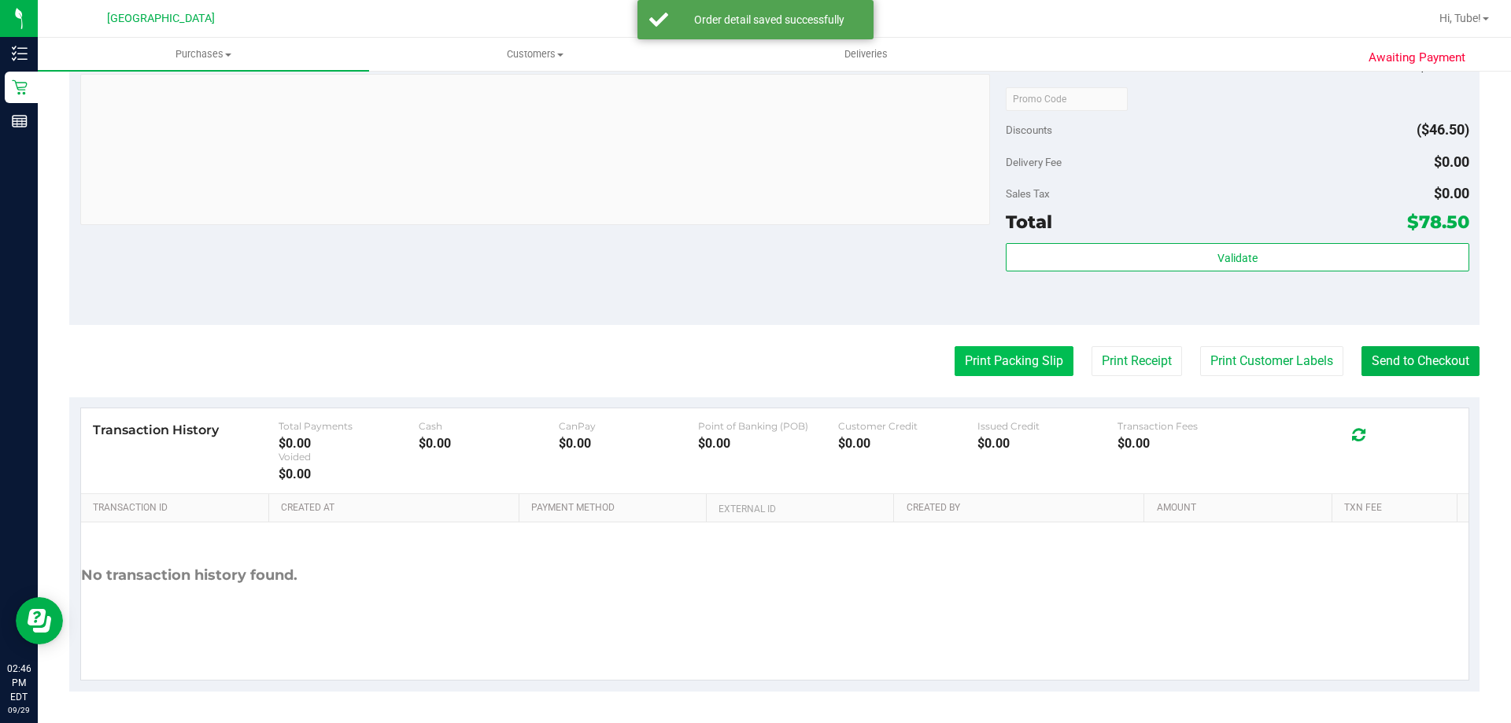
click at [1030, 373] on purchase-details "Back Edit Purchase Cancel Purchase View Profile # 12025493 BioTrack ID: - Submi…" at bounding box center [774, 8] width 1411 height 1368
click at [1021, 349] on button "Print Packing Slip" at bounding box center [1014, 361] width 119 height 30
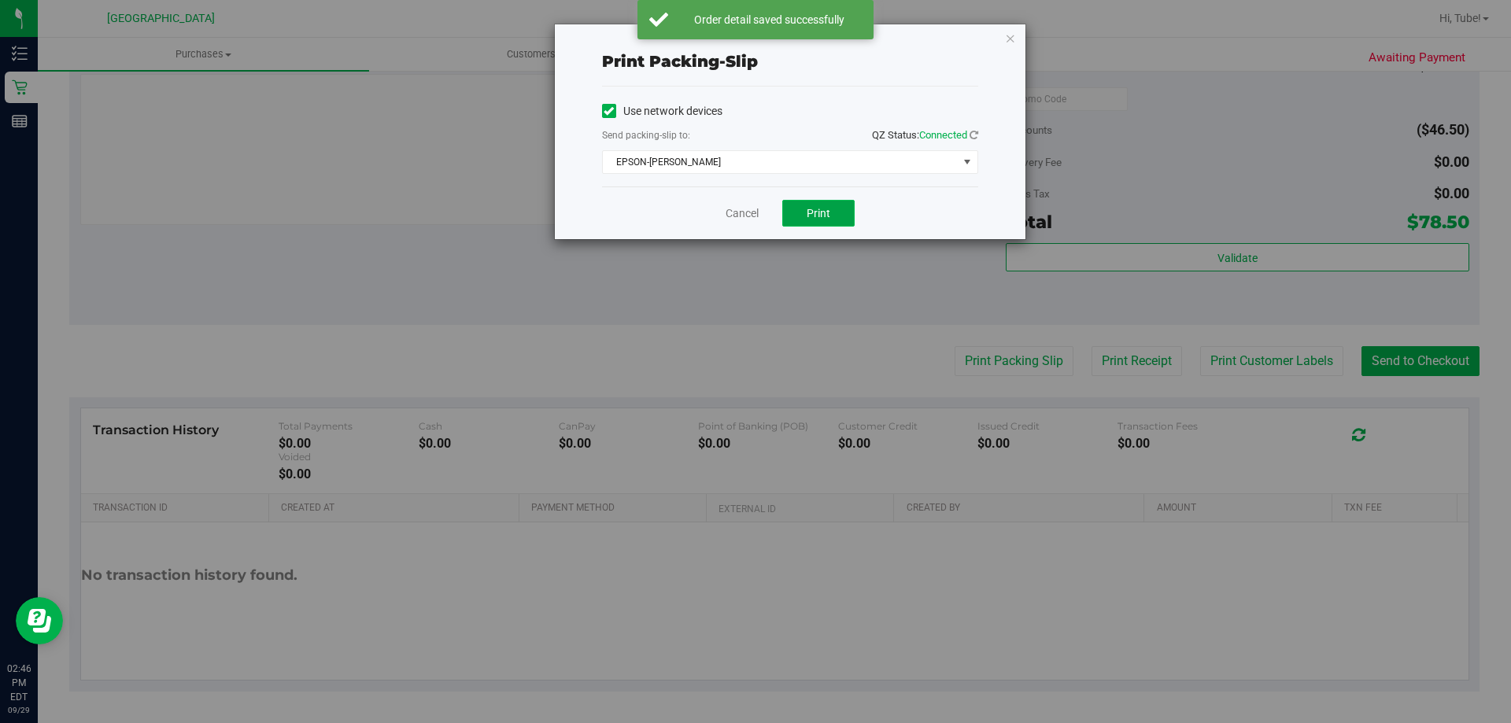
click at [833, 208] on button "Print" at bounding box center [818, 213] width 72 height 27
click at [1006, 38] on icon "button" at bounding box center [1010, 37] width 11 height 19
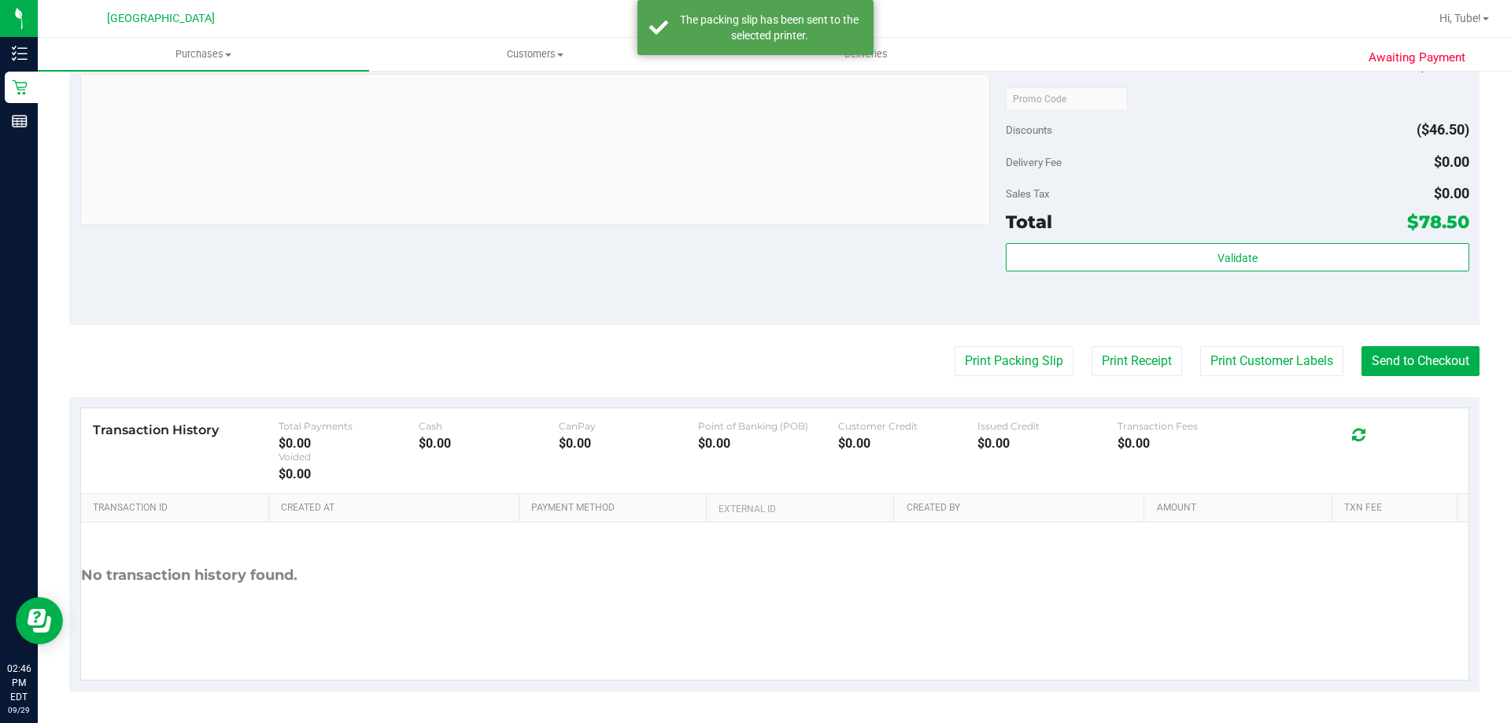
drag, startPoint x: 1187, startPoint y: 348, endPoint x: 1062, endPoint y: 295, distance: 135.8
click at [1166, 331] on purchase-details "Back Edit Purchase Cancel Purchase View Profile # 12025493 BioTrack ID: - Submi…" at bounding box center [774, 8] width 1411 height 1368
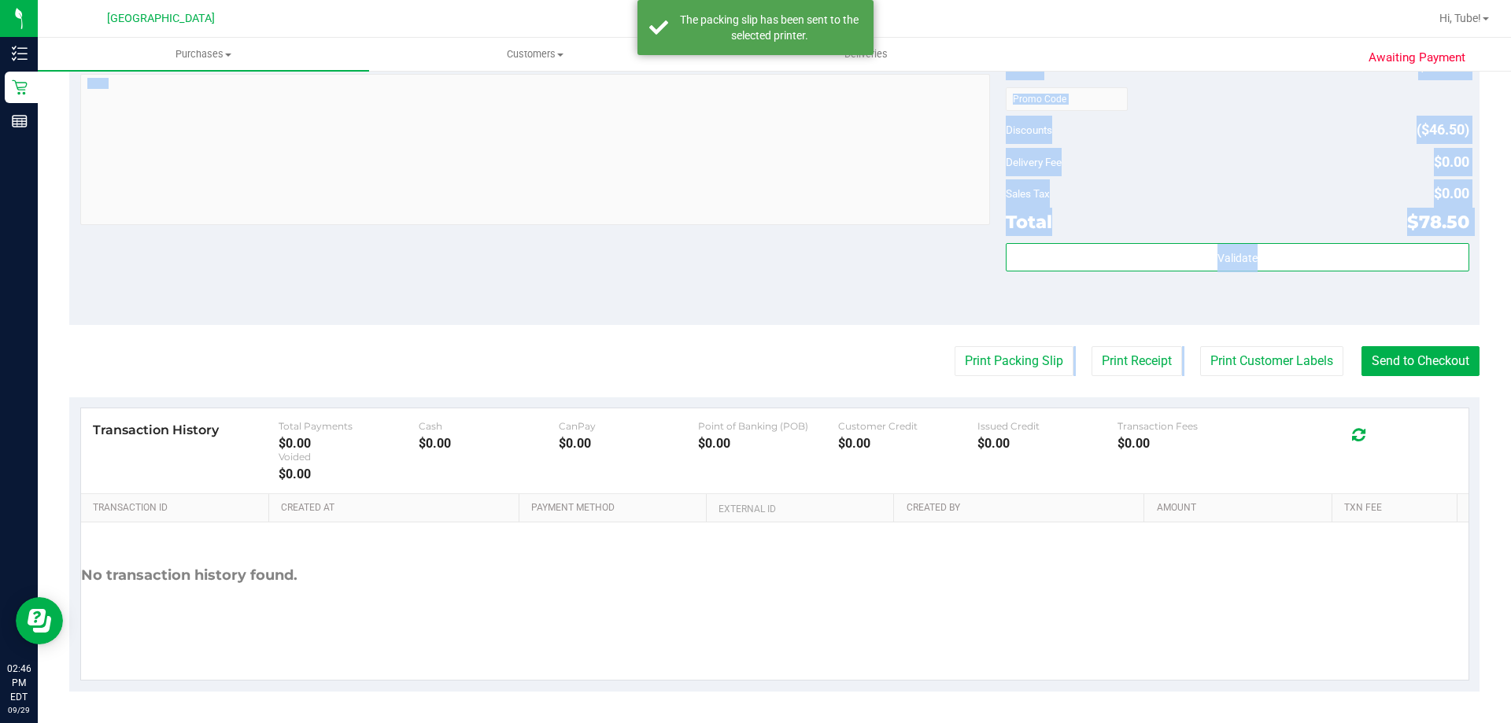
click at [1187, 318] on div "Notes (optional) Subtotal $125.00 Discounts ($46.50) Delivery Fee $0.00 Sales T…" at bounding box center [774, 183] width 1411 height 283
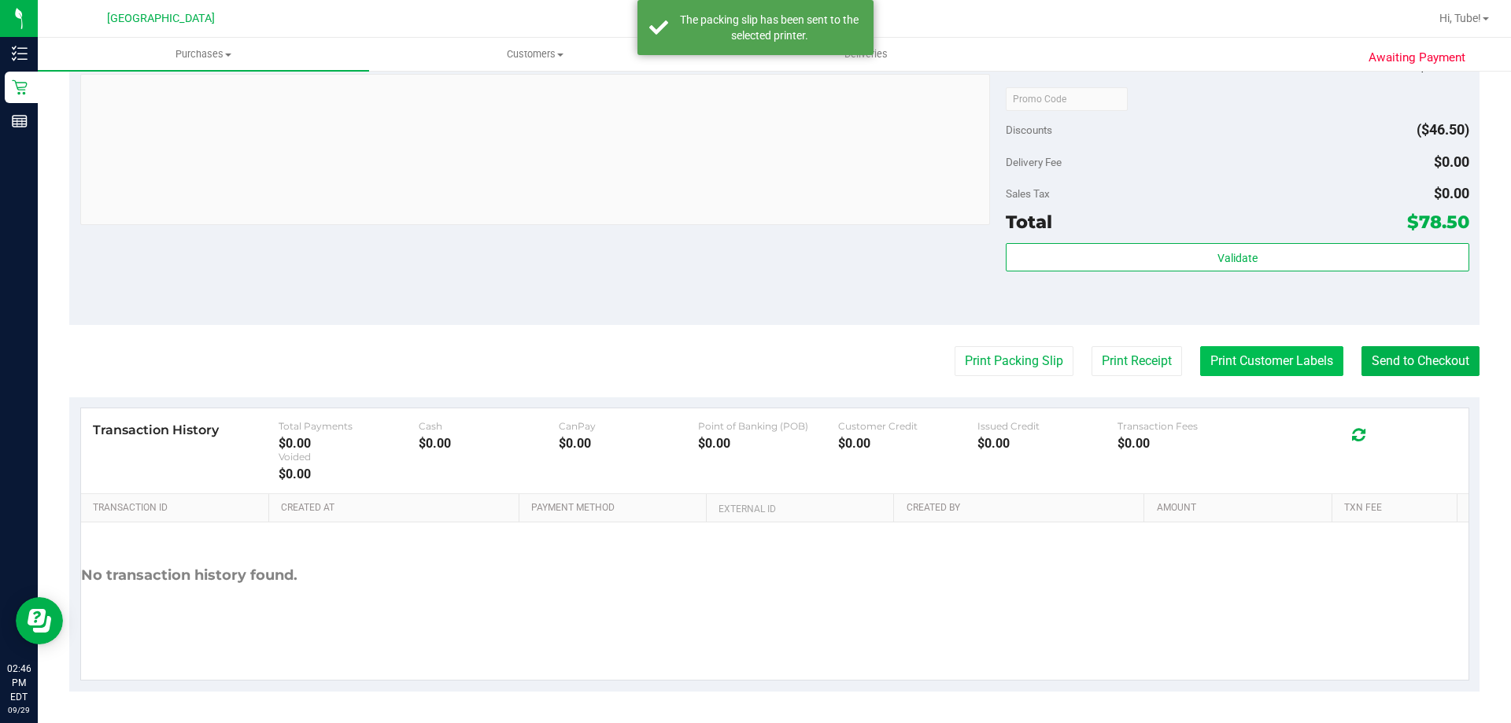
click at [1229, 372] on button "Print Customer Labels" at bounding box center [1271, 361] width 143 height 30
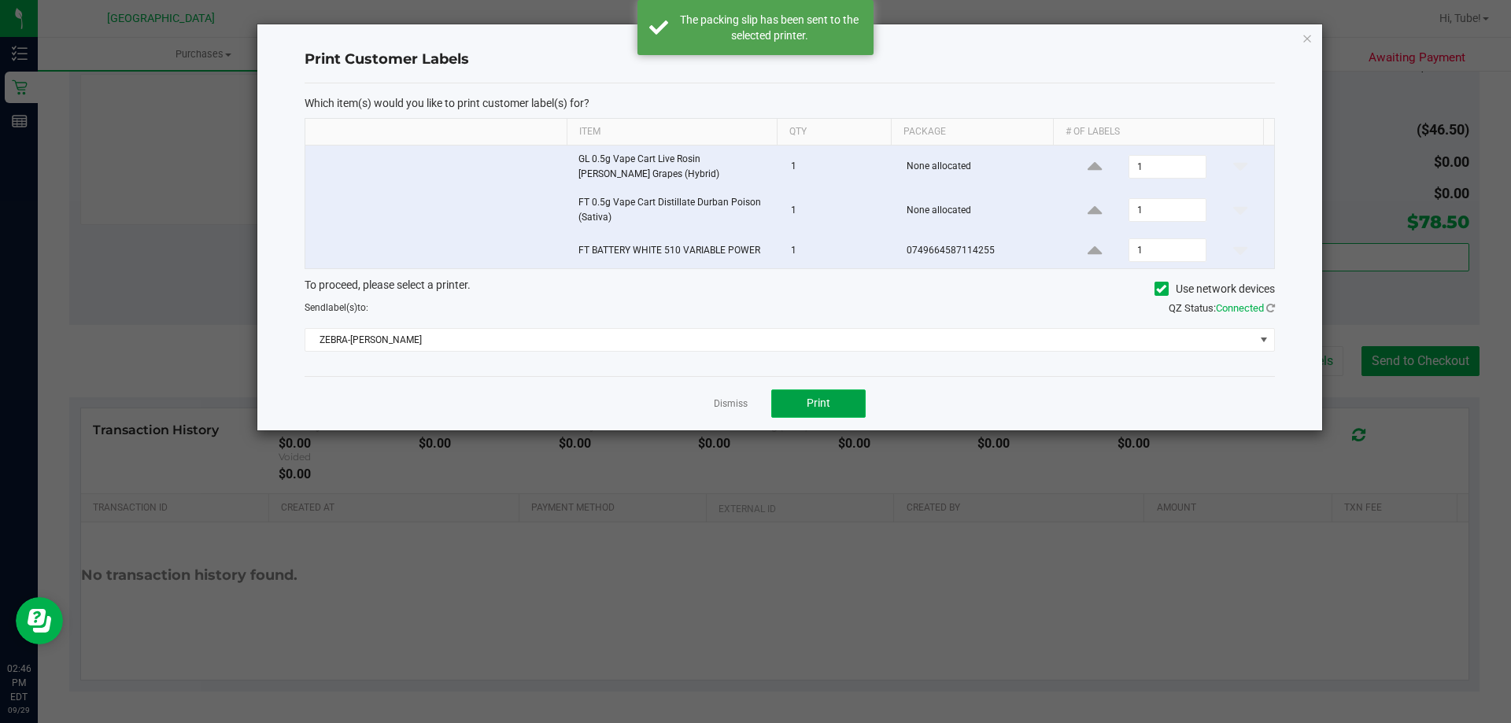
click at [838, 399] on button "Print" at bounding box center [818, 404] width 94 height 28
click at [1304, 47] on div "Print Customer Labels Which item(s) would you like to print customer label(s) f…" at bounding box center [789, 227] width 1065 height 406
click at [1307, 41] on icon "button" at bounding box center [1307, 37] width 11 height 19
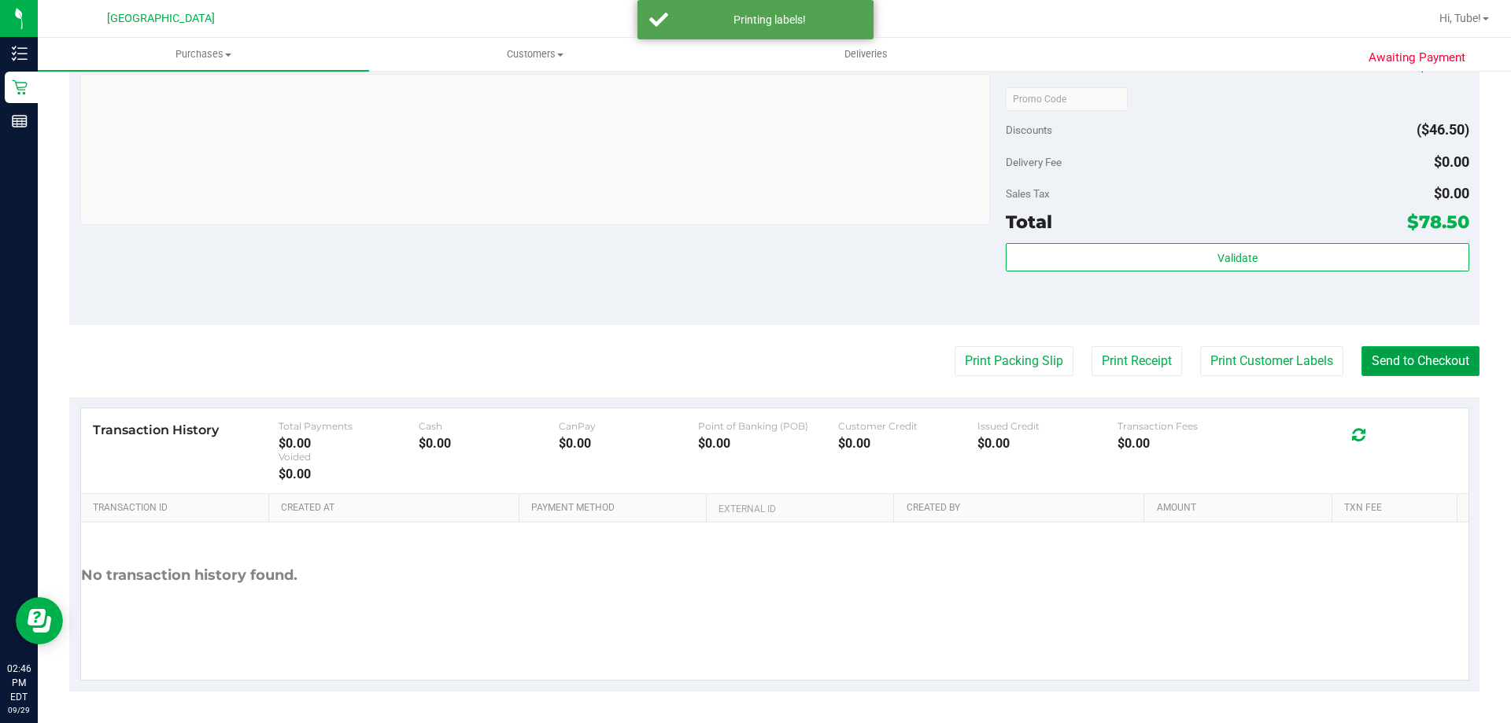
click at [1448, 364] on button "Send to Checkout" at bounding box center [1421, 361] width 118 height 30
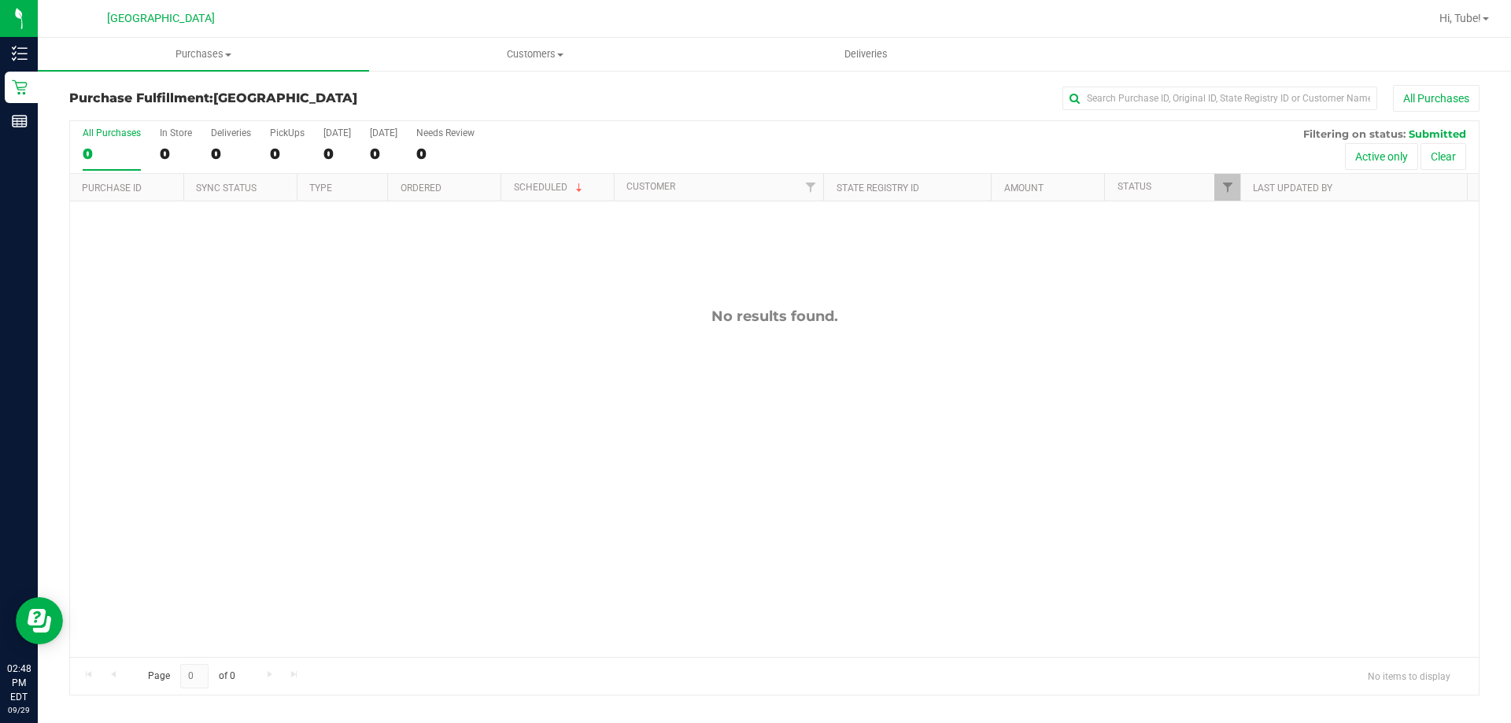
click at [194, 132] on div "All Purchases 0 In Store 0 Deliveries 0 PickUps 0 Today 0 Tomorrow 0 Needs Revi…" at bounding box center [774, 127] width 1409 height 13
click at [185, 141] on label "In Store 0" at bounding box center [176, 149] width 32 height 43
click at [0, 0] on input "In Store 0" at bounding box center [0, 0] width 0 height 0
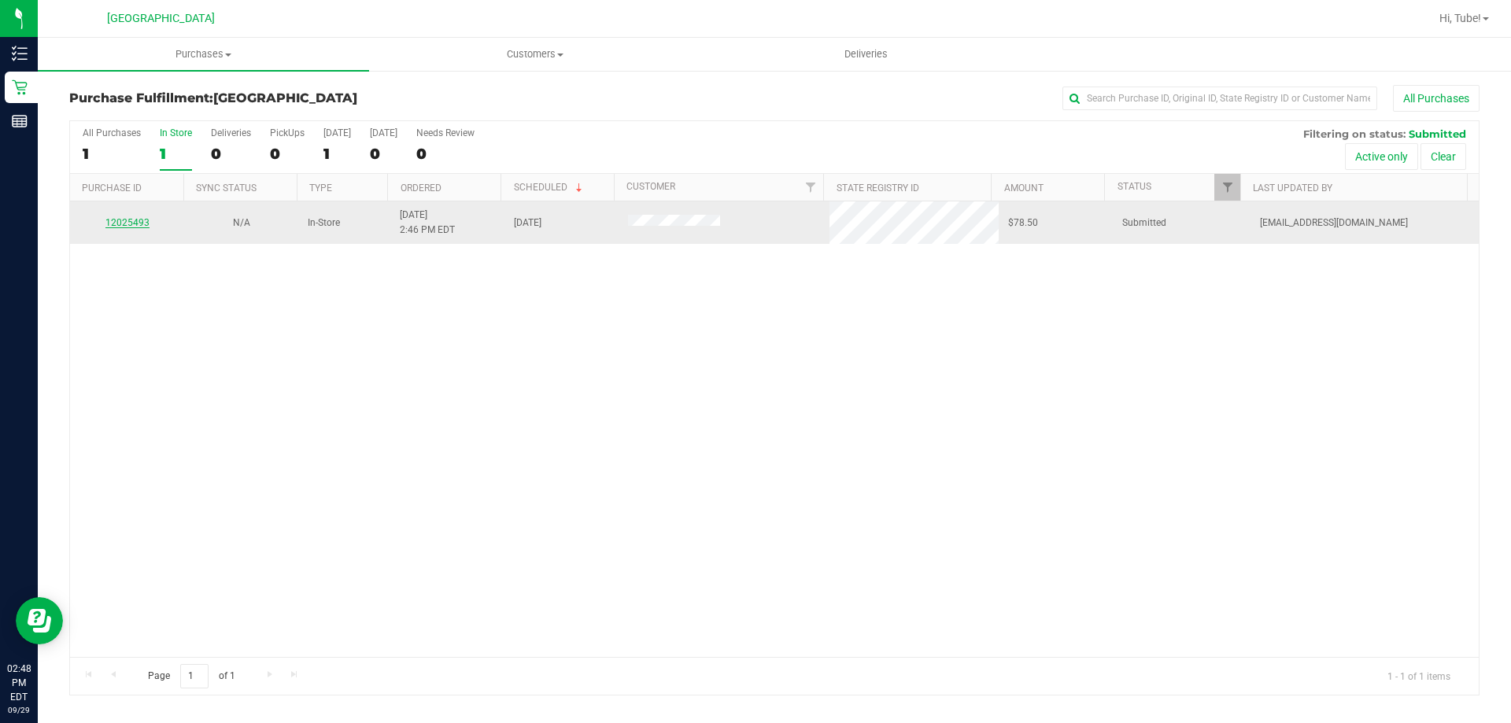
click at [128, 227] on link "12025493" at bounding box center [127, 222] width 44 height 11
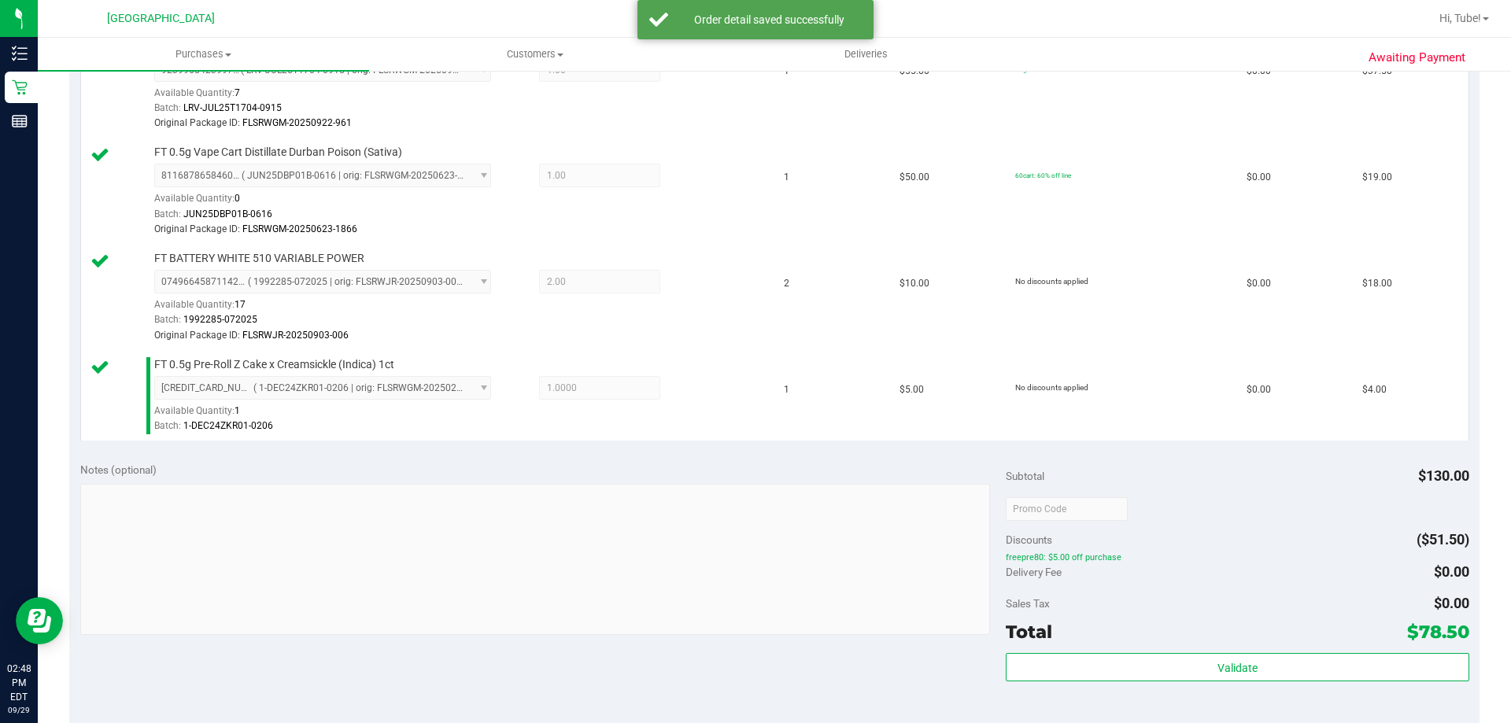
scroll to position [787, 0]
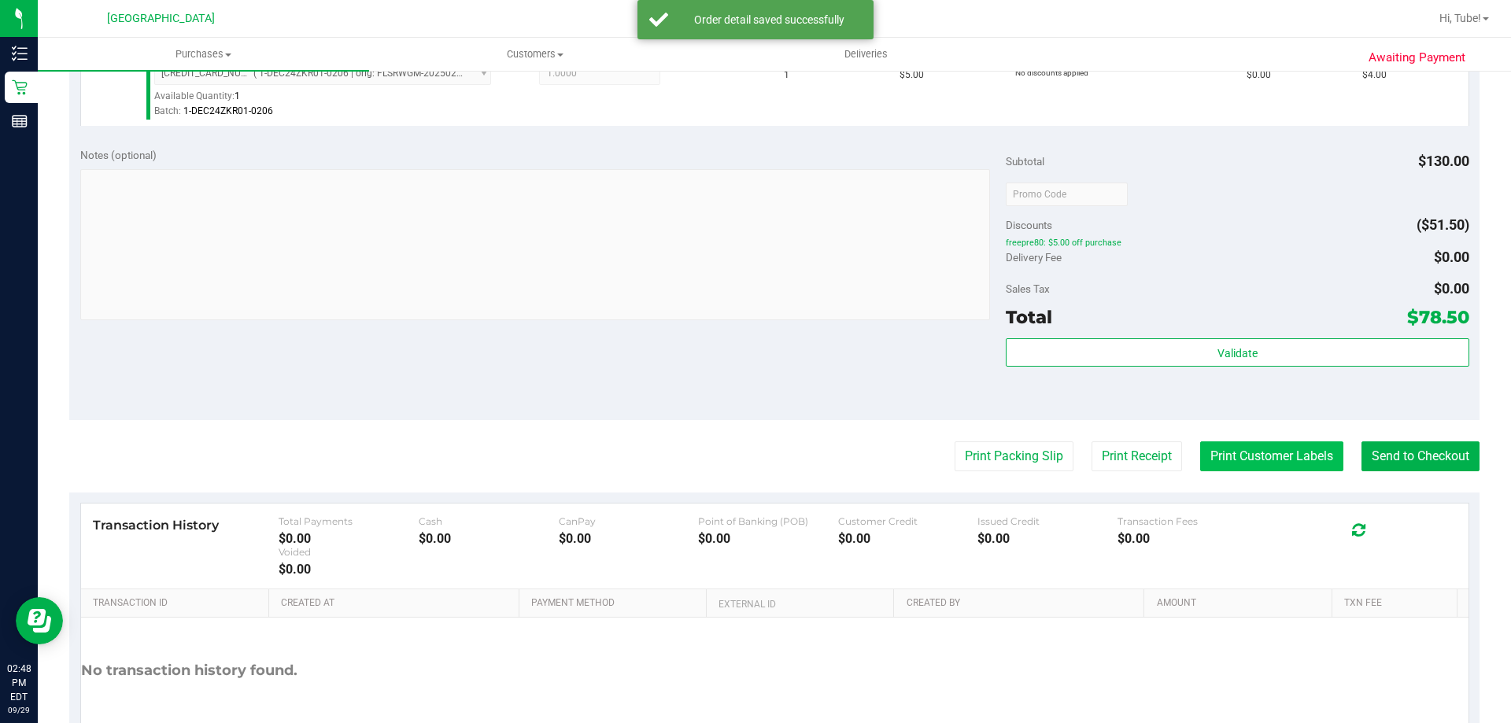
click at [1296, 457] on button "Print Customer Labels" at bounding box center [1271, 457] width 143 height 30
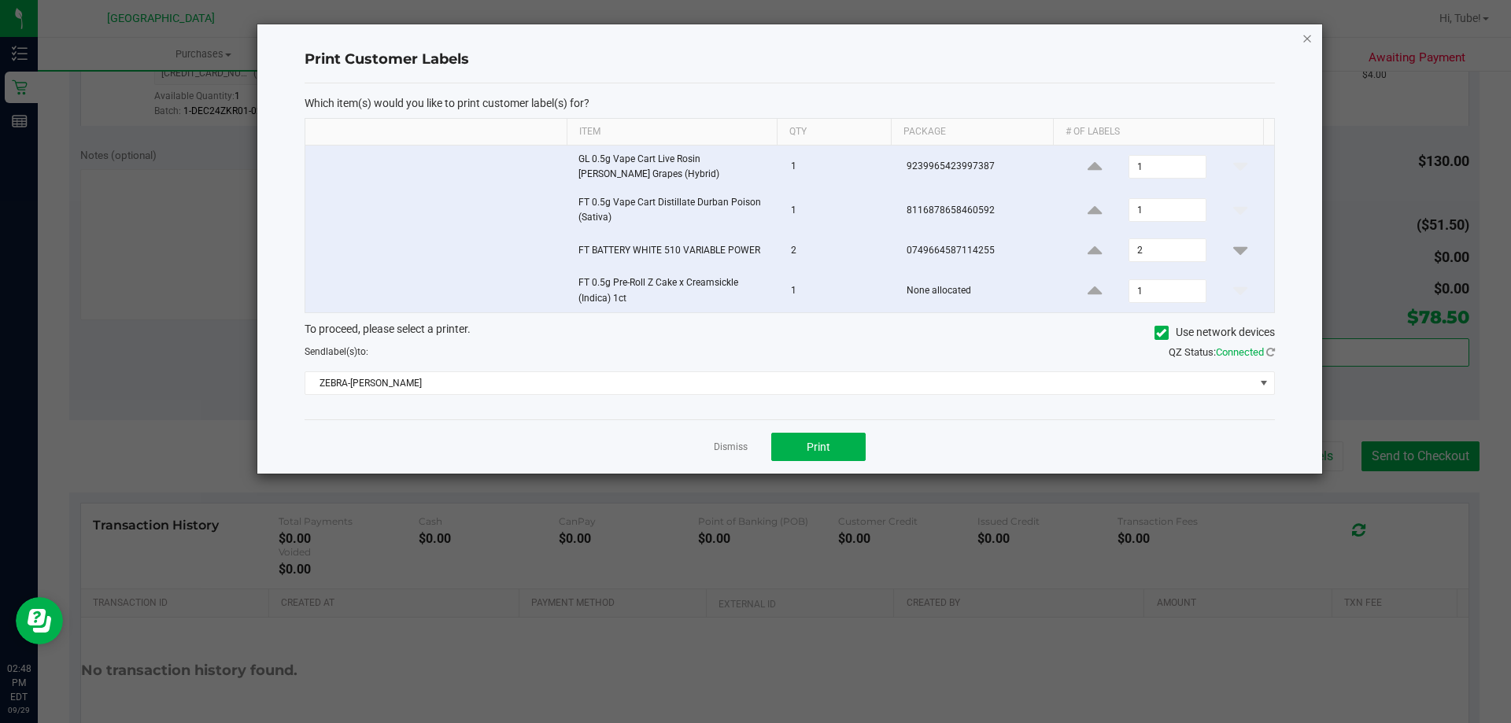
click at [1310, 33] on icon "button" at bounding box center [1307, 37] width 11 height 19
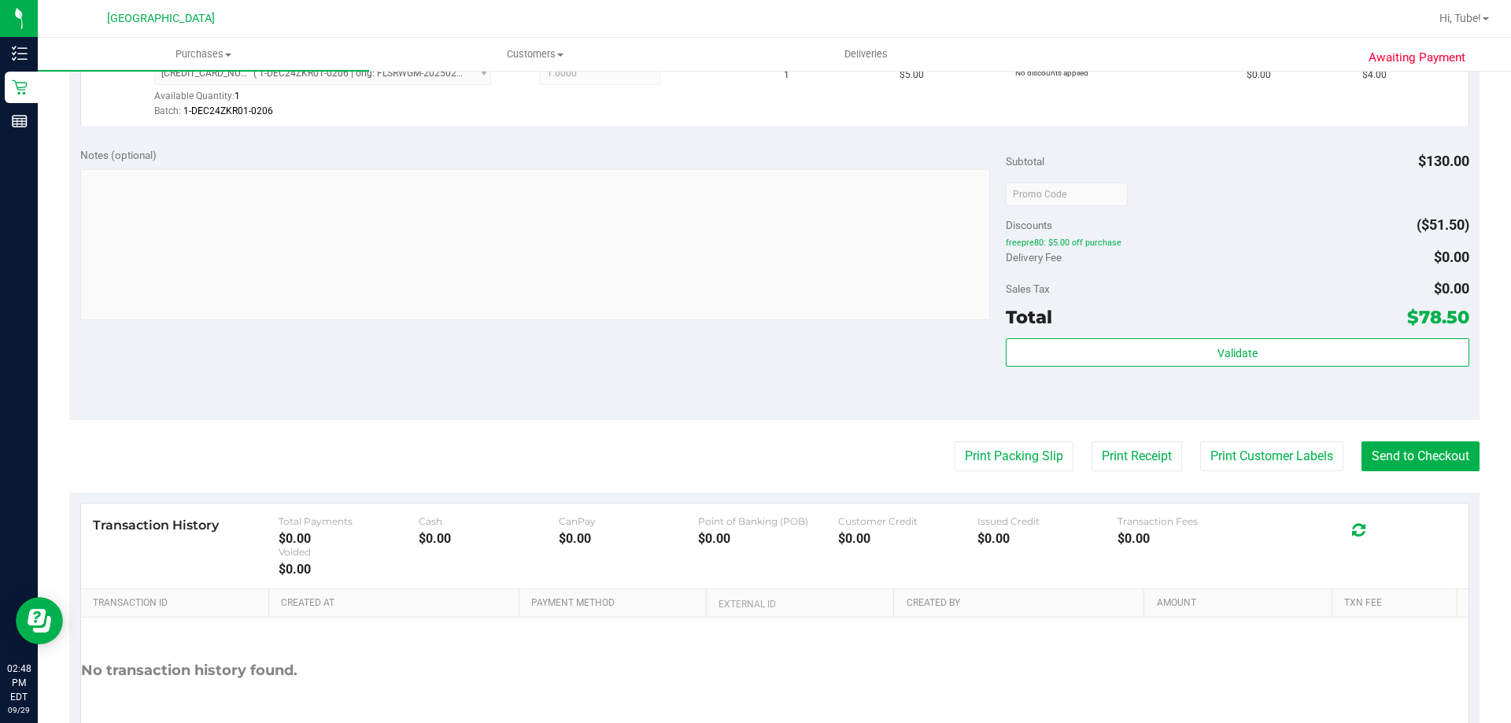
click at [1413, 432] on purchase-details "Back Edit Purchase Cancel Purchase View Profile # 12025493 BioTrack ID: - Submi…" at bounding box center [774, 42] width 1411 height 1489
click at [1417, 457] on button "Send to Checkout" at bounding box center [1421, 457] width 118 height 30
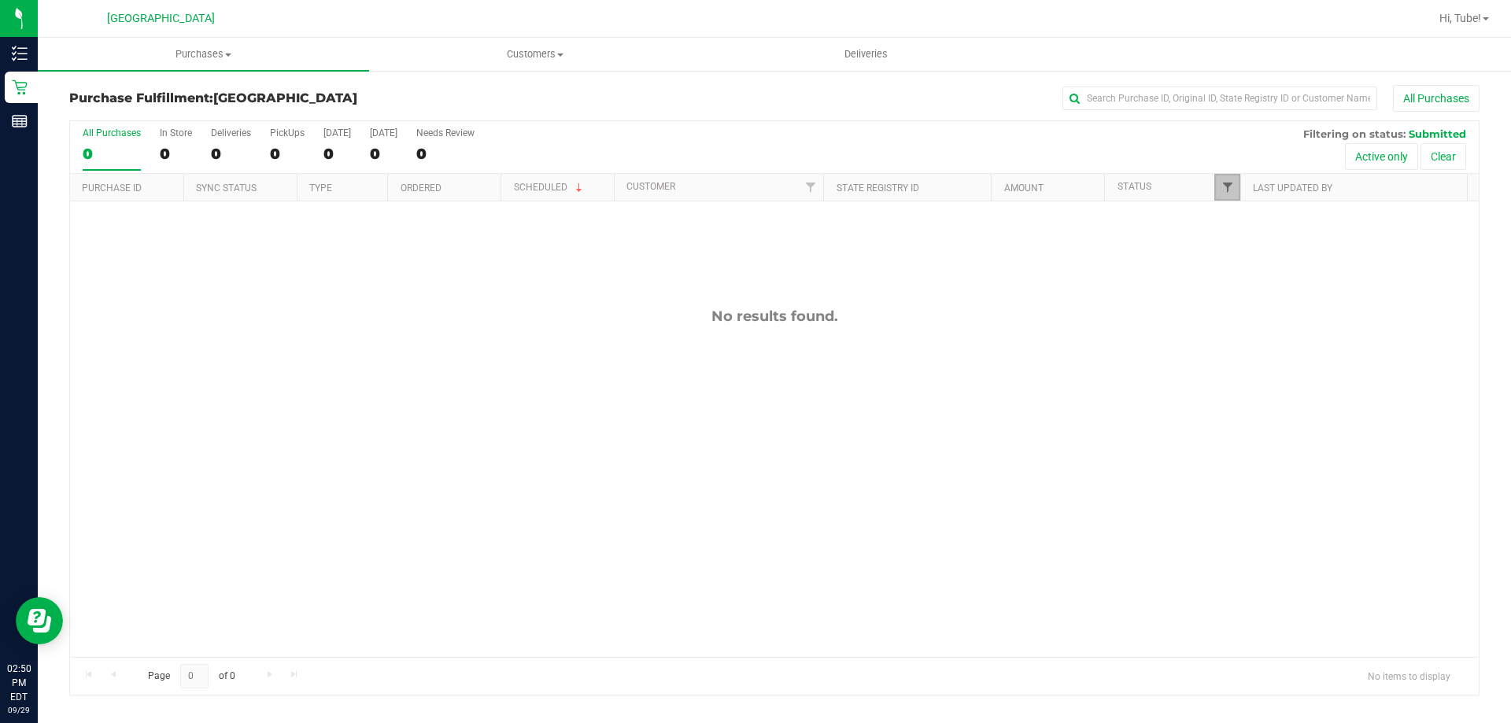
click at [1230, 194] on span "Filter" at bounding box center [1228, 187] width 13 height 13
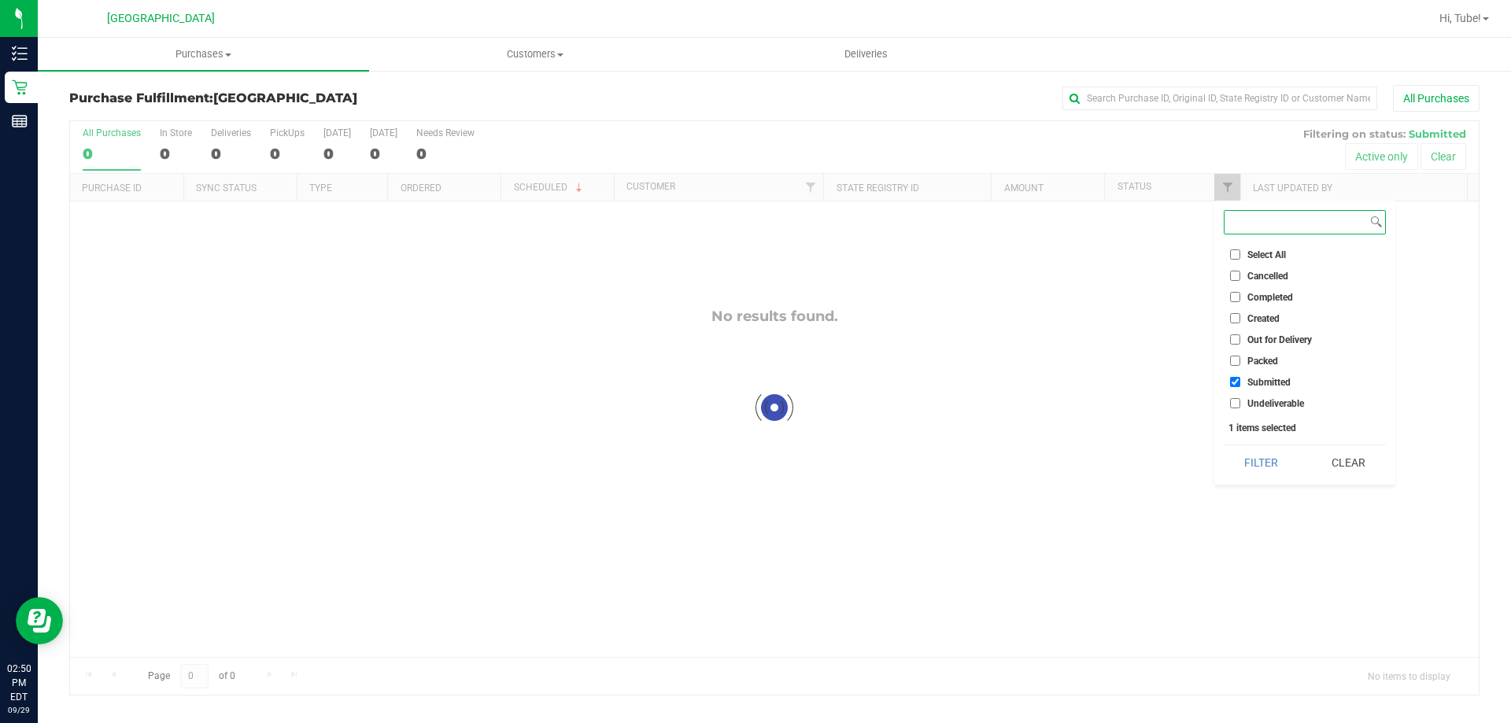
checkbox input "true"
click at [1256, 460] on button "Filter" at bounding box center [1262, 463] width 76 height 35
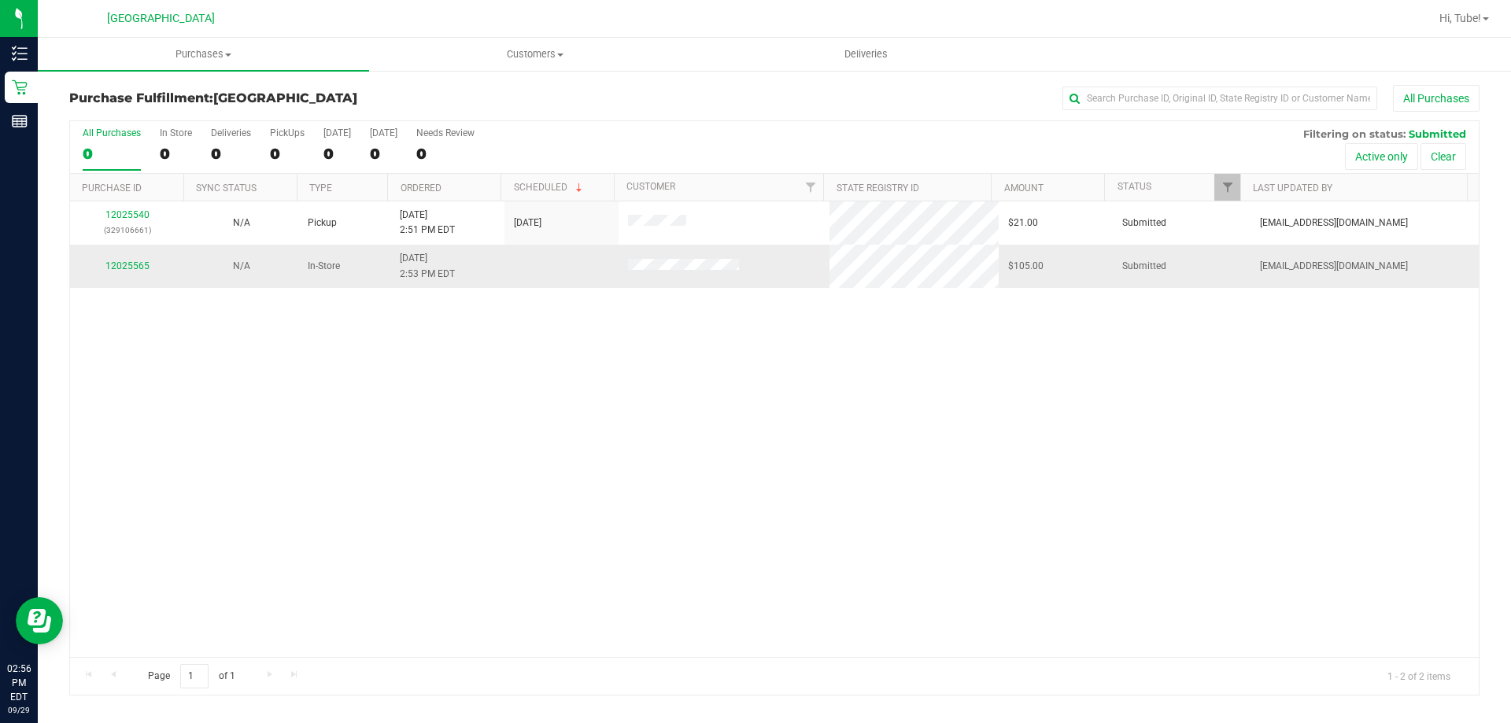
click at [238, 252] on td "N/A" at bounding box center [241, 266] width 114 height 43
click at [136, 261] on link "12025565" at bounding box center [127, 266] width 44 height 11
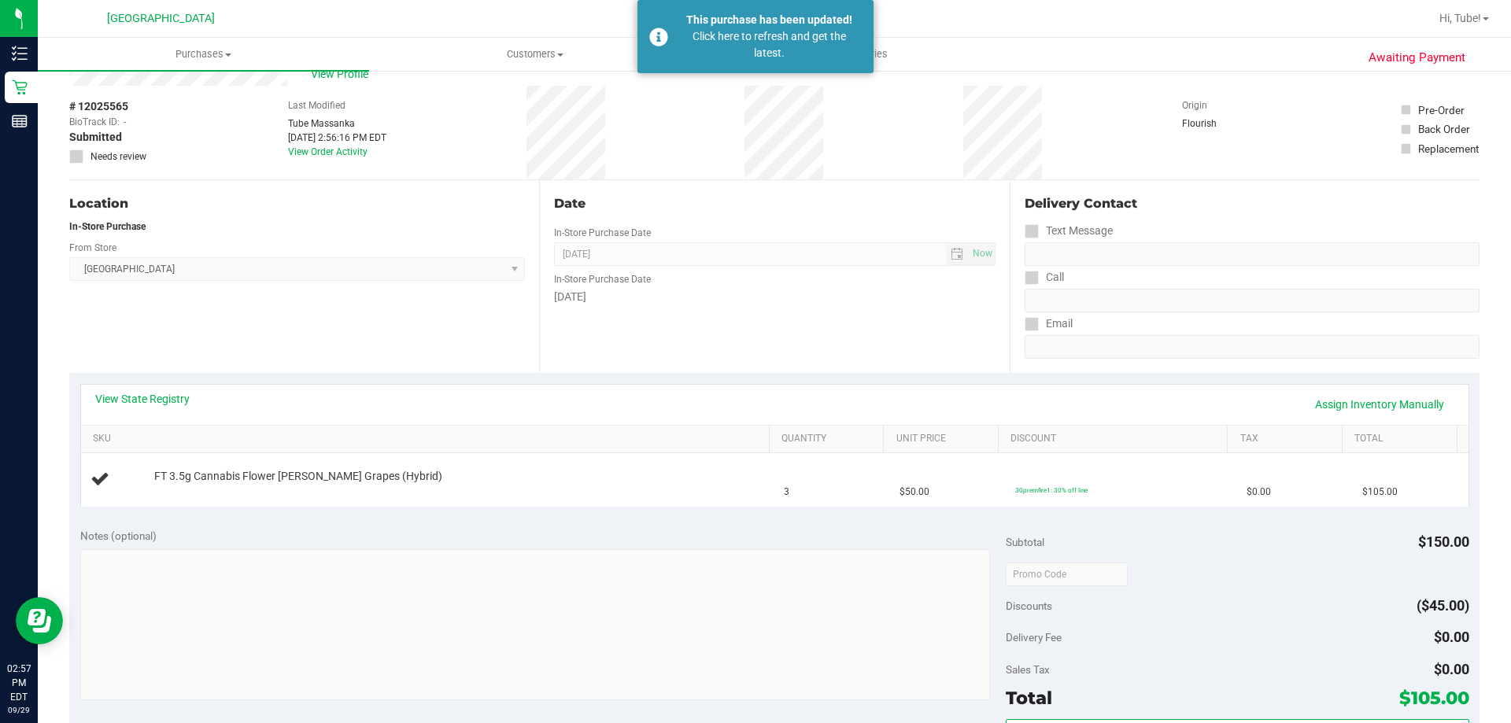
scroll to position [79, 0]
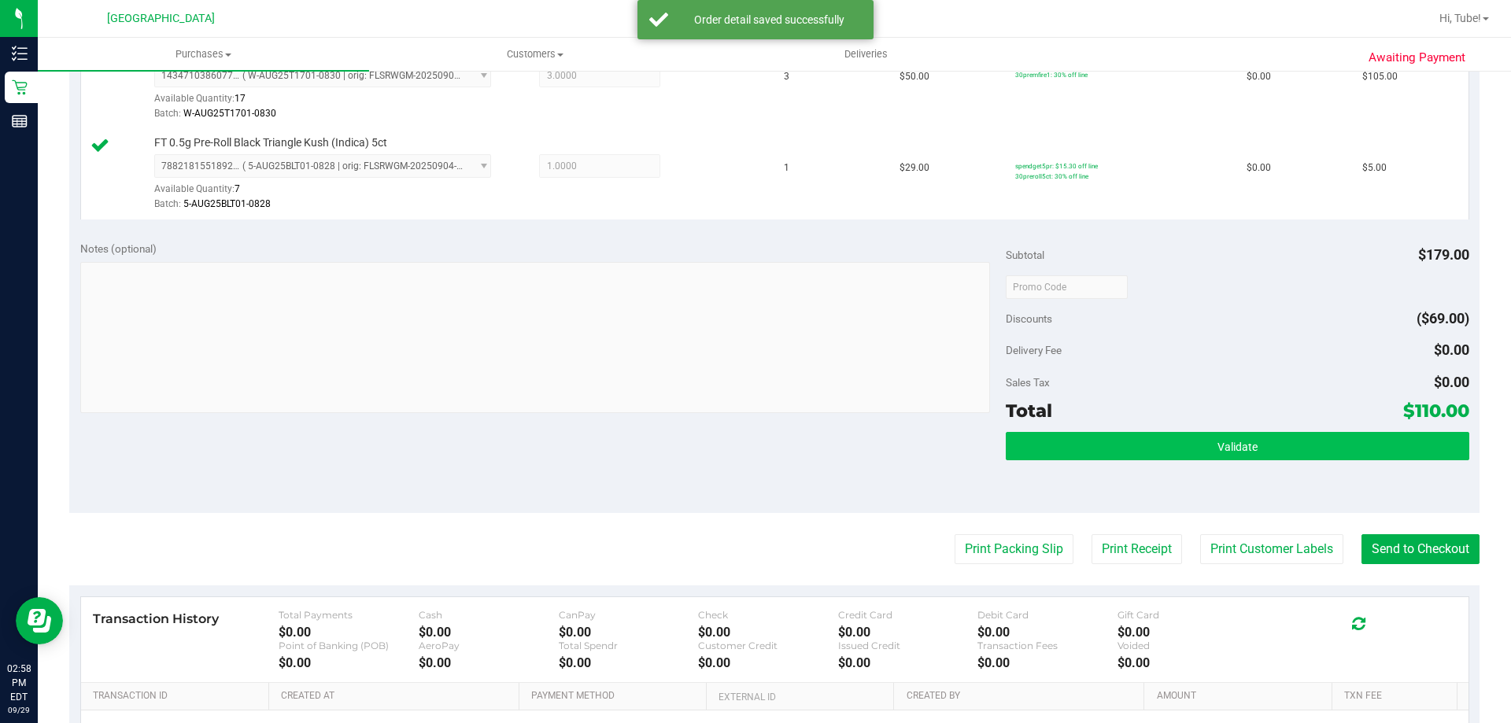
scroll to position [630, 0]
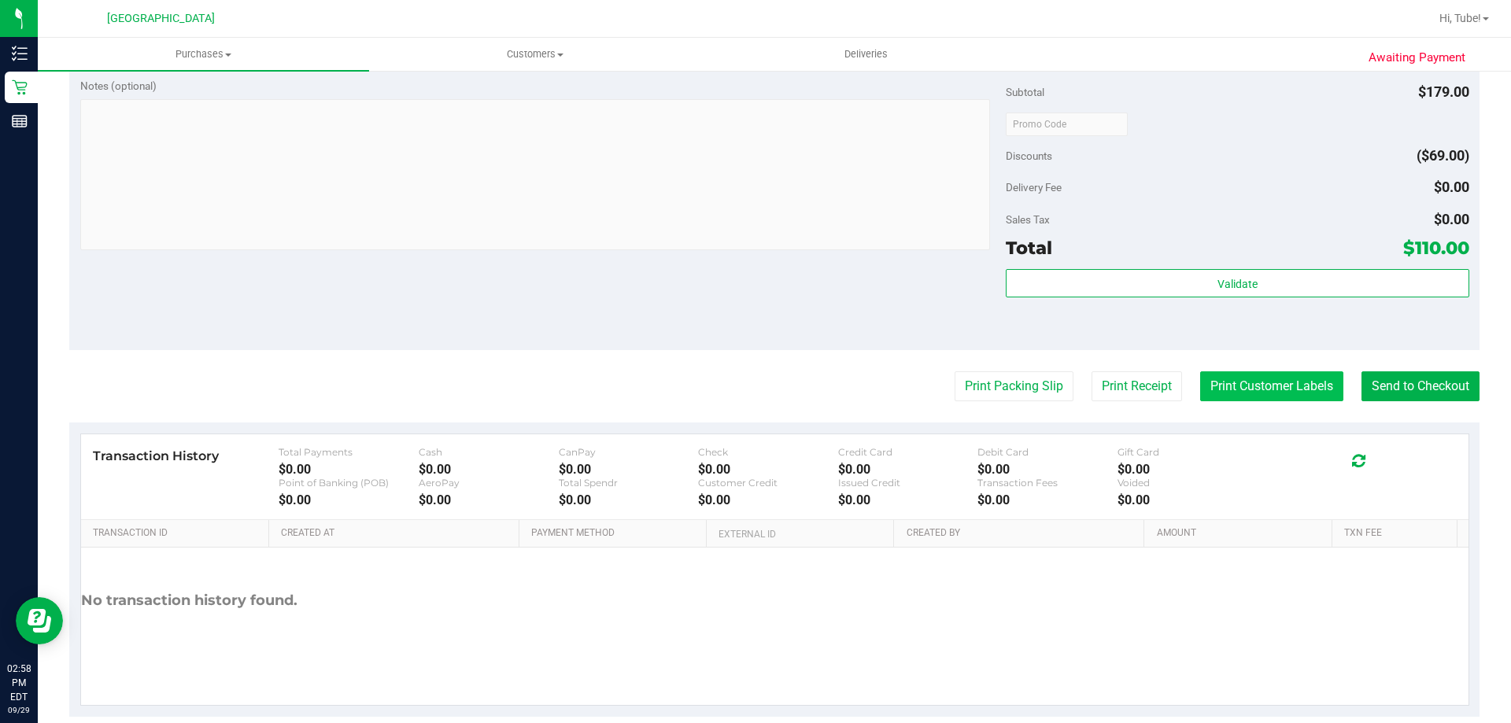
click at [1275, 385] on button "Print Customer Labels" at bounding box center [1271, 387] width 143 height 30
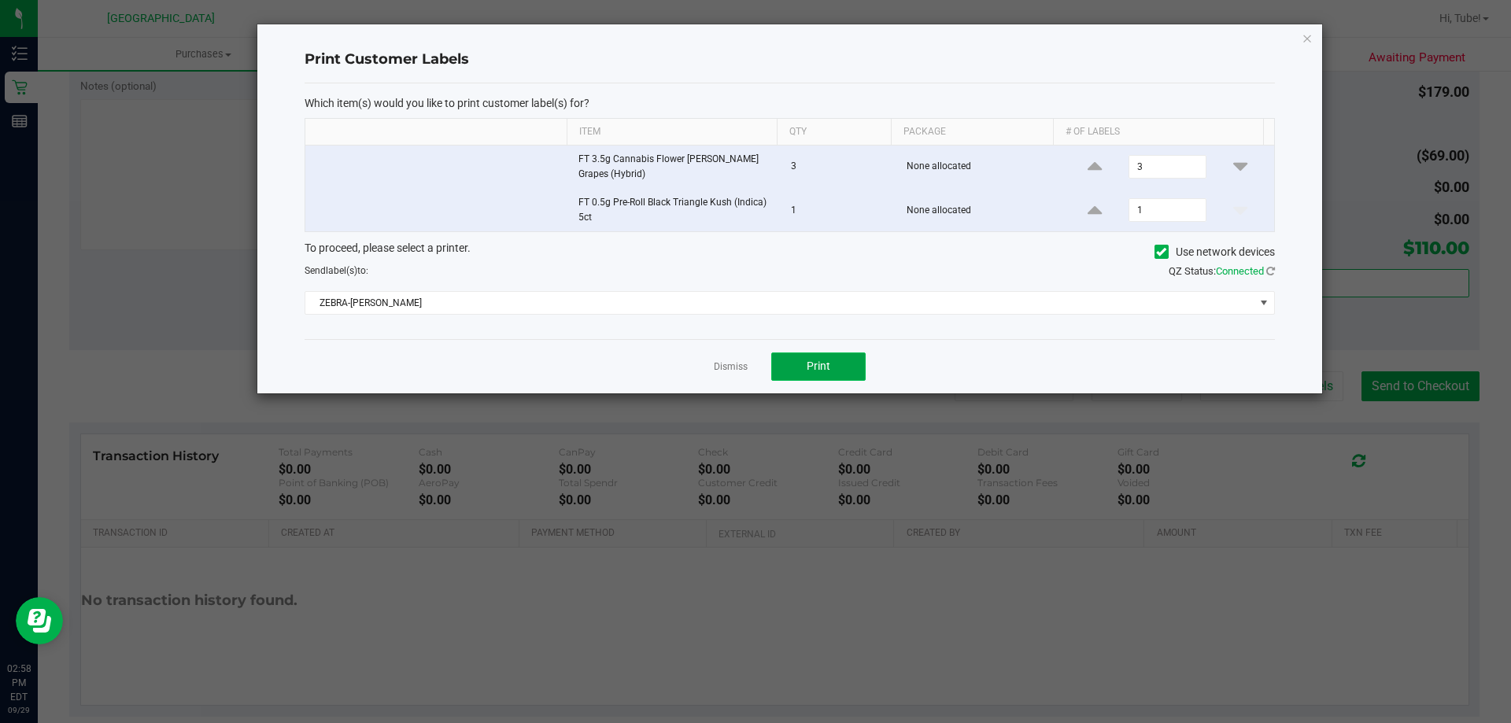
click at [851, 369] on button "Print" at bounding box center [818, 367] width 94 height 28
click at [1311, 41] on icon "button" at bounding box center [1307, 37] width 11 height 19
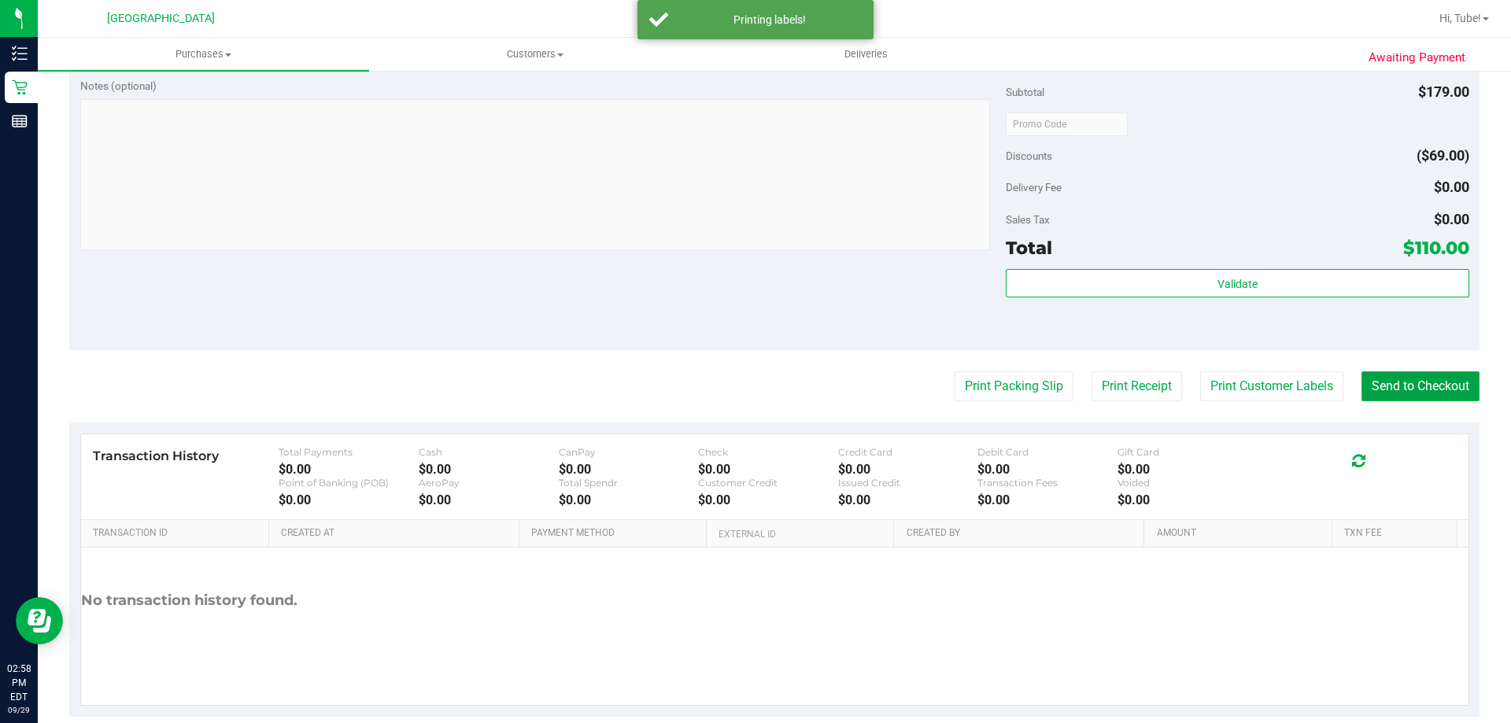
click at [1403, 386] on button "Send to Checkout" at bounding box center [1421, 387] width 118 height 30
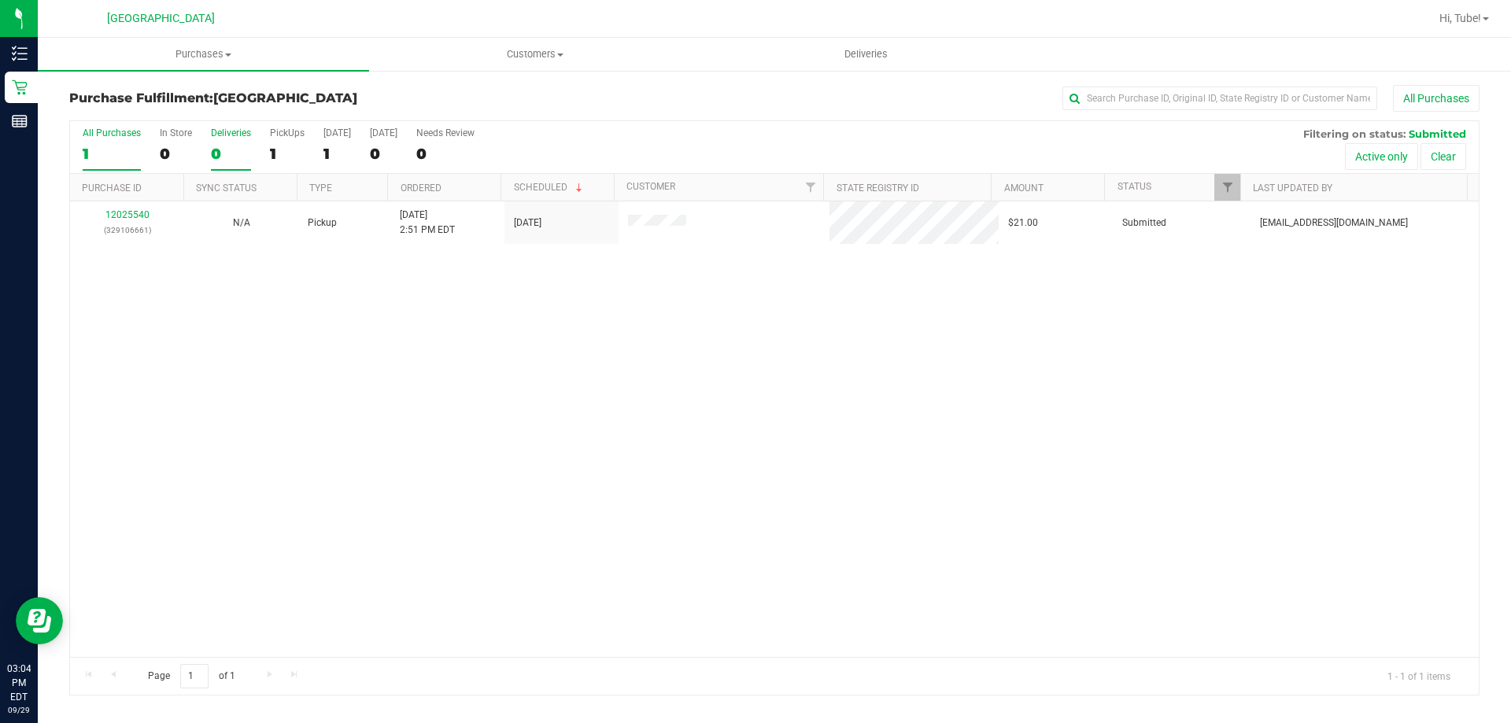
click at [220, 131] on div "Deliveries" at bounding box center [231, 133] width 40 height 11
click at [0, 0] on input "Deliveries 0" at bounding box center [0, 0] width 0 height 0
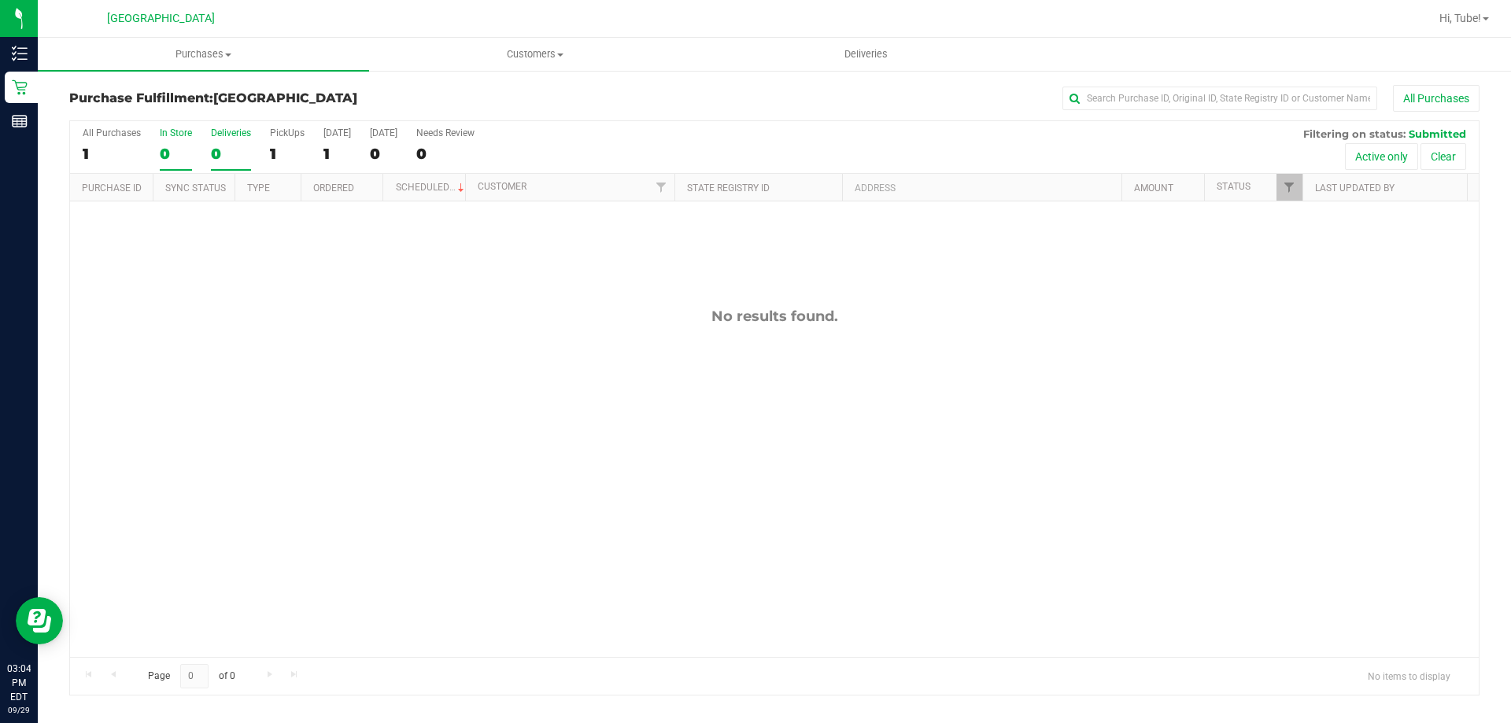
click at [169, 131] on div "In Store" at bounding box center [176, 133] width 32 height 11
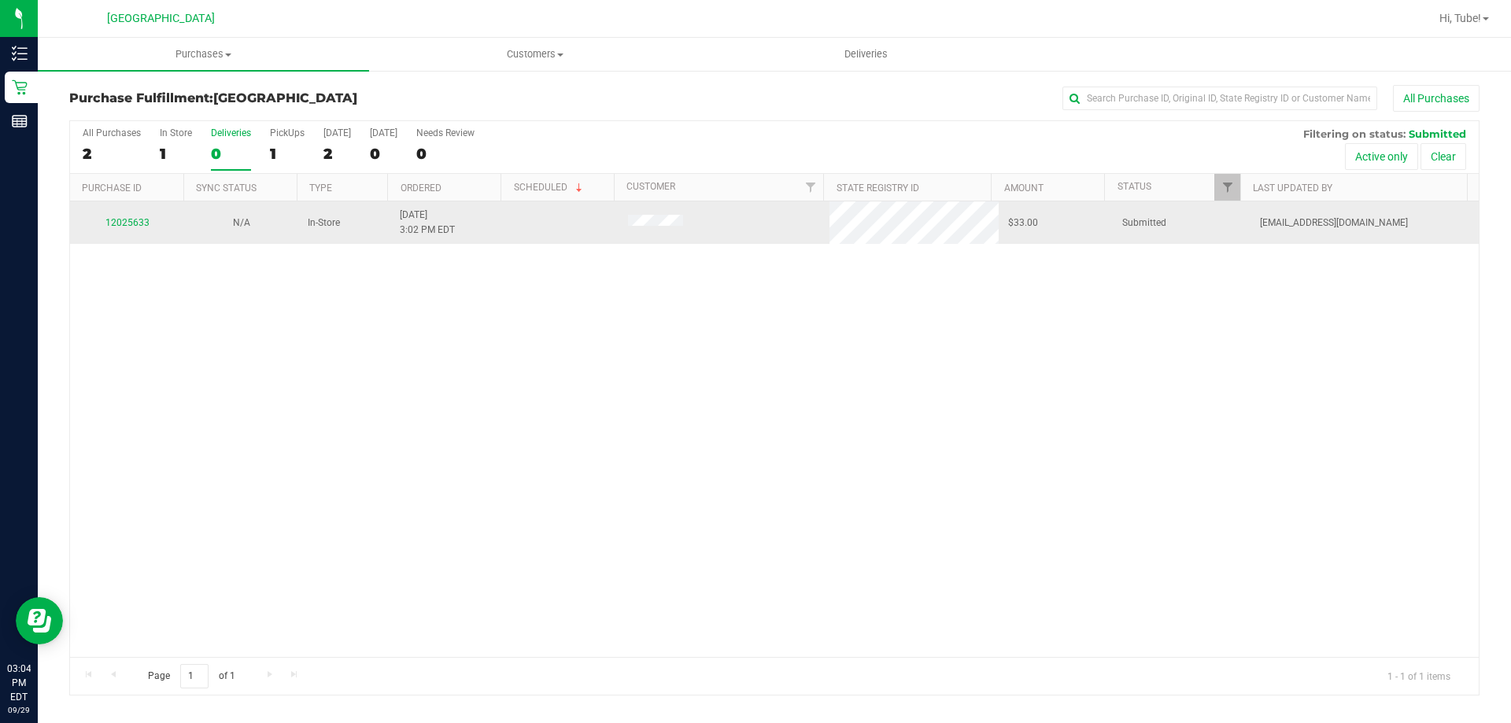
click at [153, 222] on div "12025633" at bounding box center [127, 223] width 95 height 15
click at [131, 229] on div "12025633" at bounding box center [127, 223] width 95 height 15
click at [139, 214] on td "12025633" at bounding box center [127, 223] width 114 height 43
click at [135, 225] on link "12025633" at bounding box center [127, 222] width 44 height 11
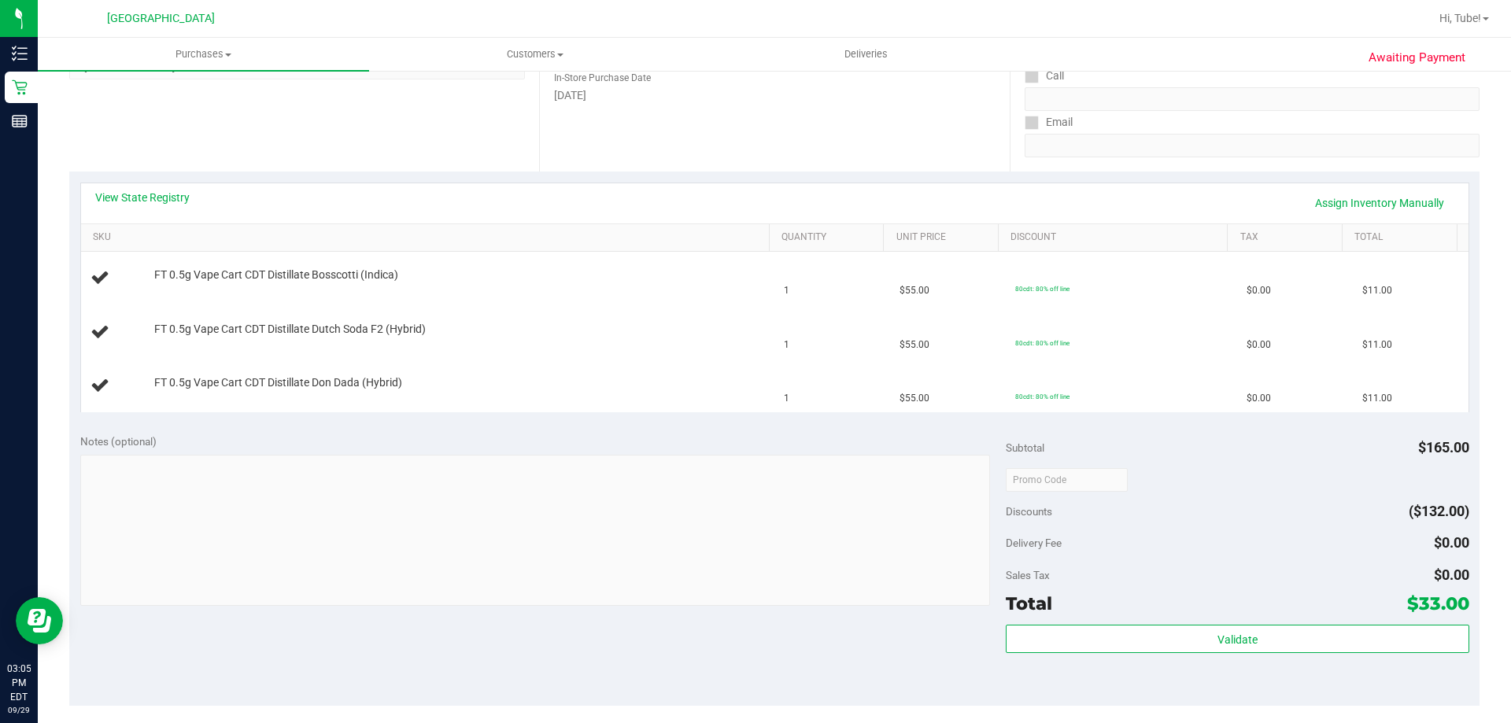
scroll to position [394, 0]
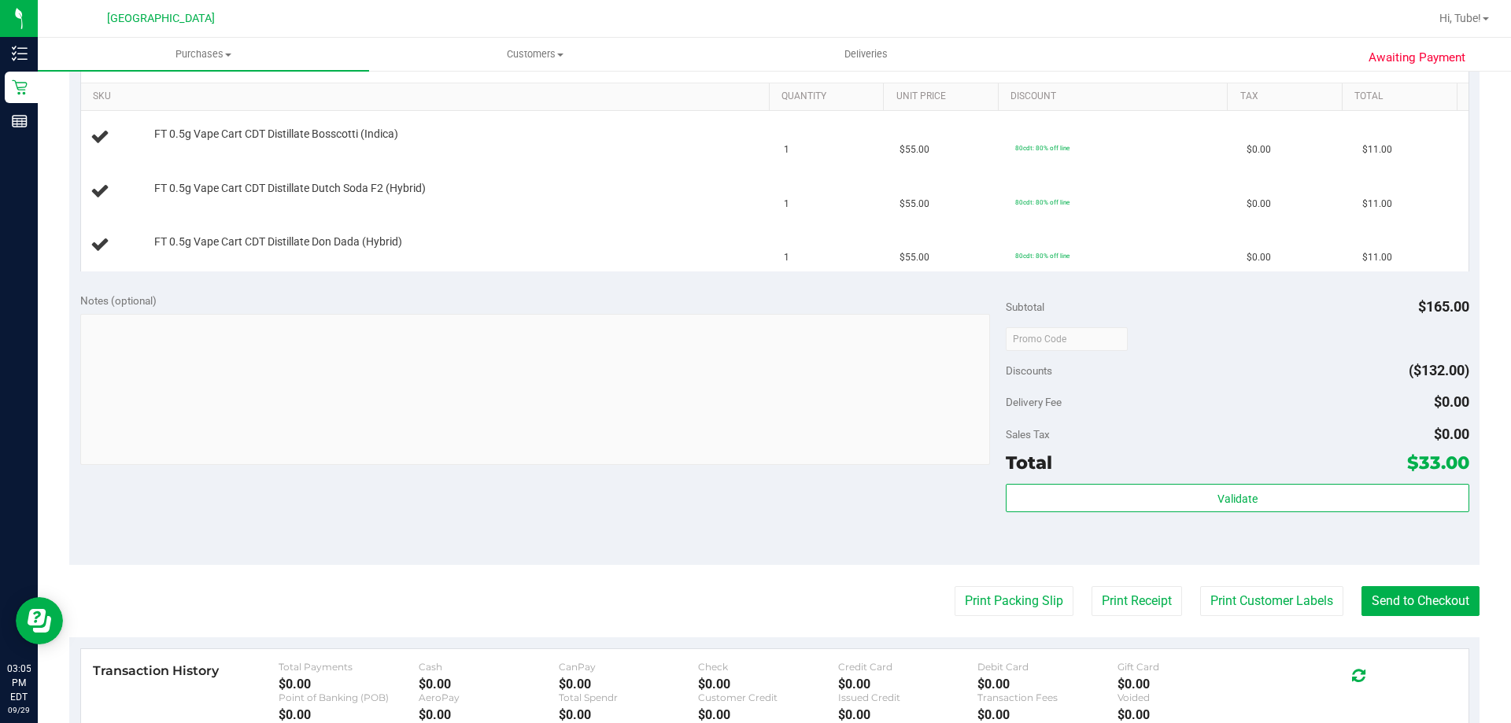
drag, startPoint x: 1266, startPoint y: 354, endPoint x: 1284, endPoint y: 351, distance: 18.4
click at [1284, 351] on div "Subtotal $165.00 Discounts ($132.00) Delivery Fee $0.00 Sales Tax $0.00 Total $…" at bounding box center [1237, 424] width 463 height 262
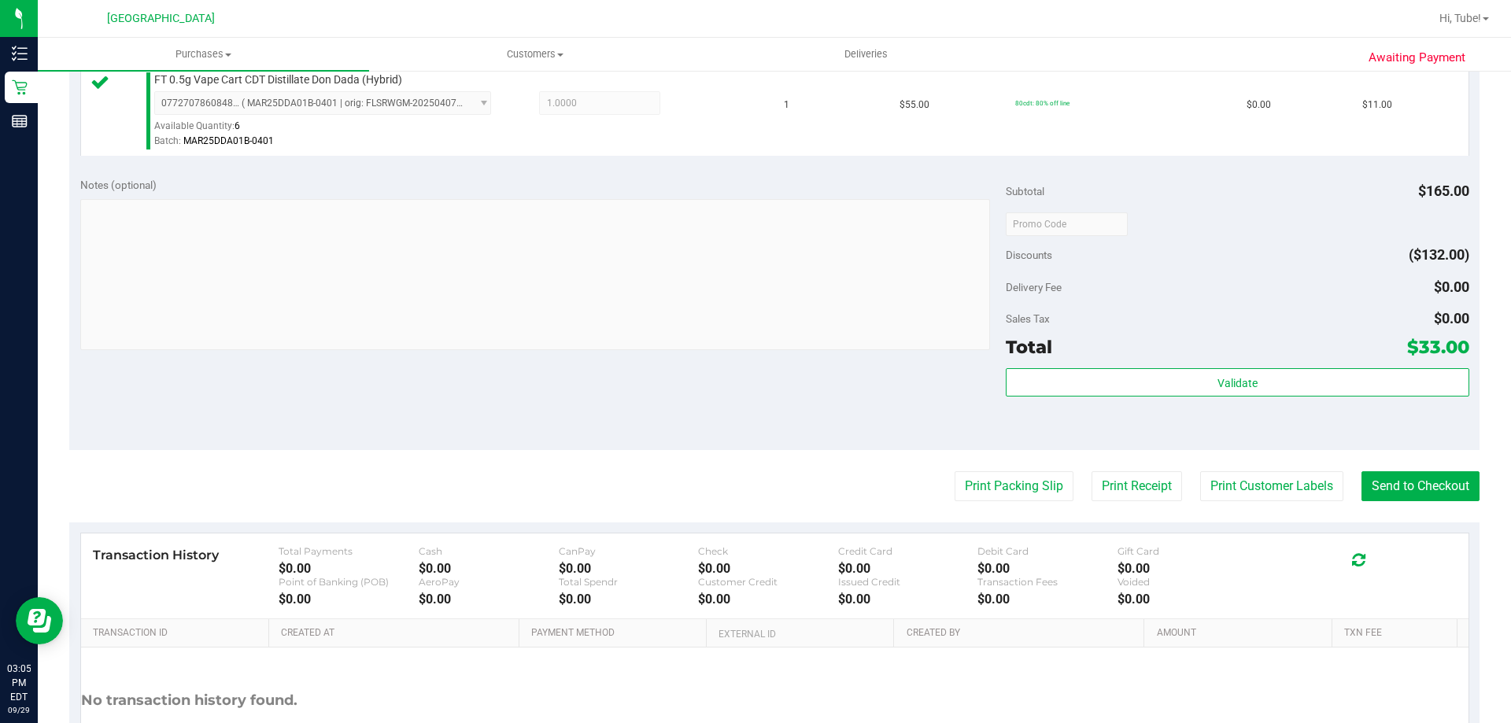
scroll to position [630, 0]
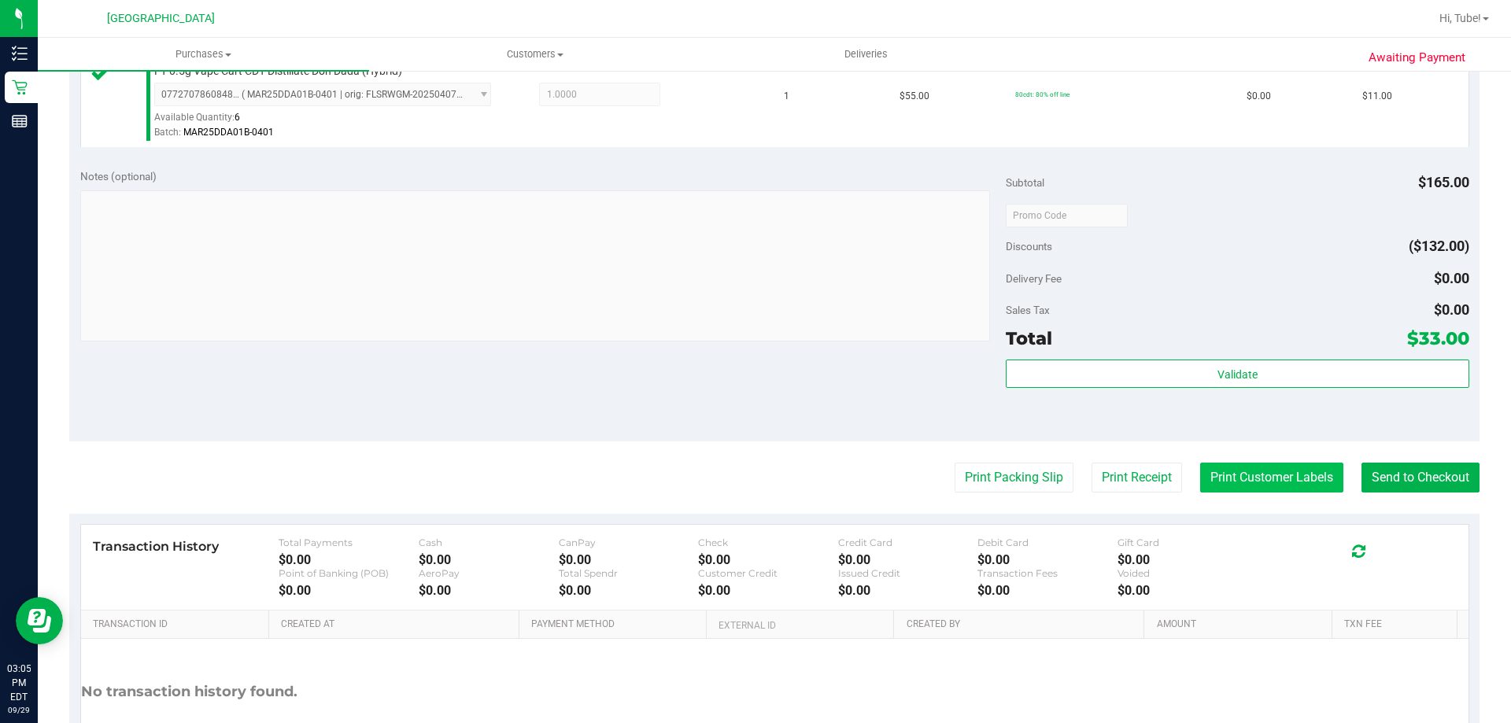
click at [1235, 492] on button "Print Customer Labels" at bounding box center [1271, 478] width 143 height 30
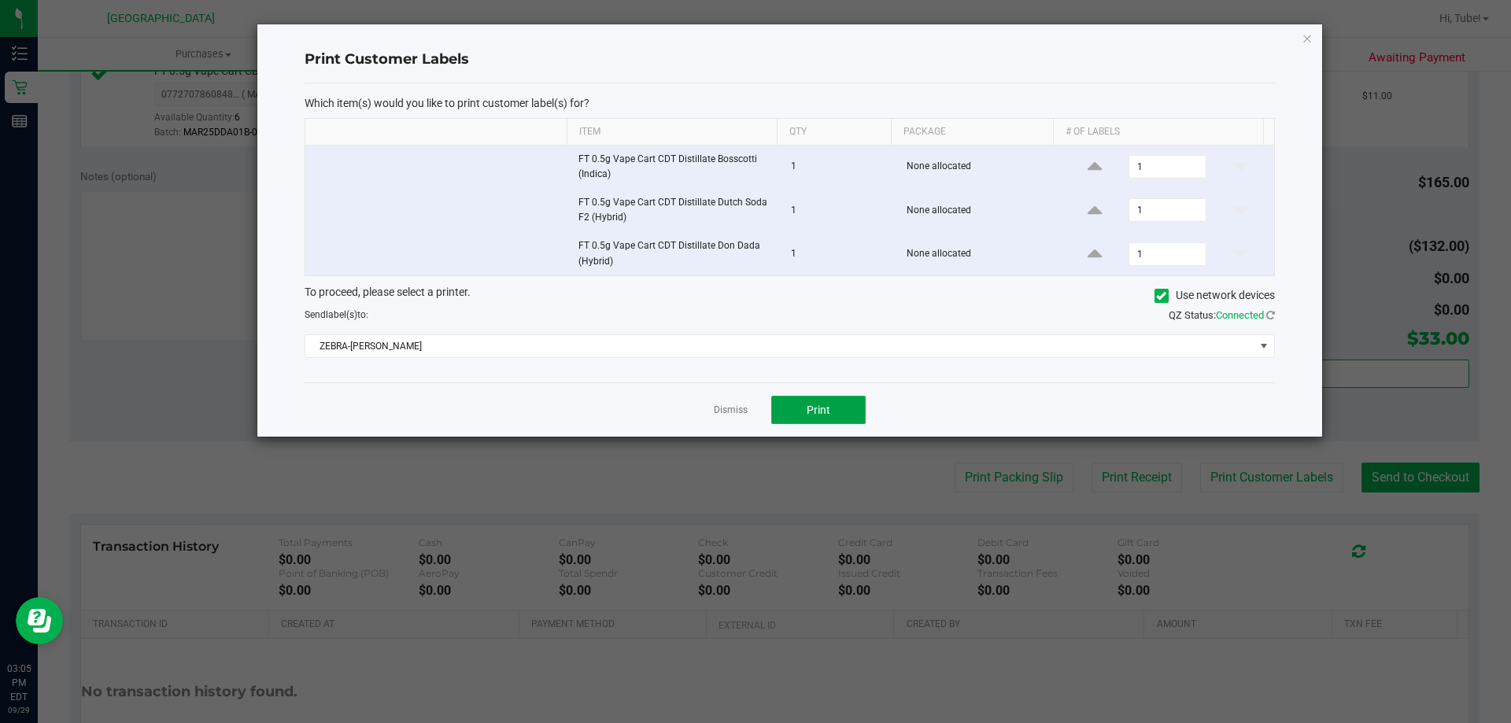
click at [845, 408] on button "Print" at bounding box center [818, 410] width 94 height 28
click at [1311, 34] on icon "button" at bounding box center [1307, 37] width 11 height 19
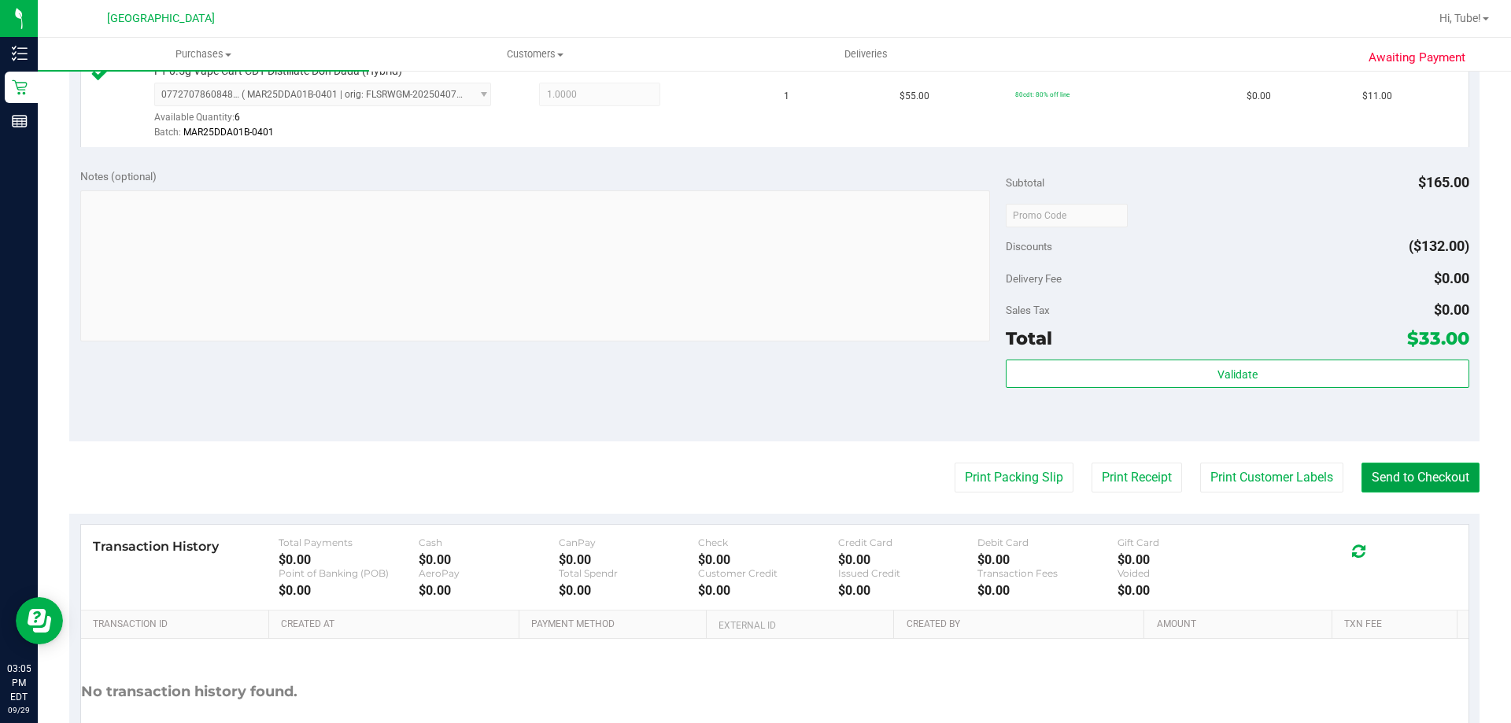
click at [1421, 473] on button "Send to Checkout" at bounding box center [1421, 478] width 118 height 30
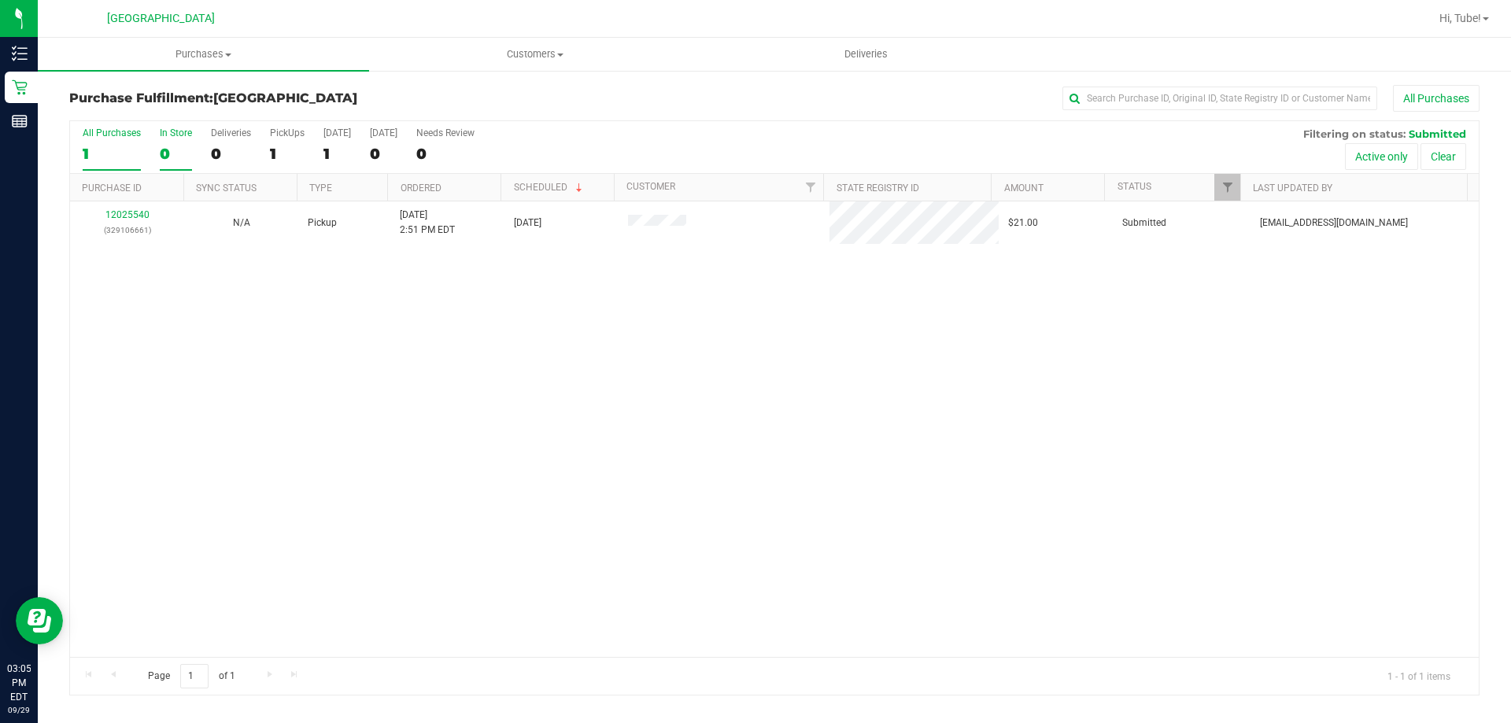
click at [179, 149] on div "0" at bounding box center [176, 154] width 32 height 18
click at [0, 0] on input "In Store 0" at bounding box center [0, 0] width 0 height 0
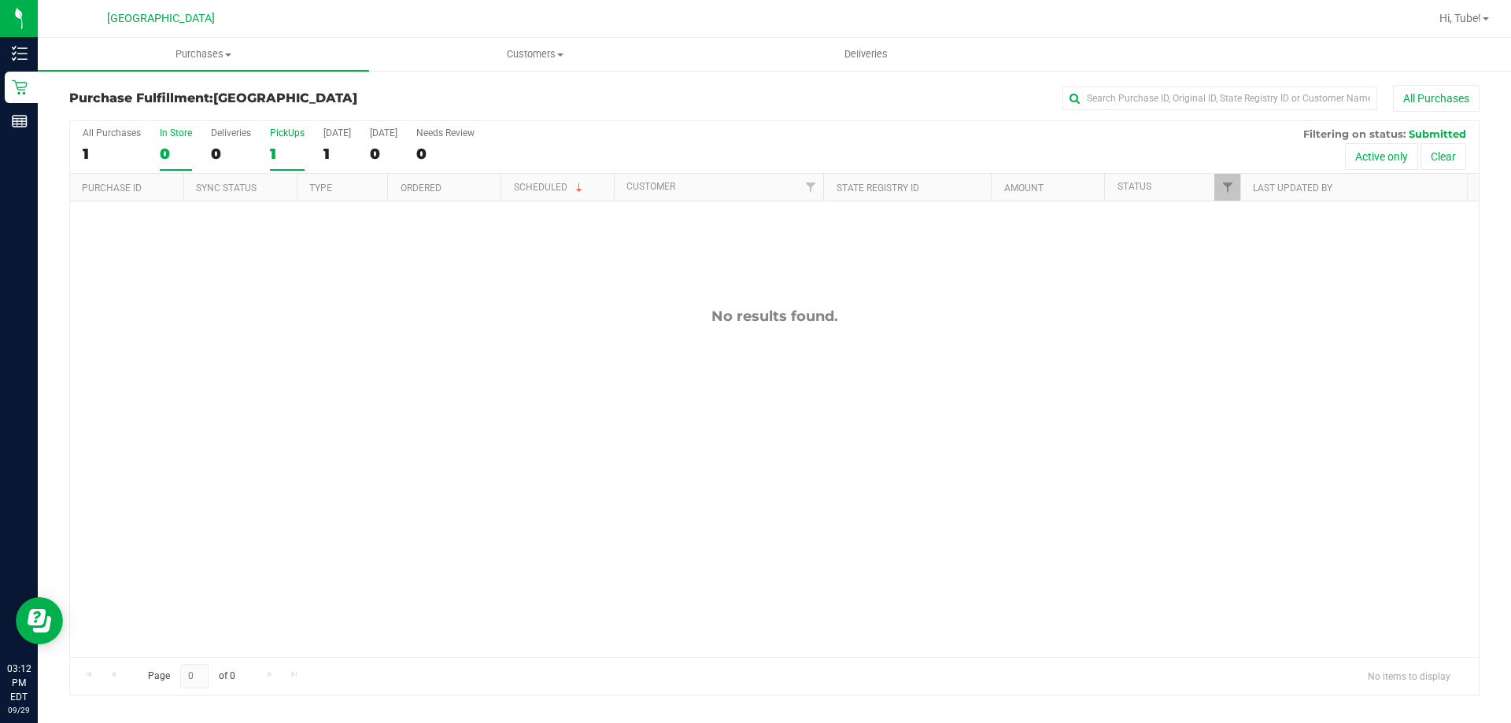
click at [278, 140] on label "PickUps 1" at bounding box center [287, 149] width 35 height 43
click at [0, 0] on input "PickUps 1" at bounding box center [0, 0] width 0 height 0
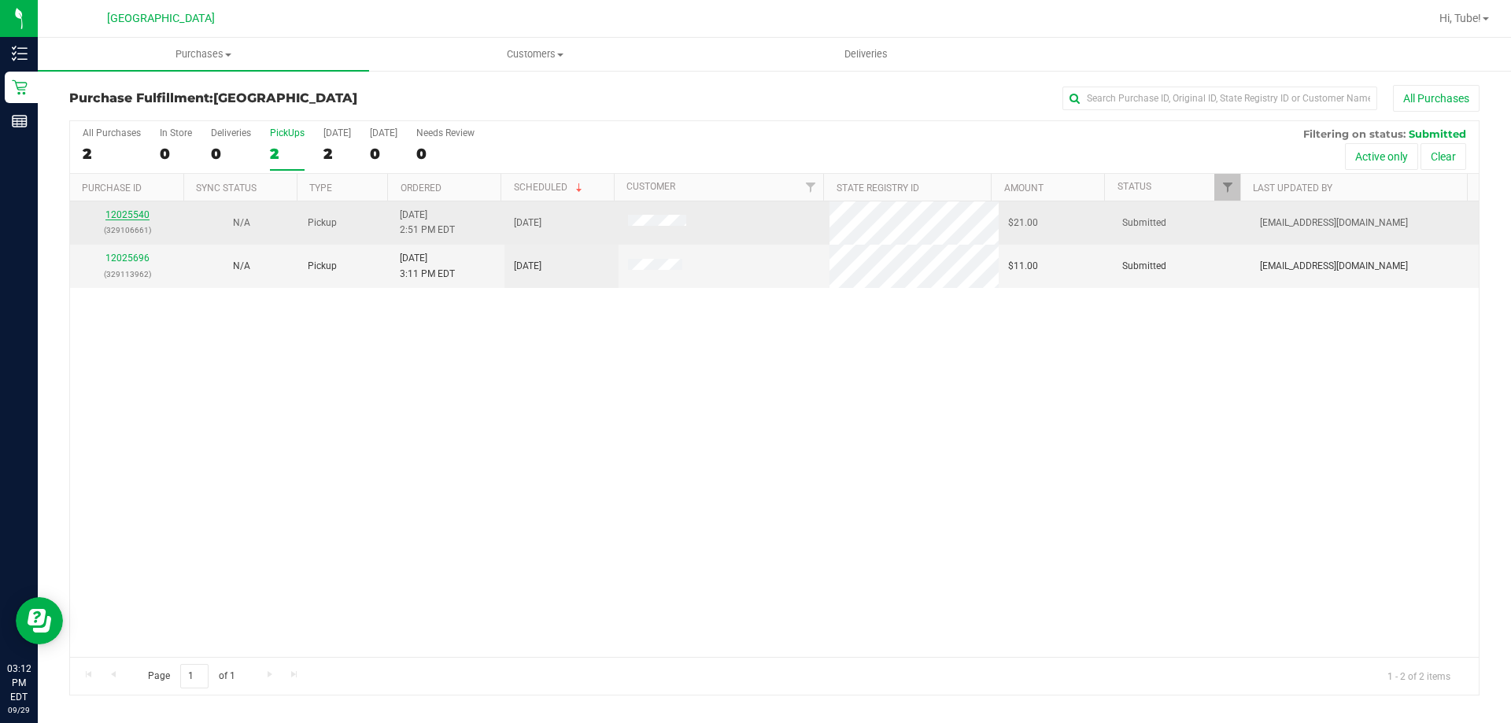
click at [129, 209] on link "12025540" at bounding box center [127, 214] width 44 height 11
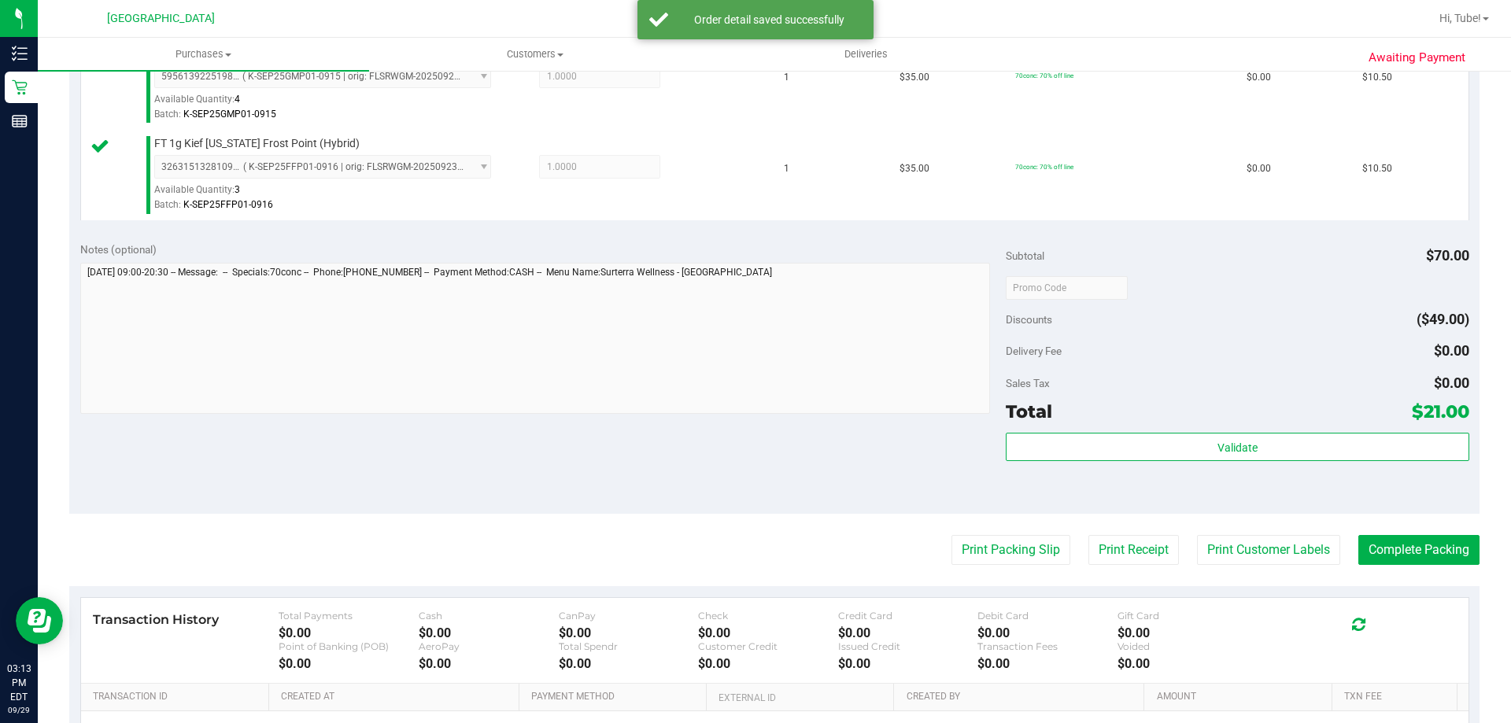
scroll to position [630, 0]
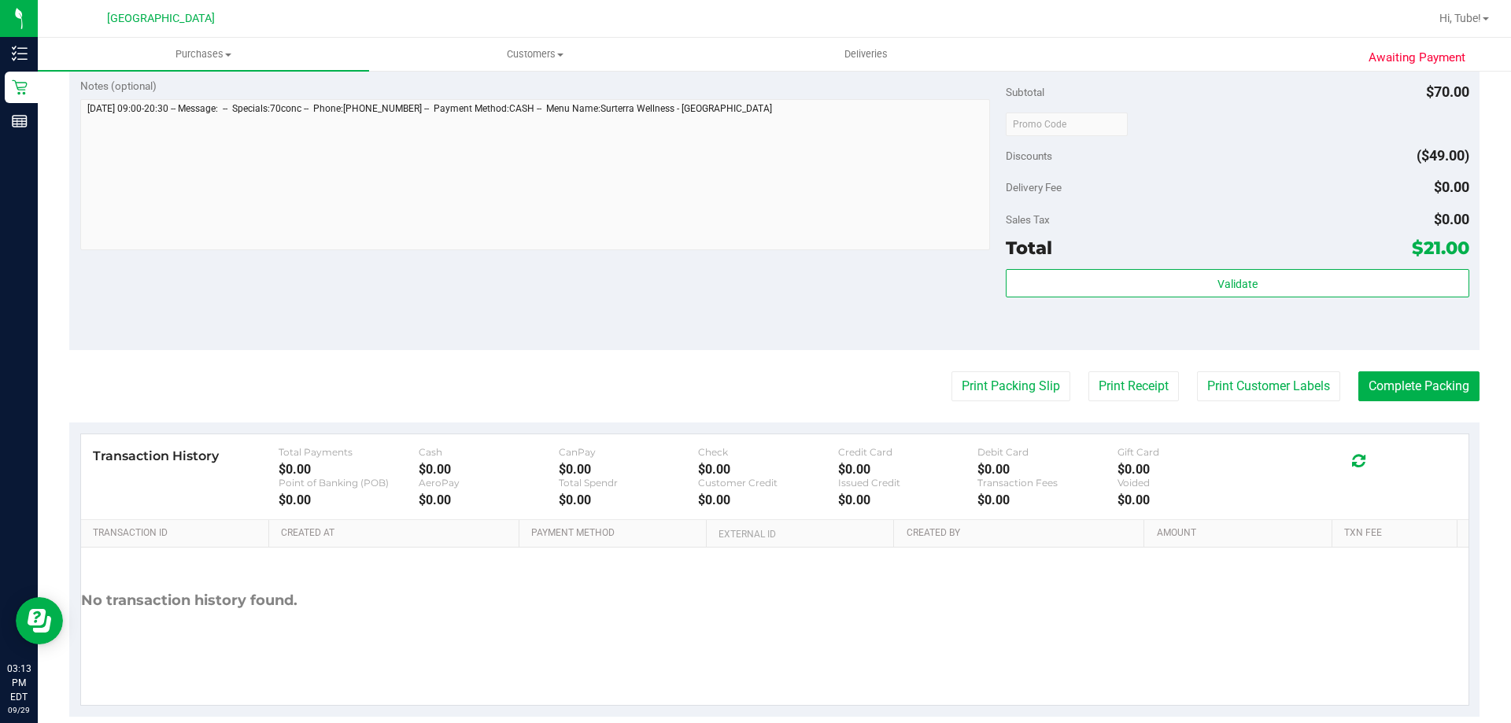
click at [977, 365] on purchase-details "Back Edit Purchase Cancel Purchase View Profile # 12025540 BioTrack ID: - Submi…" at bounding box center [774, 86] width 1411 height 1262
click at [975, 394] on button "Print Packing Slip" at bounding box center [1011, 387] width 119 height 30
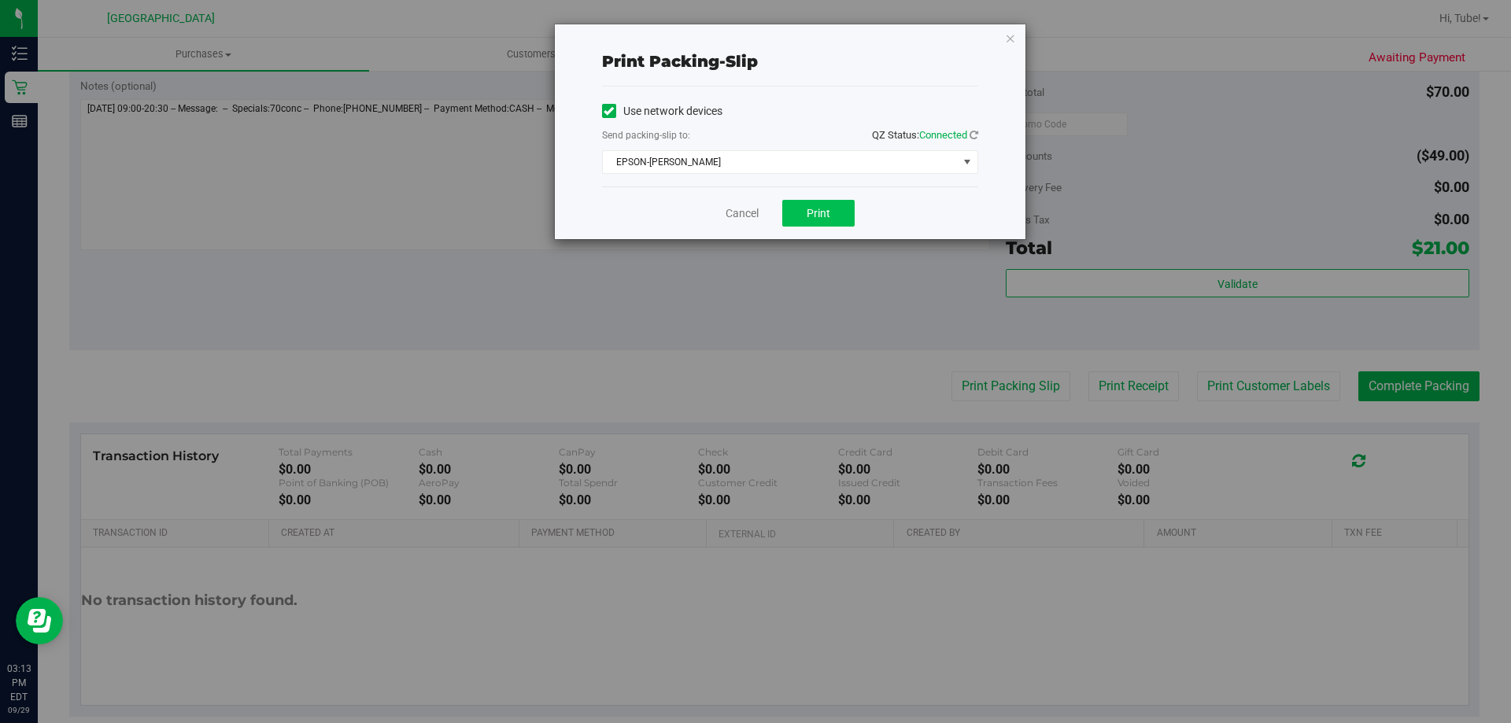
drag, startPoint x: 859, startPoint y: 207, endPoint x: 809, endPoint y: 206, distance: 49.6
click at [858, 206] on div "Cancel Print" at bounding box center [790, 213] width 376 height 53
click at [809, 207] on span "Print" at bounding box center [819, 213] width 24 height 13
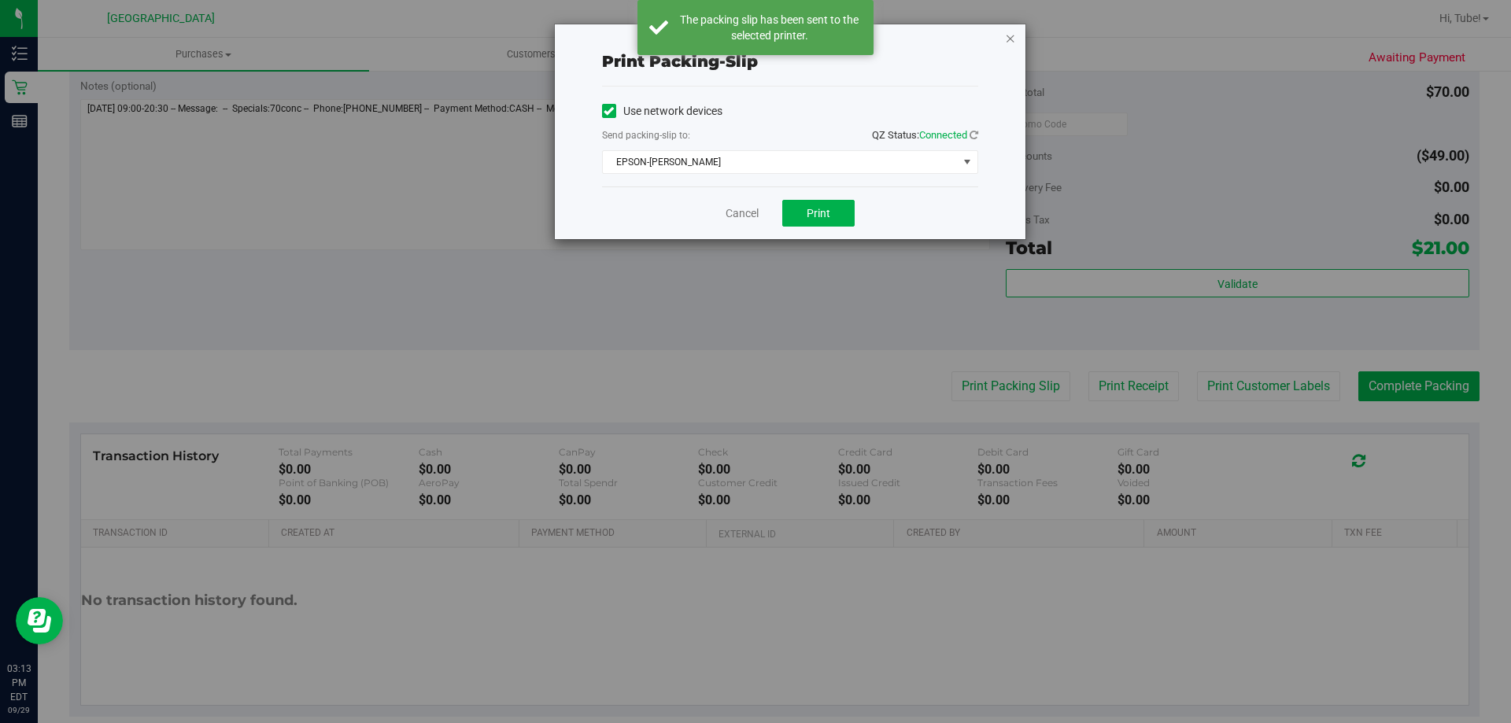
click at [1015, 42] on icon "button" at bounding box center [1010, 37] width 11 height 19
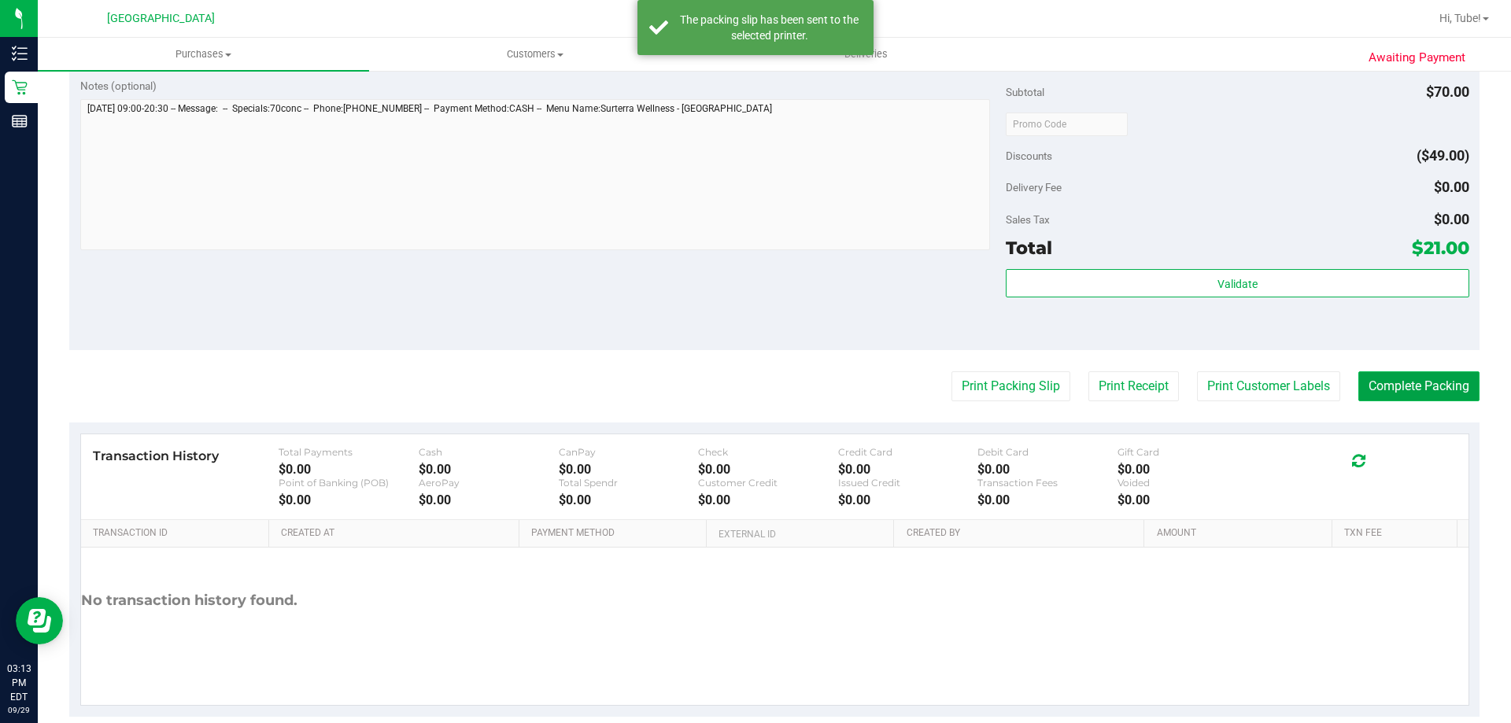
click at [1374, 390] on button "Complete Packing" at bounding box center [1419, 387] width 121 height 30
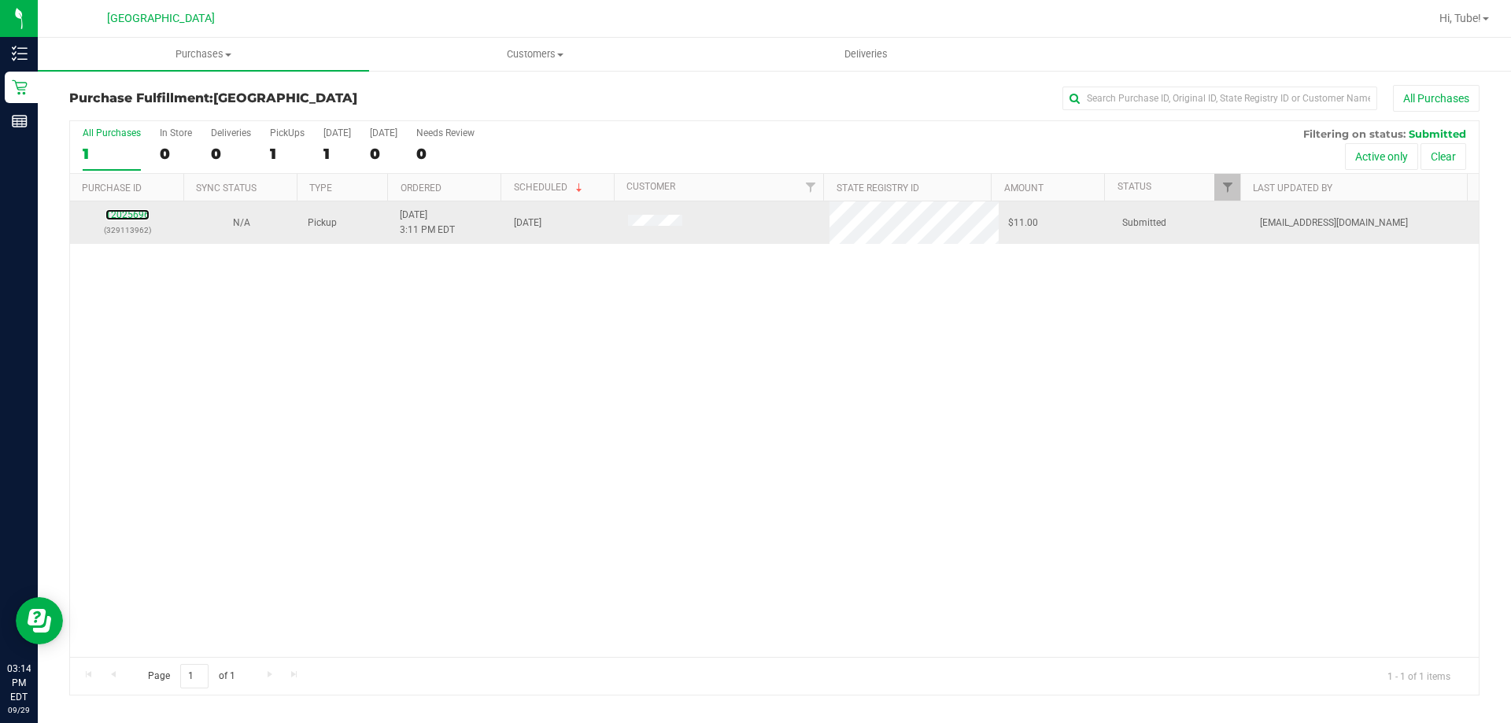
click at [149, 213] on div "12025696 (329113962)" at bounding box center [127, 223] width 95 height 30
click at [144, 216] on link "12025696" at bounding box center [127, 214] width 44 height 11
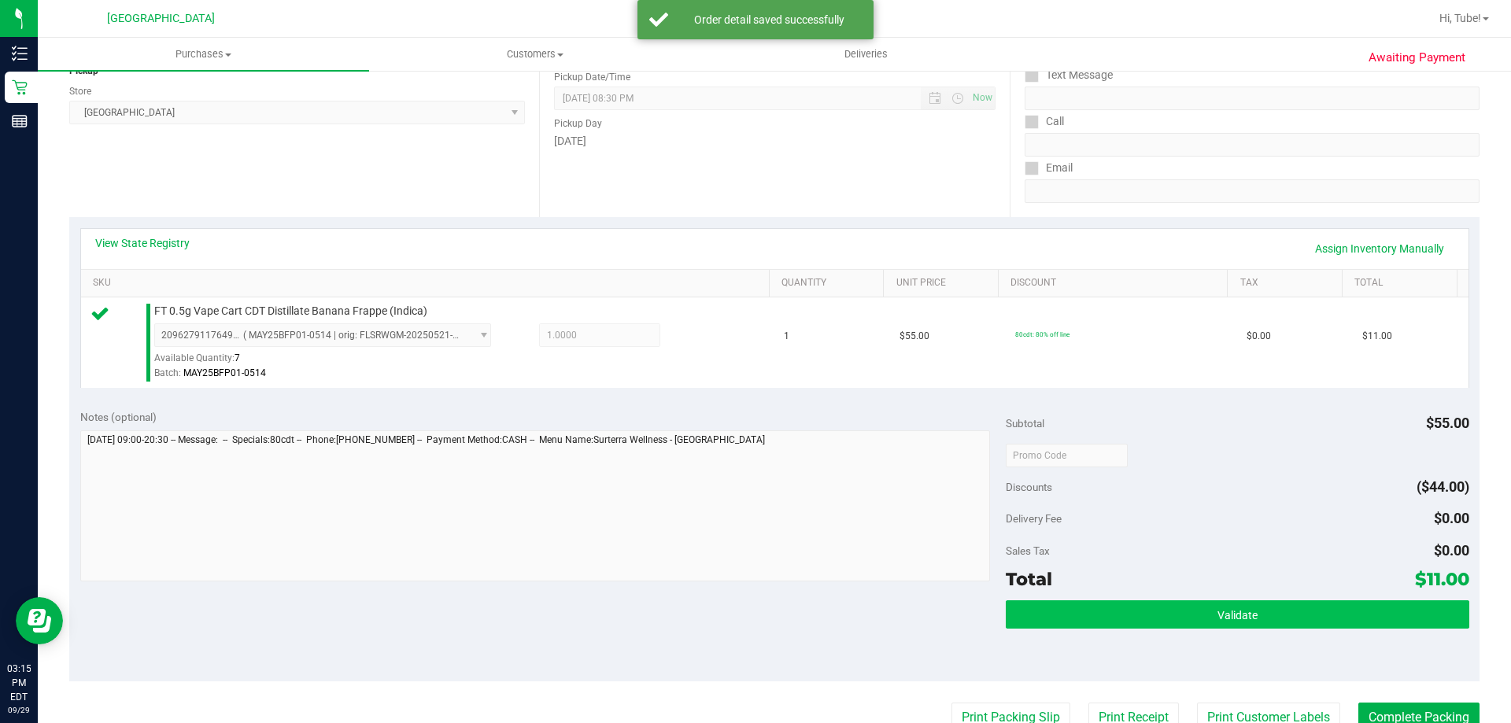
scroll to position [315, 0]
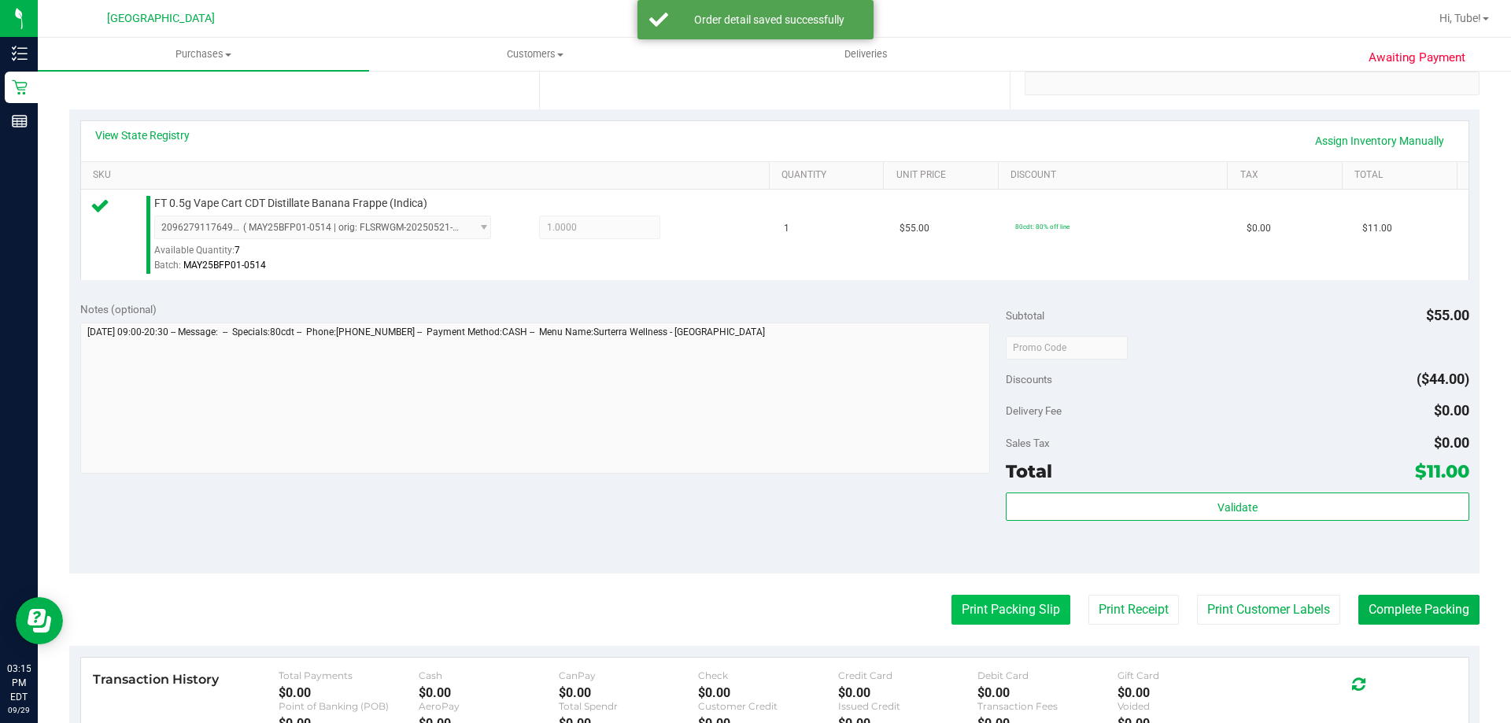
click at [1000, 608] on button "Print Packing Slip" at bounding box center [1011, 610] width 119 height 30
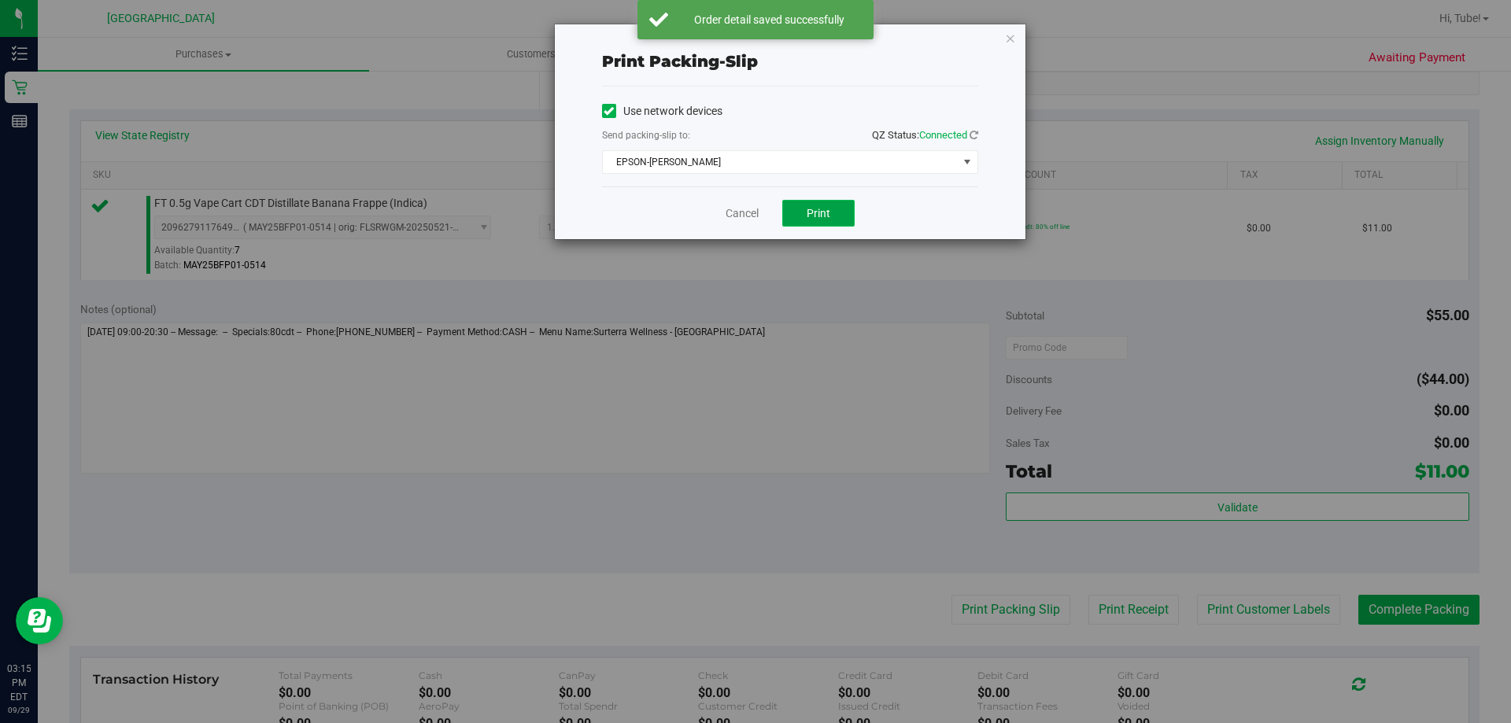
click at [827, 209] on span "Print" at bounding box center [819, 213] width 24 height 13
click at [1010, 41] on icon "button" at bounding box center [1010, 37] width 11 height 19
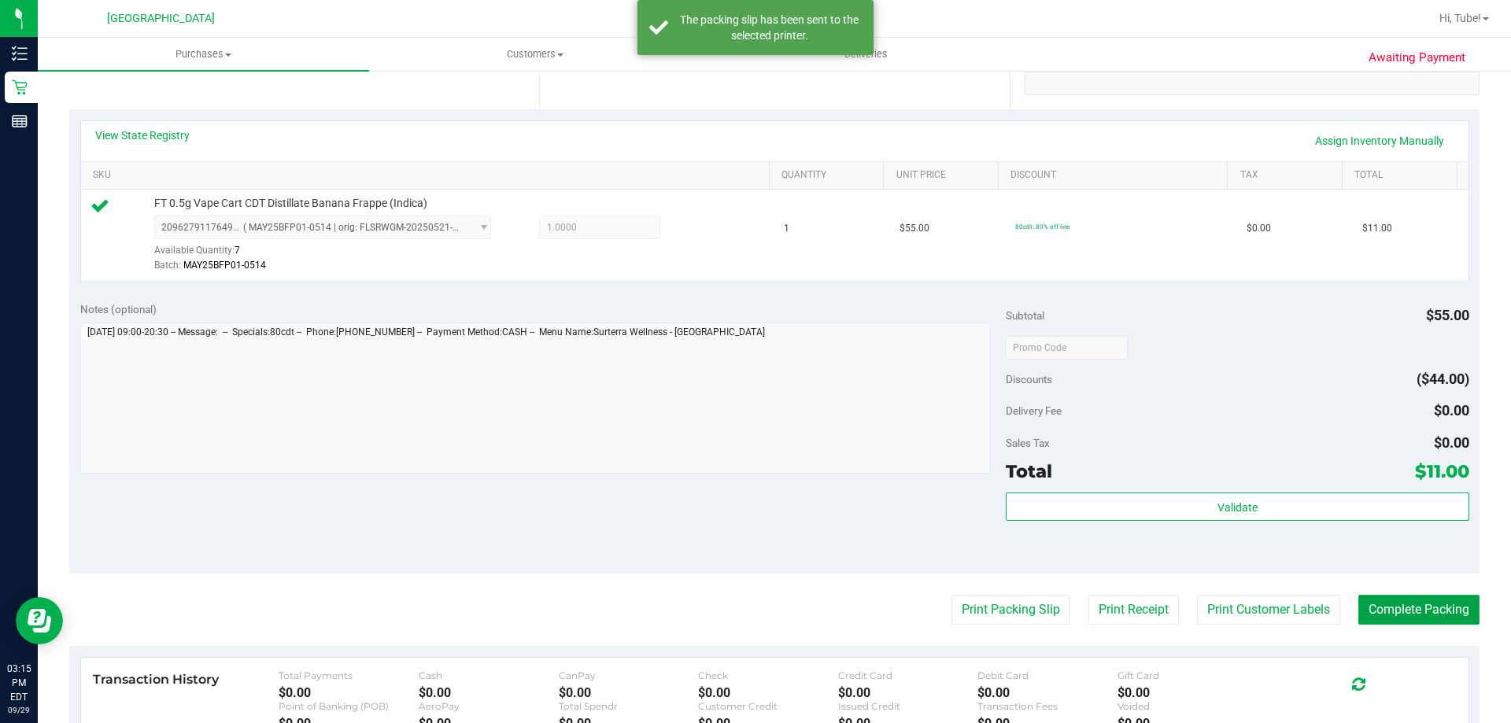
click at [1391, 605] on button "Complete Packing" at bounding box center [1419, 610] width 121 height 30
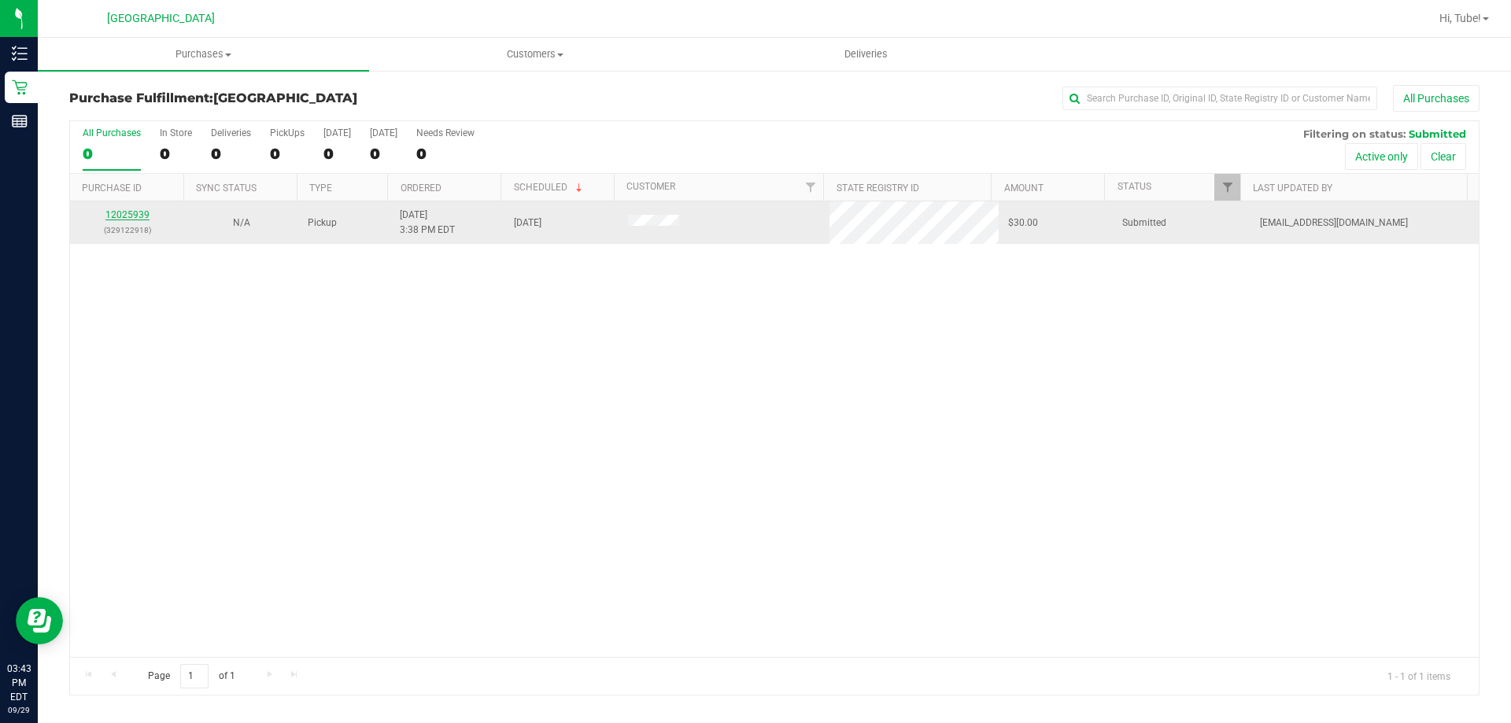
click at [131, 214] on link "12025939" at bounding box center [127, 214] width 44 height 11
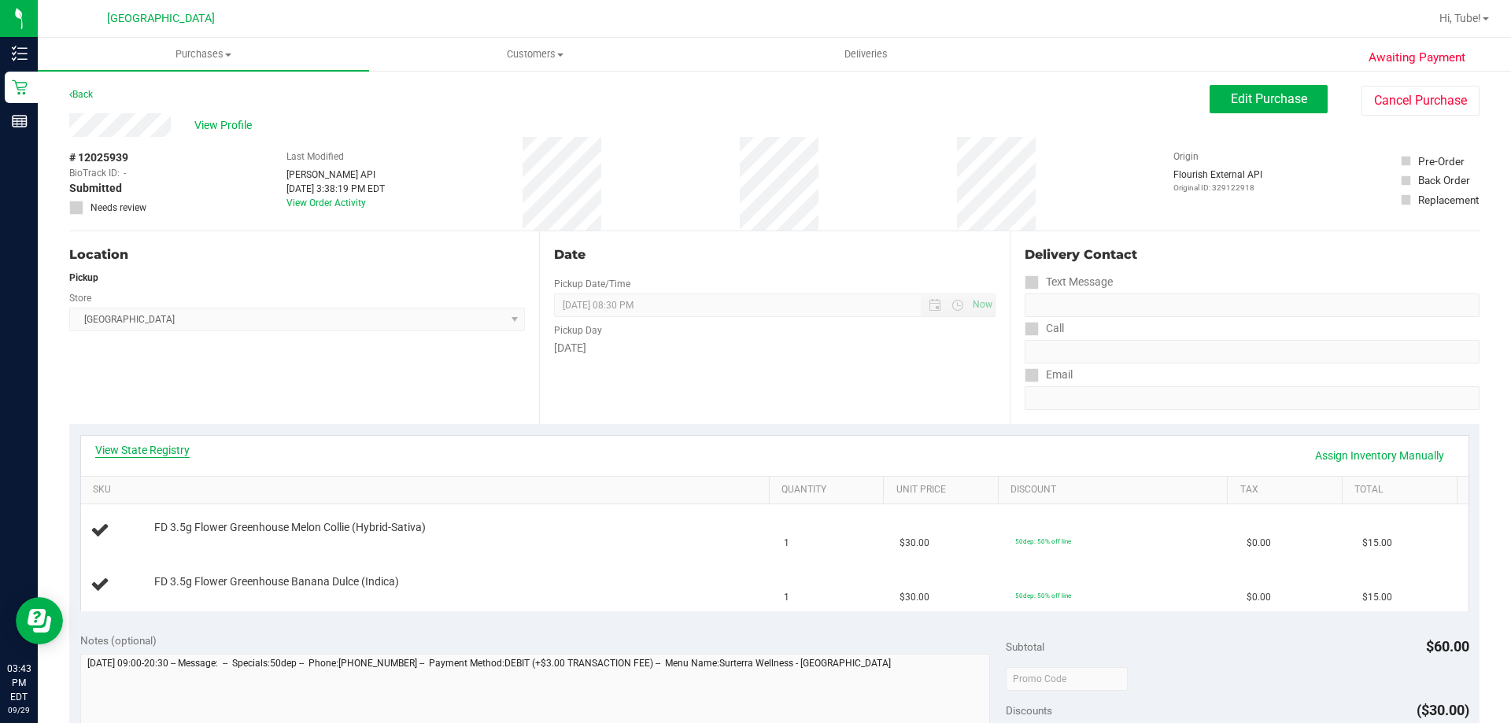
click at [148, 456] on link "View State Registry" at bounding box center [142, 450] width 94 height 16
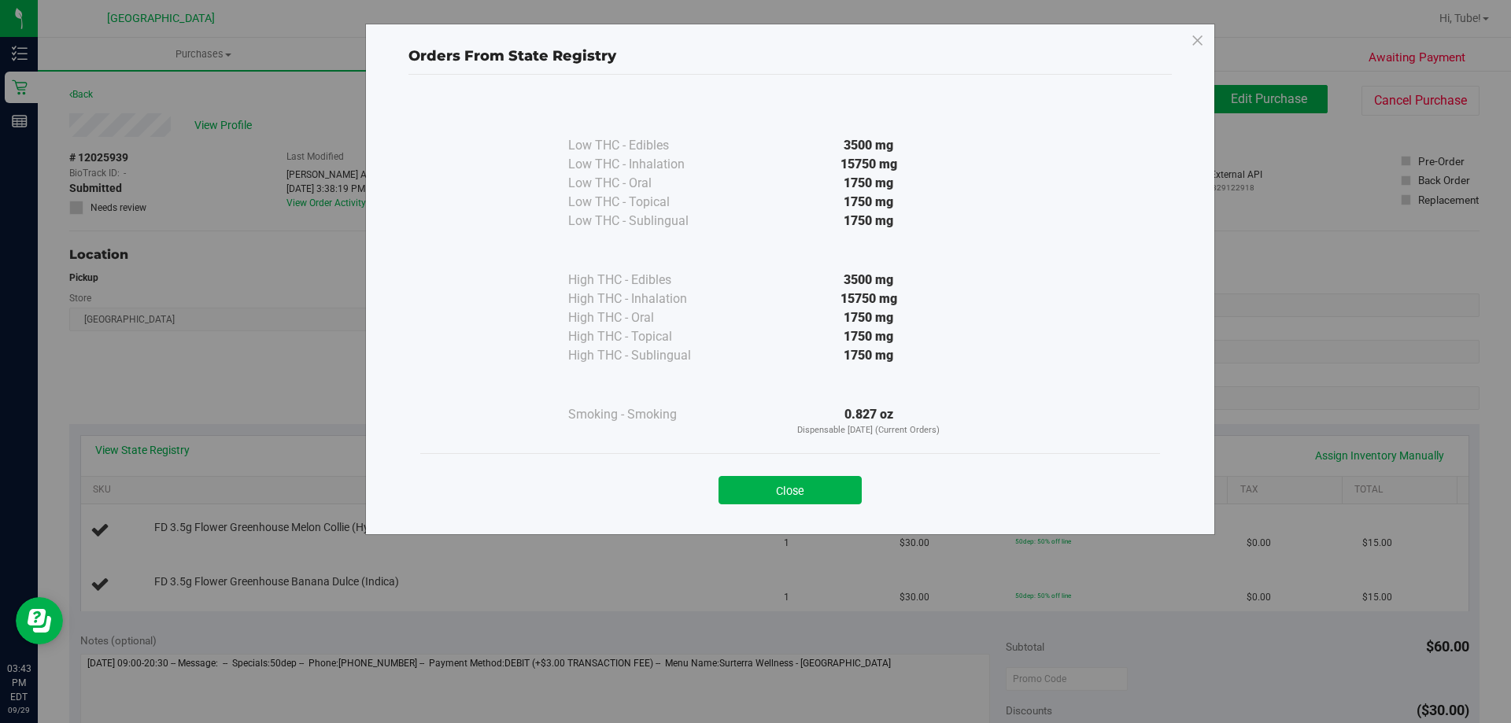
click at [792, 510] on div "Close" at bounding box center [790, 485] width 740 height 64
click at [1191, 45] on icon at bounding box center [1198, 40] width 14 height 25
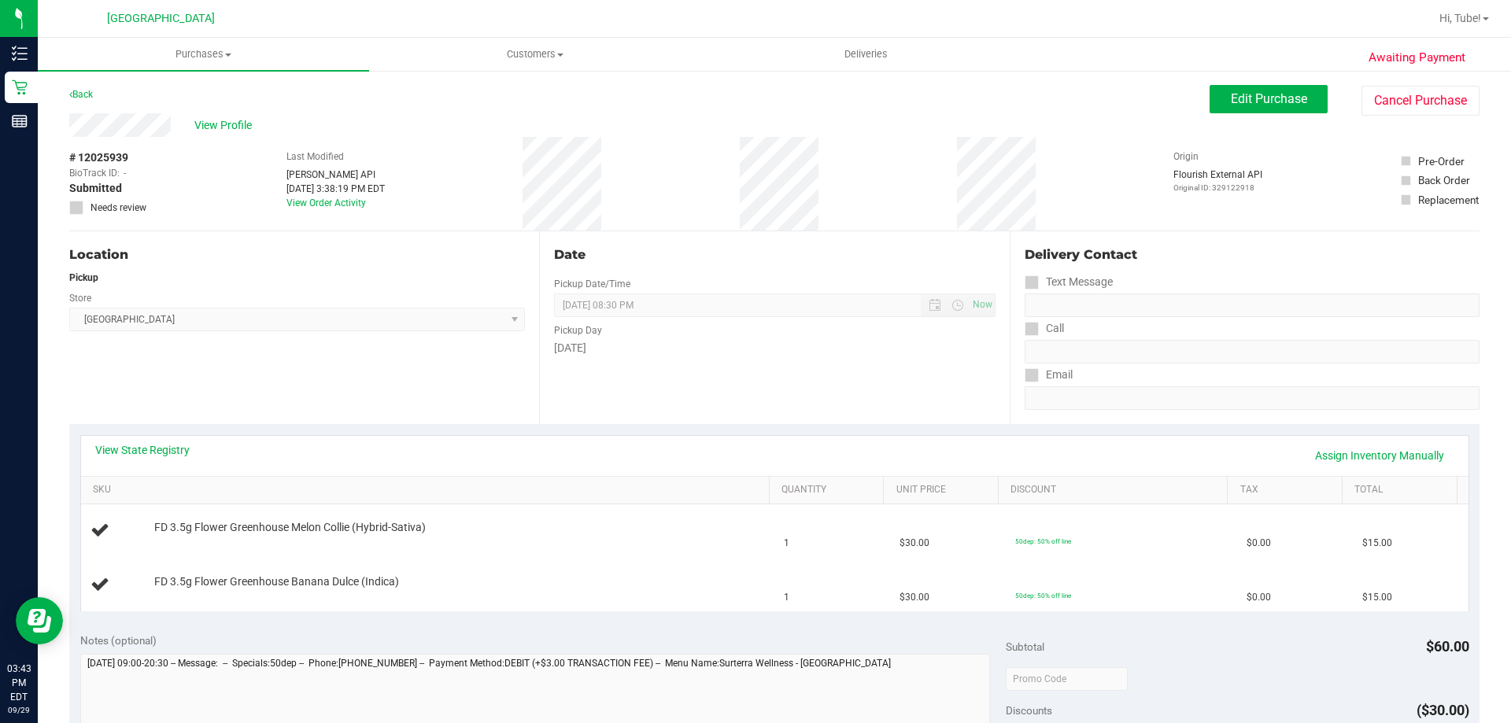
click at [1193, 45] on ul "Purchases Summary of purchases Fulfillment All purchases Customers All customer…" at bounding box center [793, 55] width 1511 height 34
click at [1448, 24] on span "Hi, Tube!" at bounding box center [1461, 18] width 42 height 13
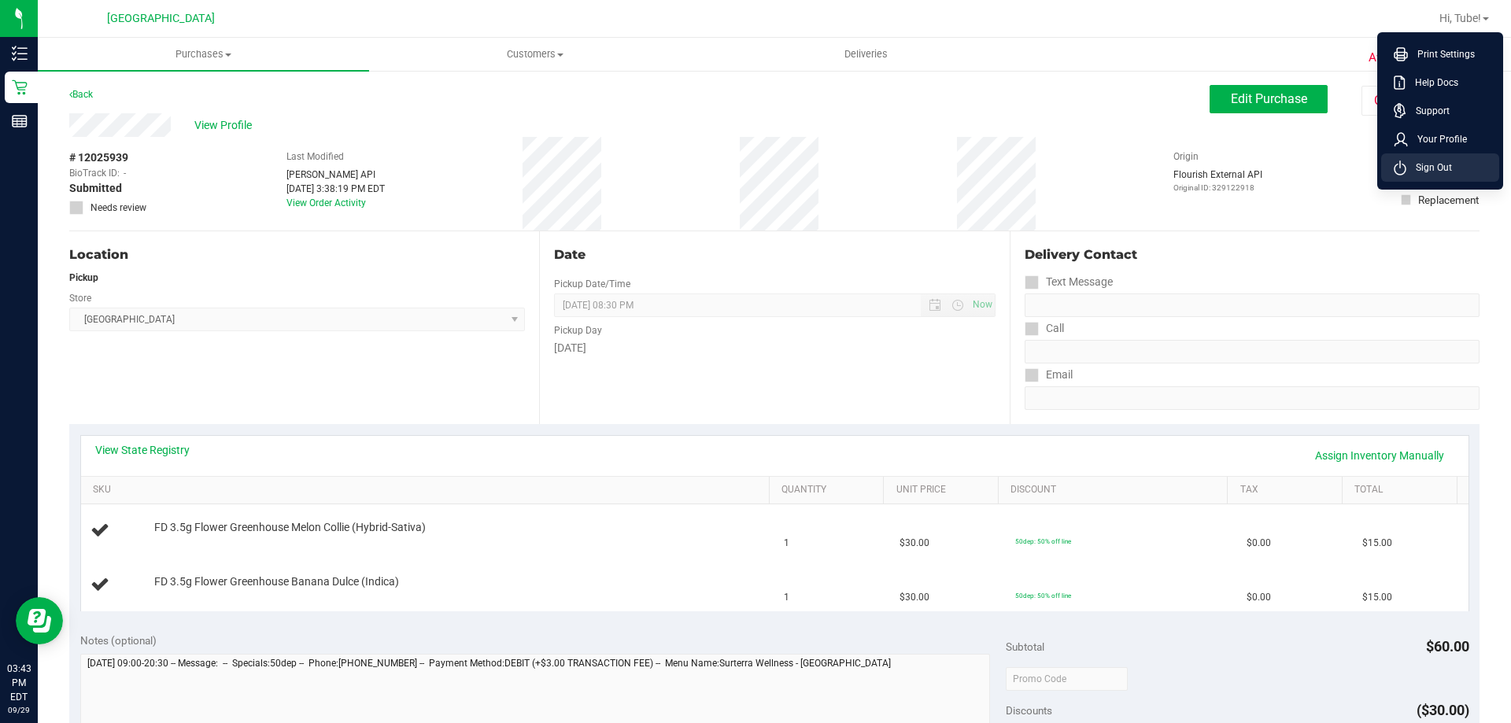
click at [1442, 164] on span "Sign Out" at bounding box center [1430, 168] width 46 height 16
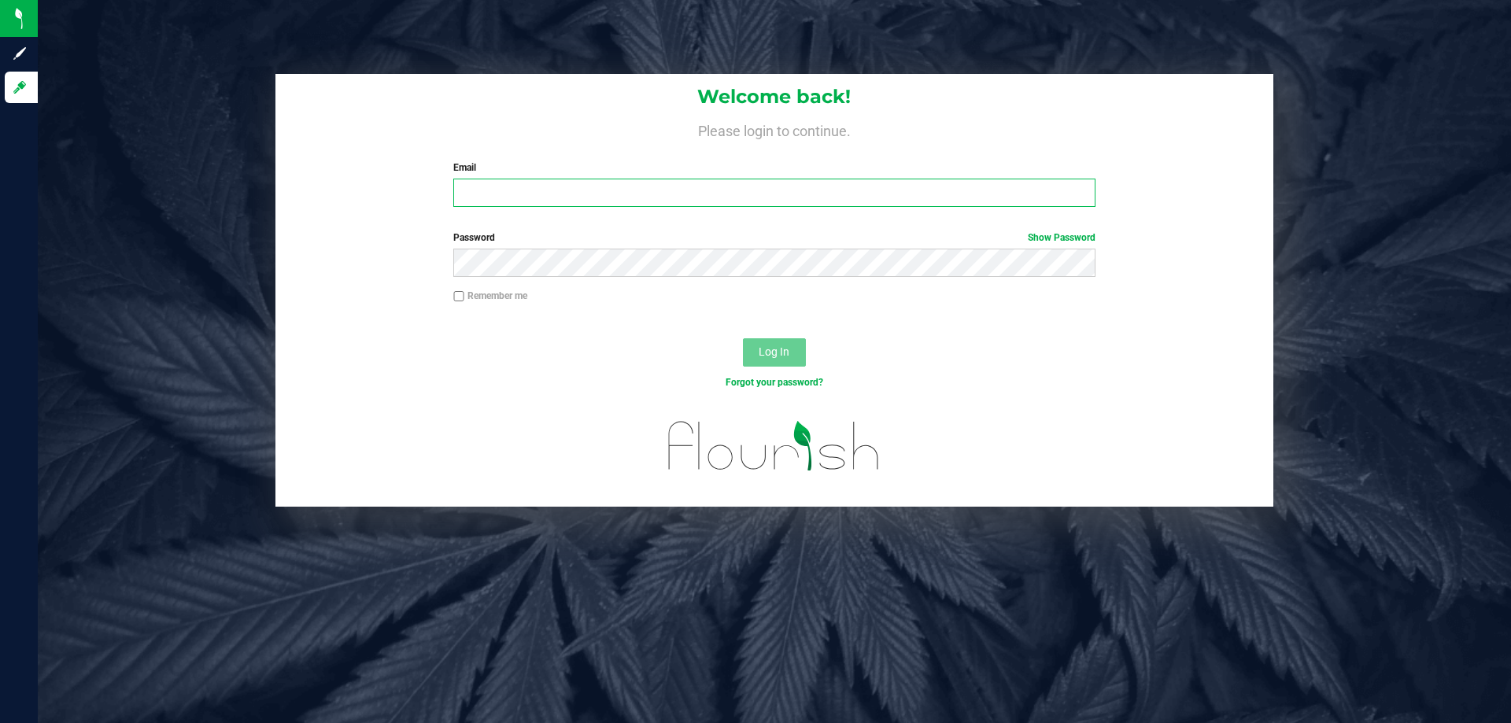
click at [952, 190] on input "Email" at bounding box center [774, 193] width 642 height 28
type input "[EMAIL_ADDRESS][DOMAIN_NAME]"
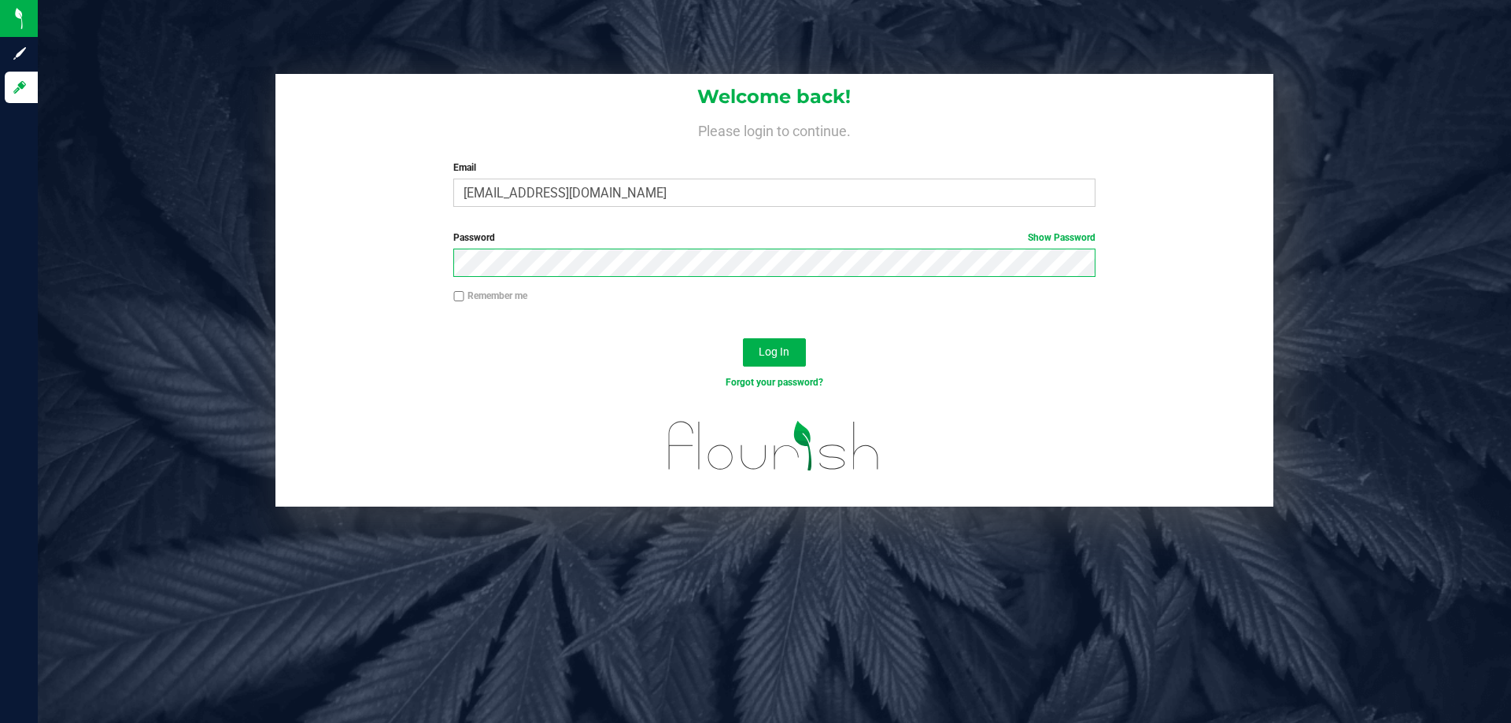
click at [743, 338] on button "Log In" at bounding box center [774, 352] width 63 height 28
